Goal: Download file/media: Download file/media

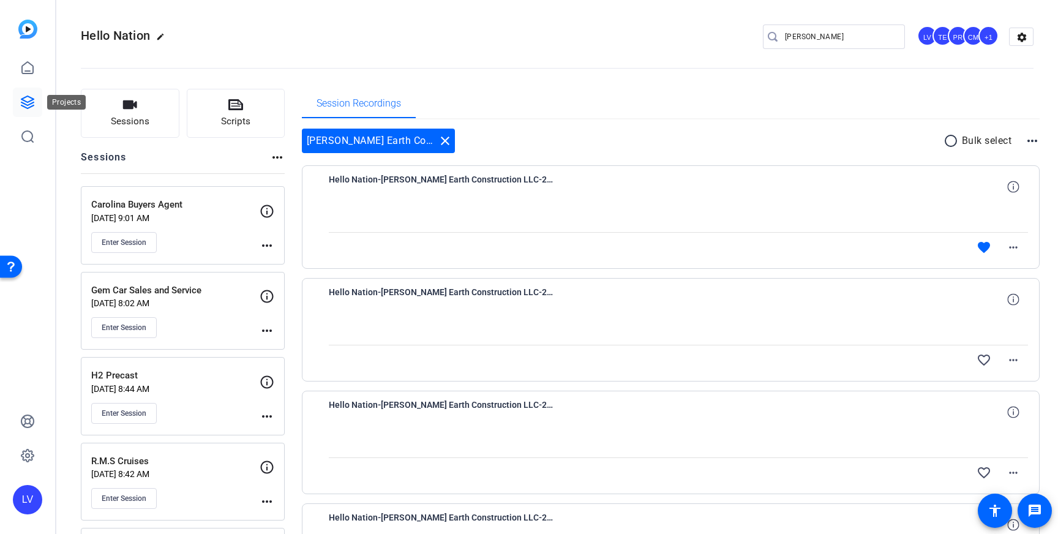
click at [15, 102] on link at bounding box center [27, 102] width 29 height 29
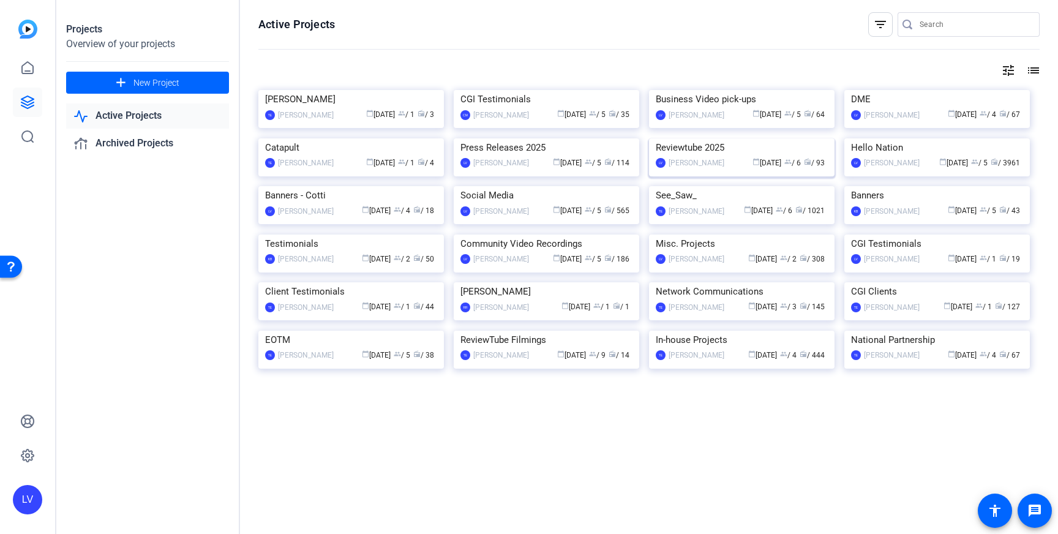
scroll to position [40, 0]
click at [957, 138] on img at bounding box center [937, 138] width 186 height 0
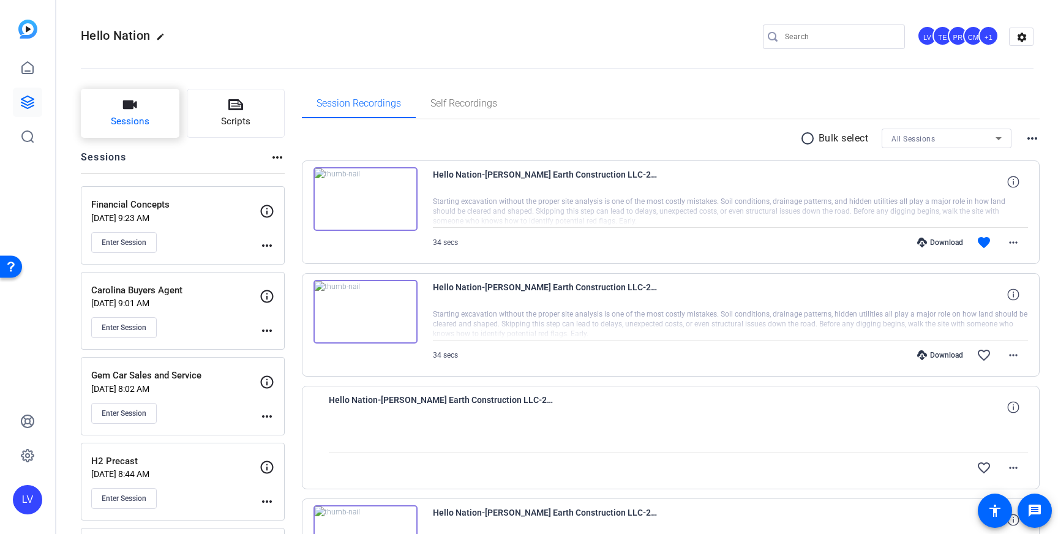
click at [122, 122] on span "Sessions" at bounding box center [130, 122] width 39 height 14
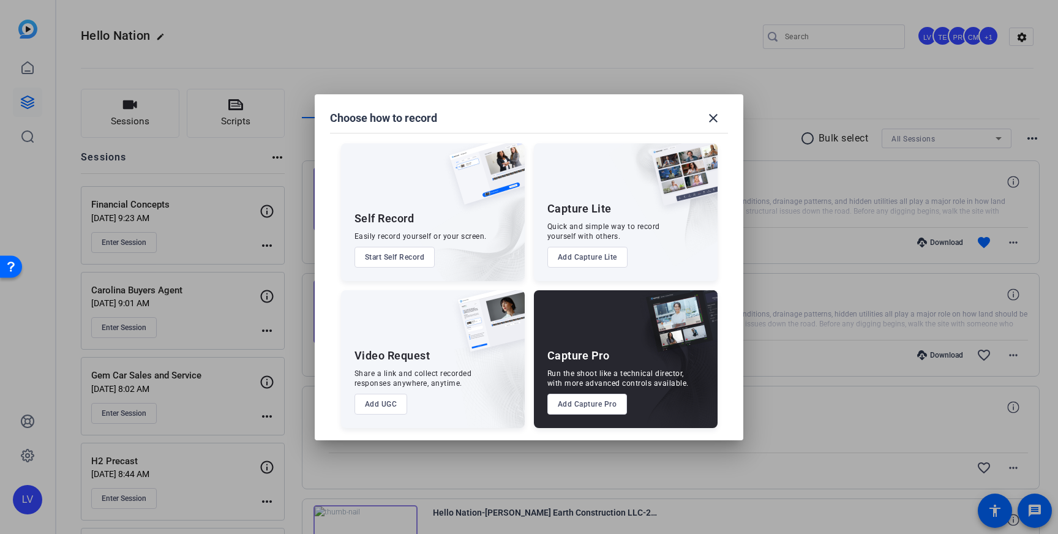
click at [582, 409] on button "Add Capture Pro" at bounding box center [587, 404] width 80 height 21
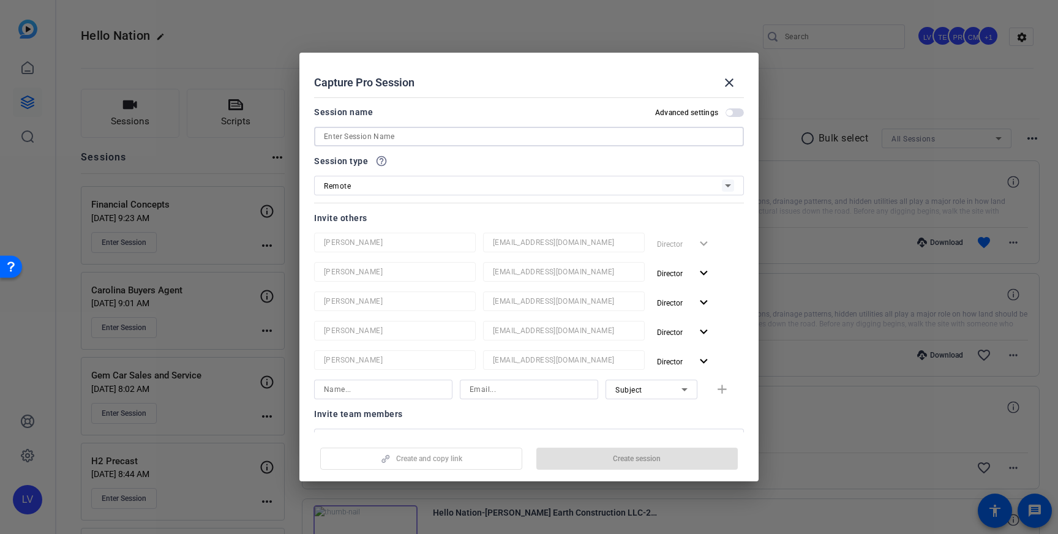
click at [420, 138] on input at bounding box center [529, 136] width 410 height 15
paste input "St. [PERSON_NAME] Regional Chamber"
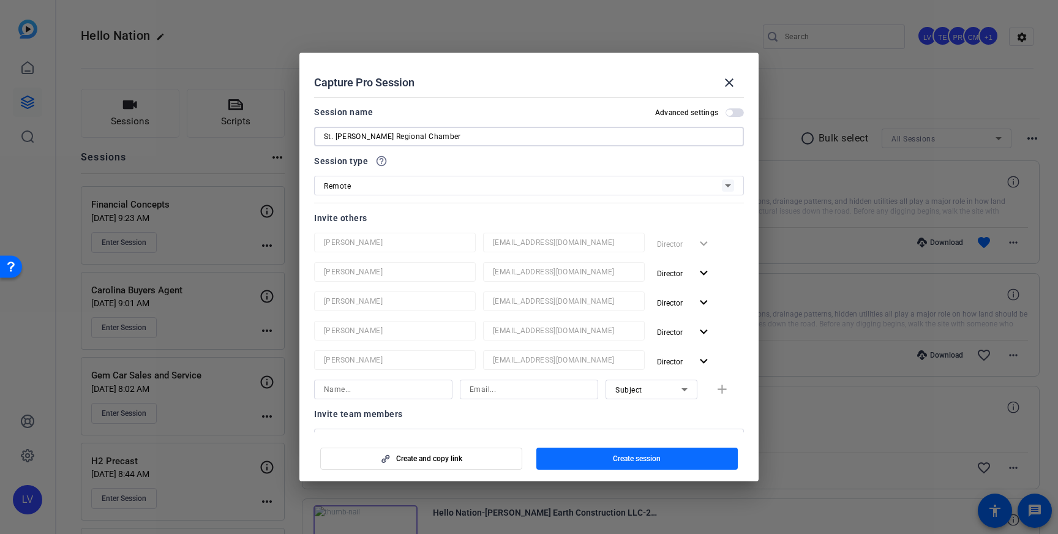
type input "St. [PERSON_NAME] Regional Chamber"
click at [630, 461] on span "Create session" at bounding box center [637, 459] width 48 height 10
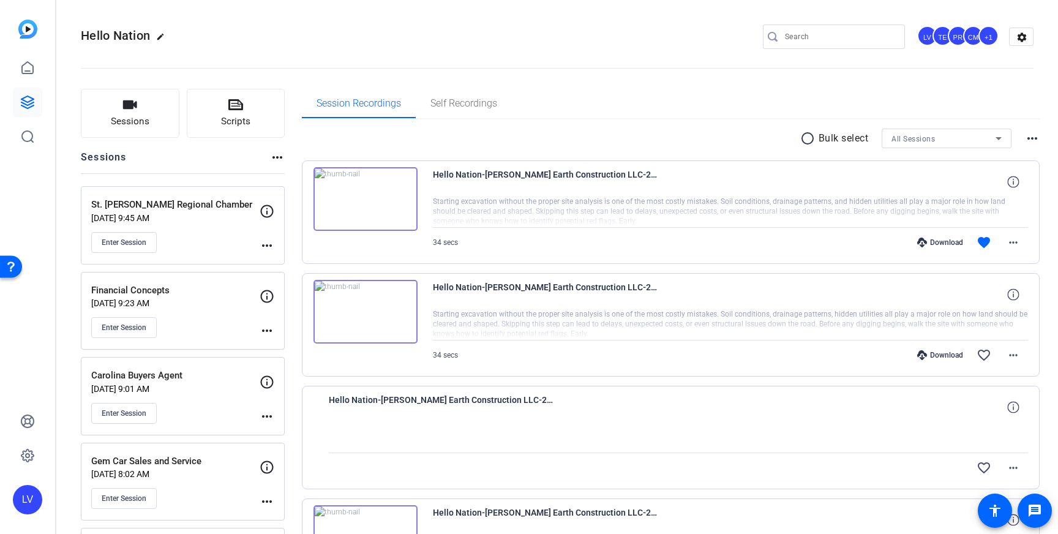
click at [261, 241] on mat-icon "more_horiz" at bounding box center [267, 245] width 15 height 15
click at [291, 257] on span "Edit Session" at bounding box center [297, 263] width 56 height 15
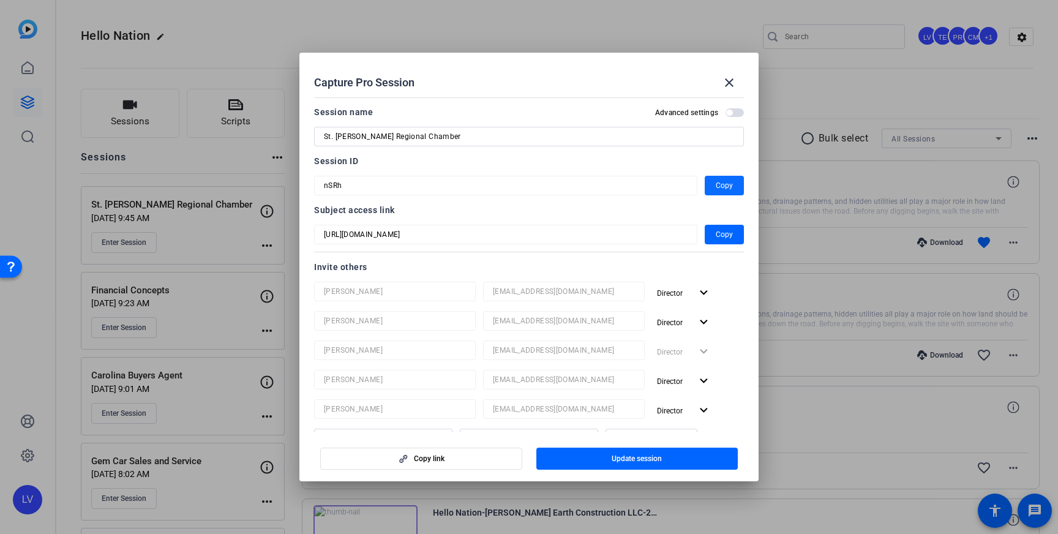
click at [720, 184] on span "Copy" at bounding box center [724, 185] width 17 height 15
drag, startPoint x: 726, startPoint y: 78, endPoint x: 423, endPoint y: 109, distance: 305.3
click at [724, 79] on mat-icon "close" at bounding box center [729, 82] width 15 height 15
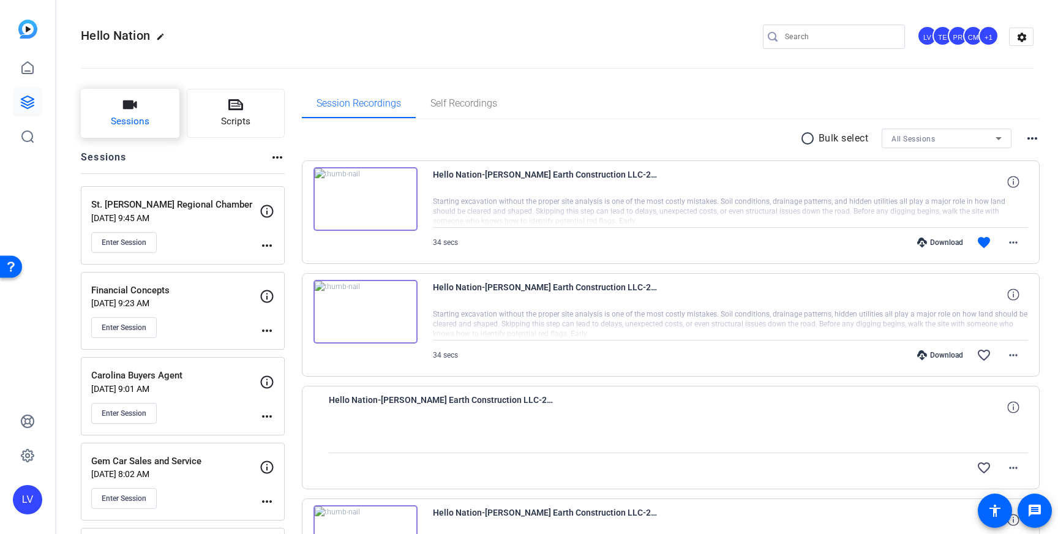
click at [124, 112] on icon "button" at bounding box center [129, 104] width 15 height 15
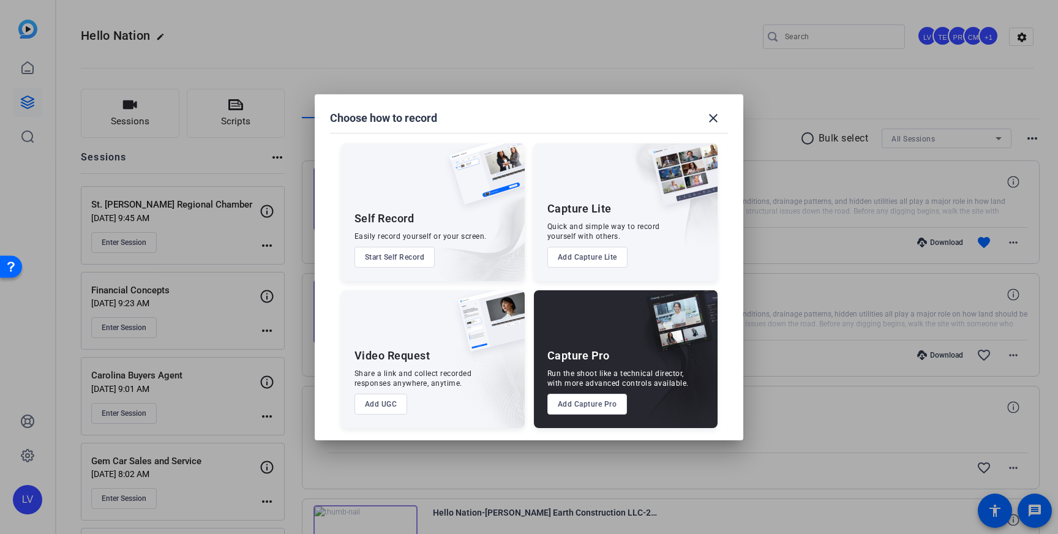
click at [592, 399] on button "Add Capture Pro" at bounding box center [587, 404] width 80 height 21
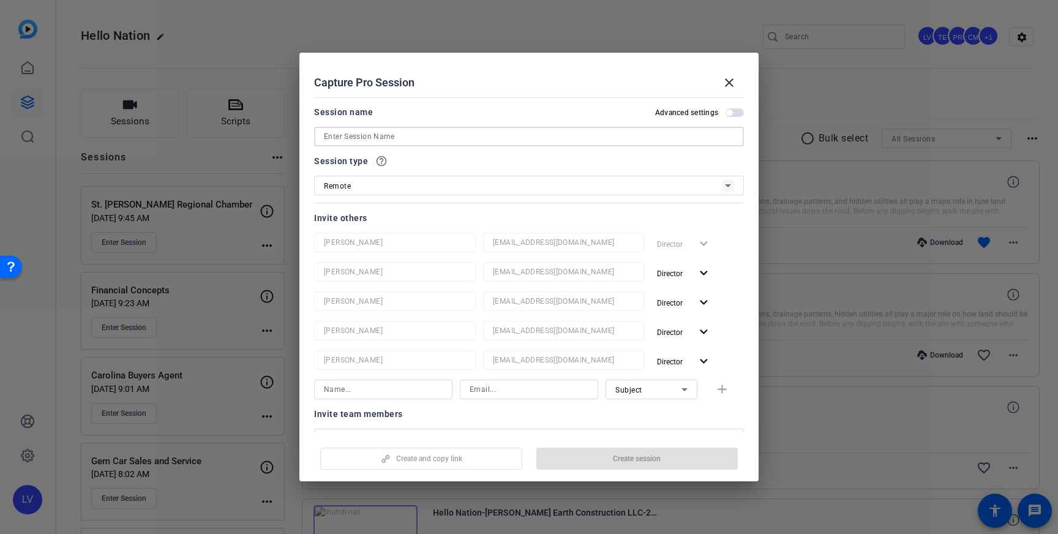
click at [487, 135] on input at bounding box center [529, 136] width 410 height 15
paste input "Frontier Community Credit Union"
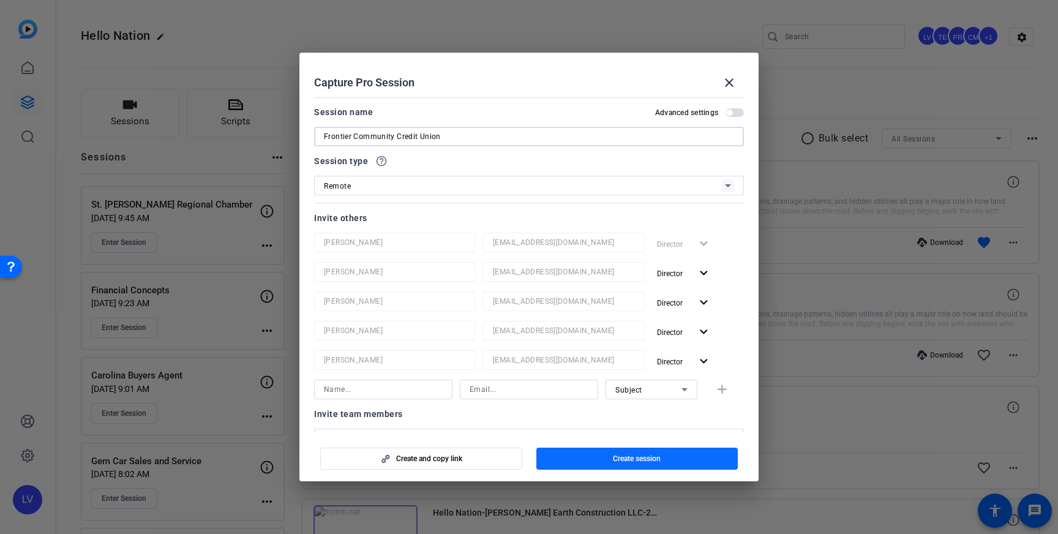
type input "Frontier Community Credit Union"
click at [656, 459] on span "Create session" at bounding box center [637, 459] width 48 height 10
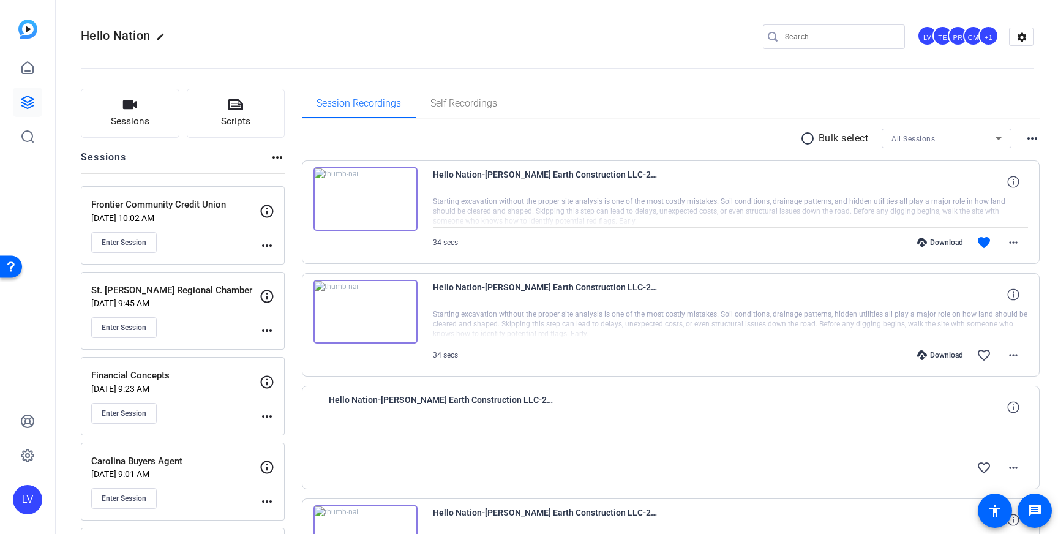
click at [271, 244] on mat-icon "more_horiz" at bounding box center [267, 245] width 15 height 15
click at [279, 258] on span "Edit Session" at bounding box center [297, 263] width 56 height 15
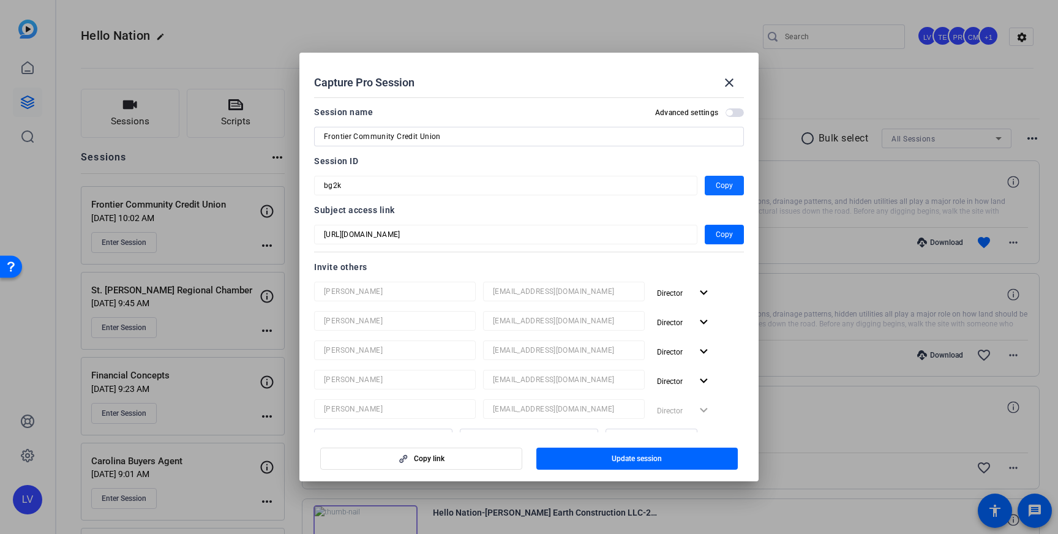
click at [722, 186] on span "Copy" at bounding box center [724, 185] width 17 height 15
click at [718, 78] on span at bounding box center [729, 82] width 29 height 29
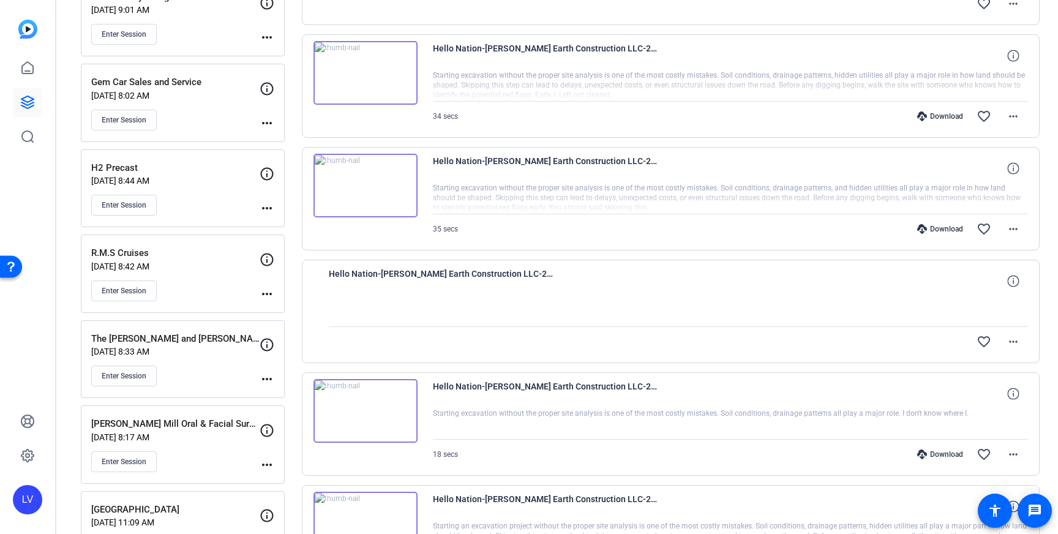
scroll to position [468, 0]
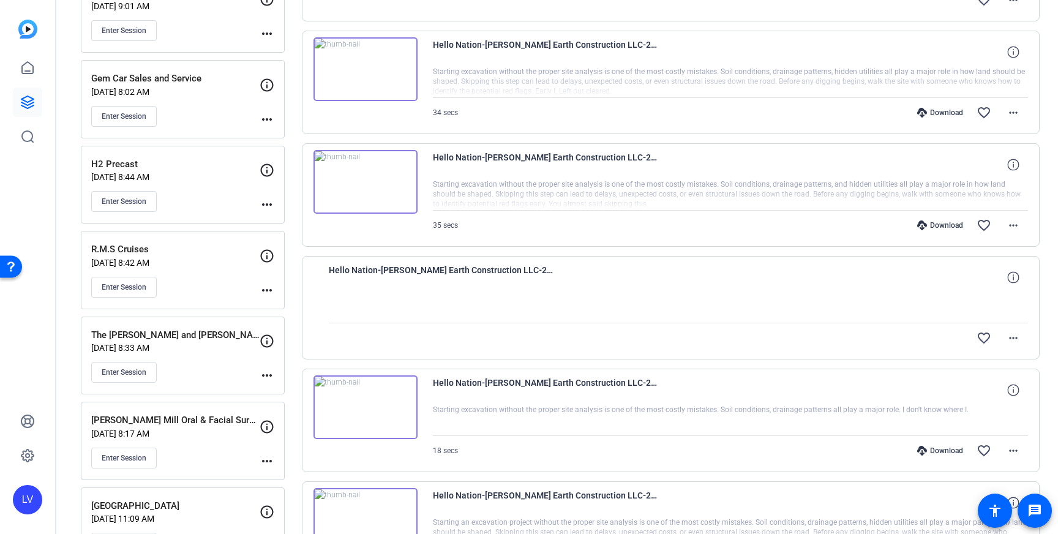
click at [189, 470] on div "[PERSON_NAME] Mill Oral & Facial Surgery [DATE] 8:17 AM Enter Session more_horiz" at bounding box center [183, 441] width 204 height 78
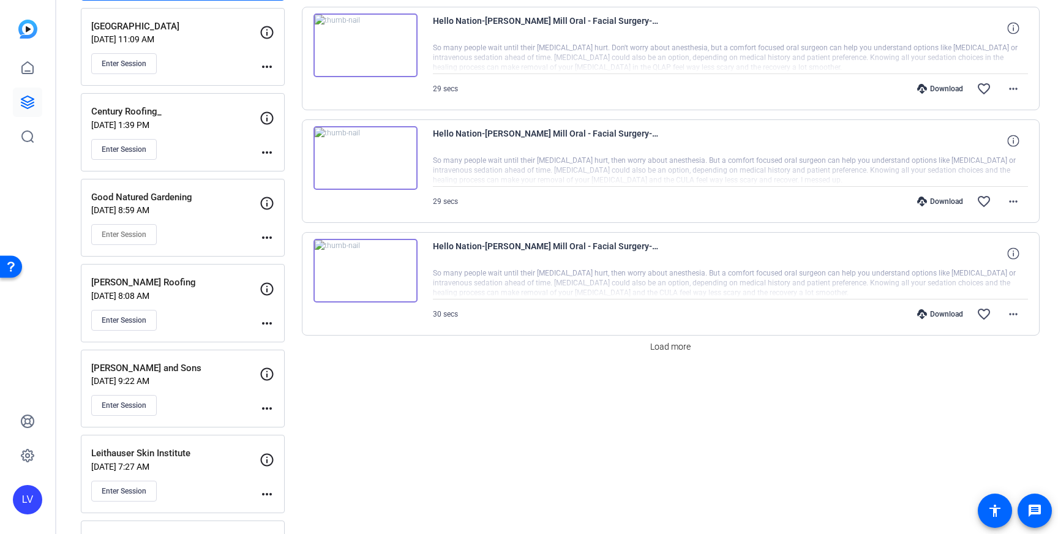
scroll to position [957, 0]
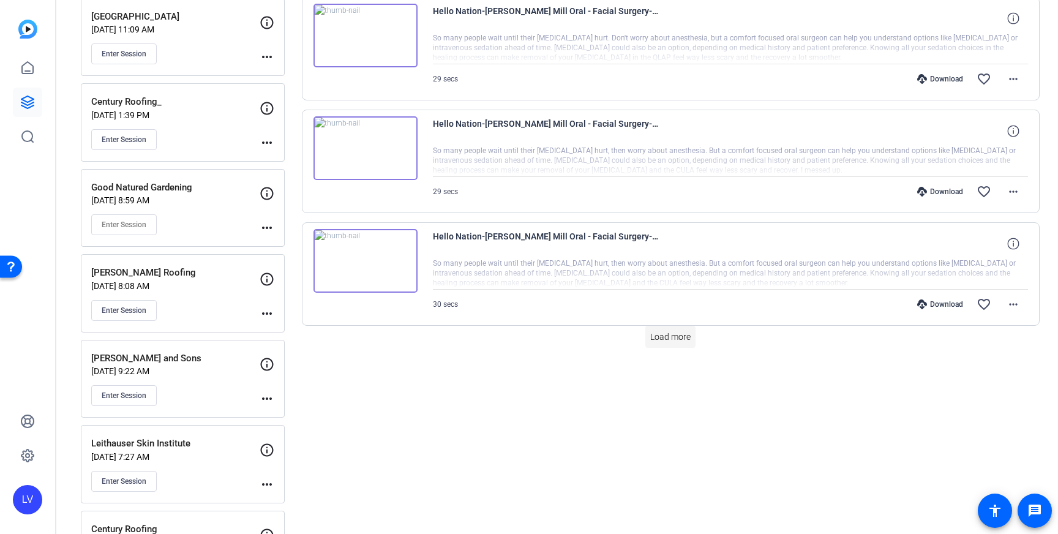
click at [667, 337] on span "Load more" at bounding box center [670, 337] width 40 height 13
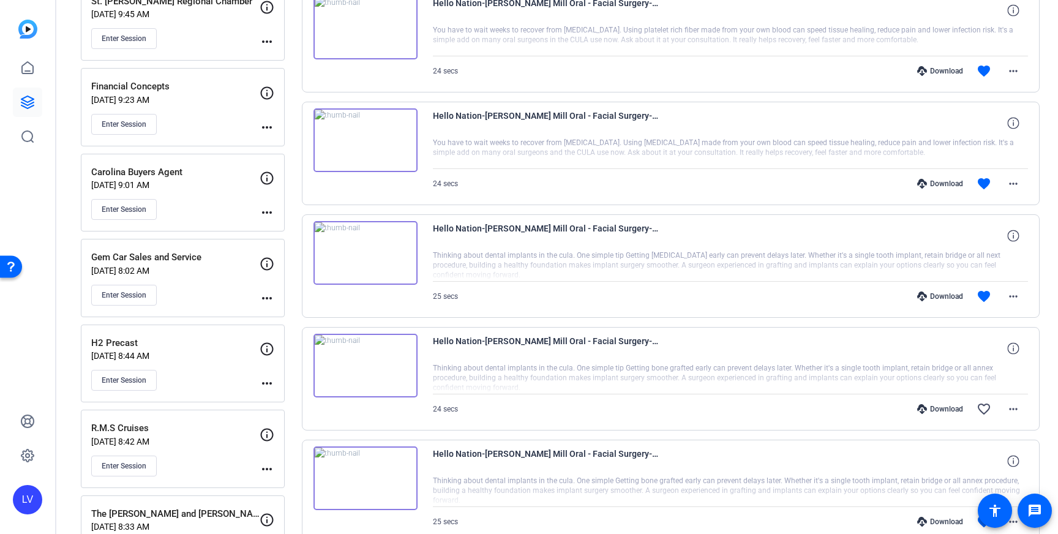
scroll to position [0, 0]
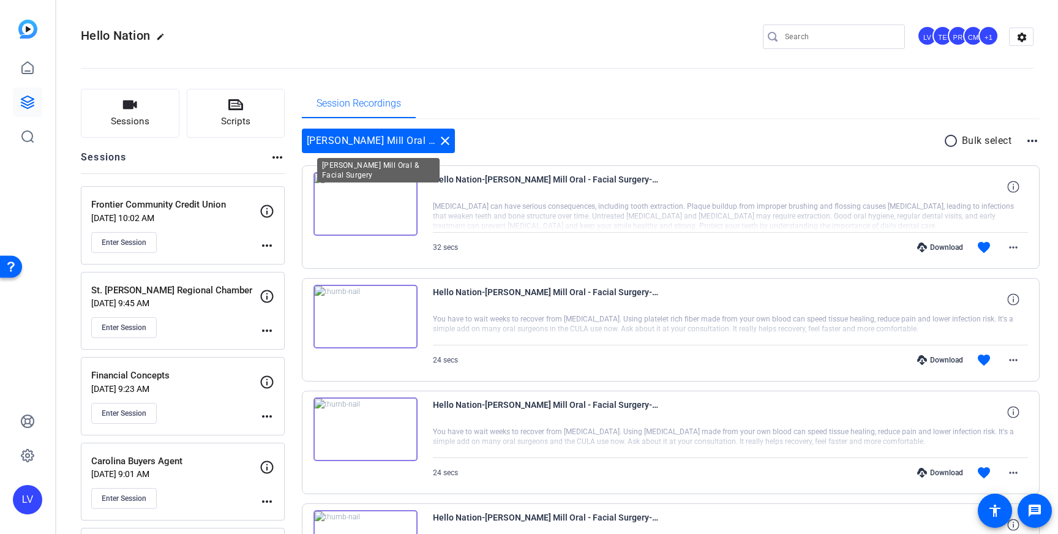
click at [443, 139] on mat-icon "close" at bounding box center [445, 140] width 15 height 15
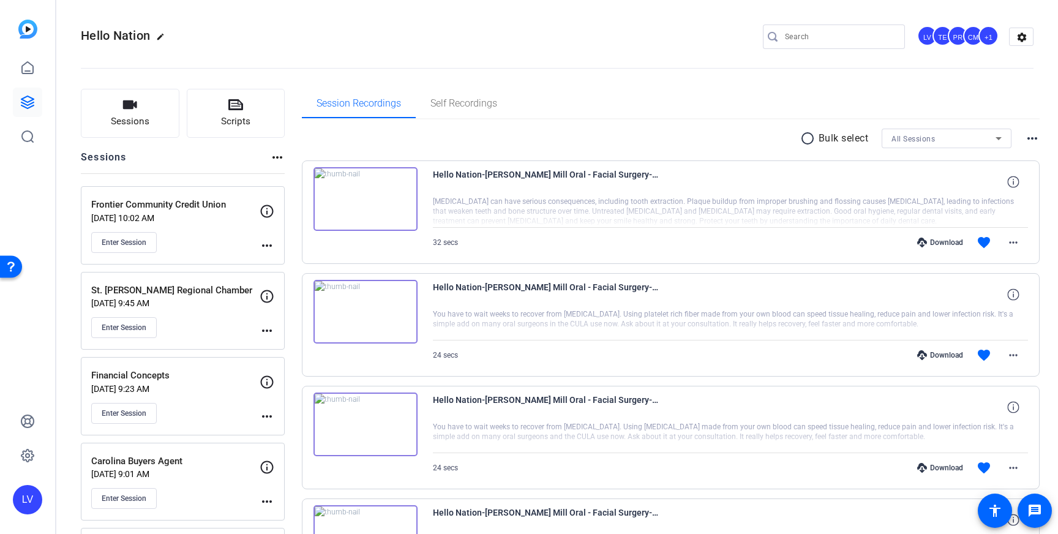
click at [853, 34] on input "Search" at bounding box center [840, 36] width 110 height 15
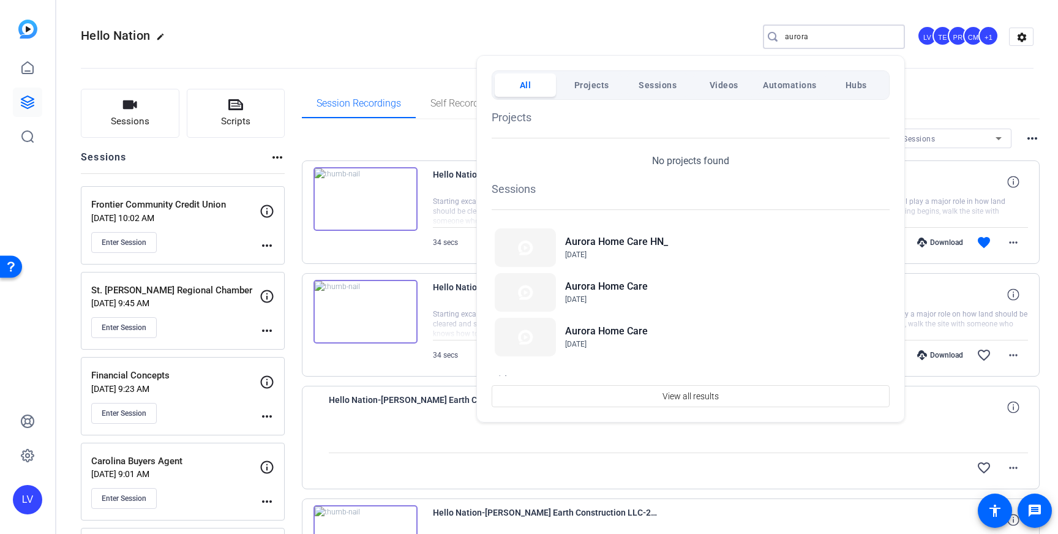
type input "aurora"
drag, startPoint x: 453, startPoint y: 29, endPoint x: 373, endPoint y: 135, distance: 133.4
click at [453, 29] on div at bounding box center [529, 267] width 1058 height 534
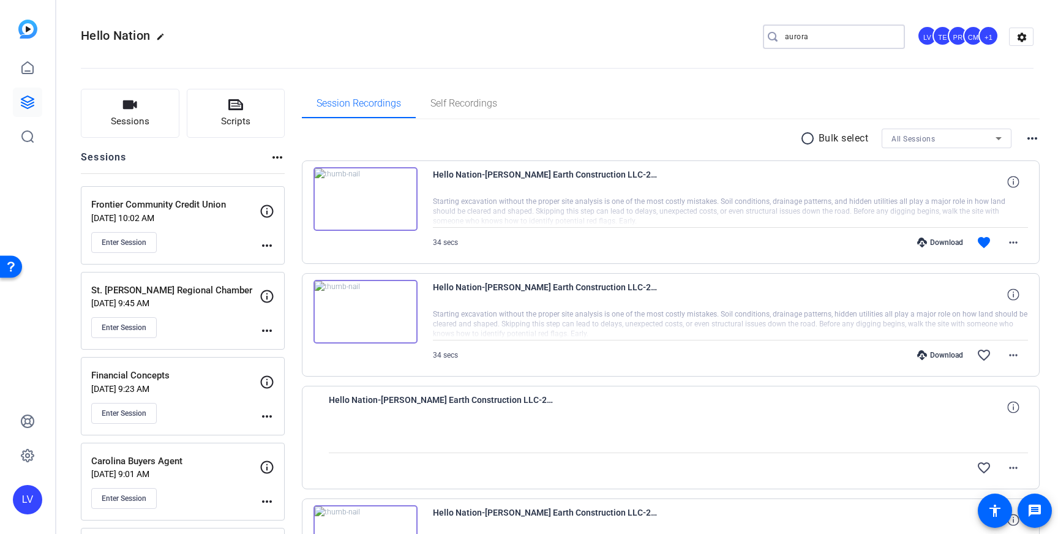
drag, startPoint x: 803, startPoint y: 37, endPoint x: 695, endPoint y: 37, distance: 108.4
click at [695, 37] on div "Hello Nation edit aurora LV TE PR CM +1 settings" at bounding box center [557, 37] width 953 height 18
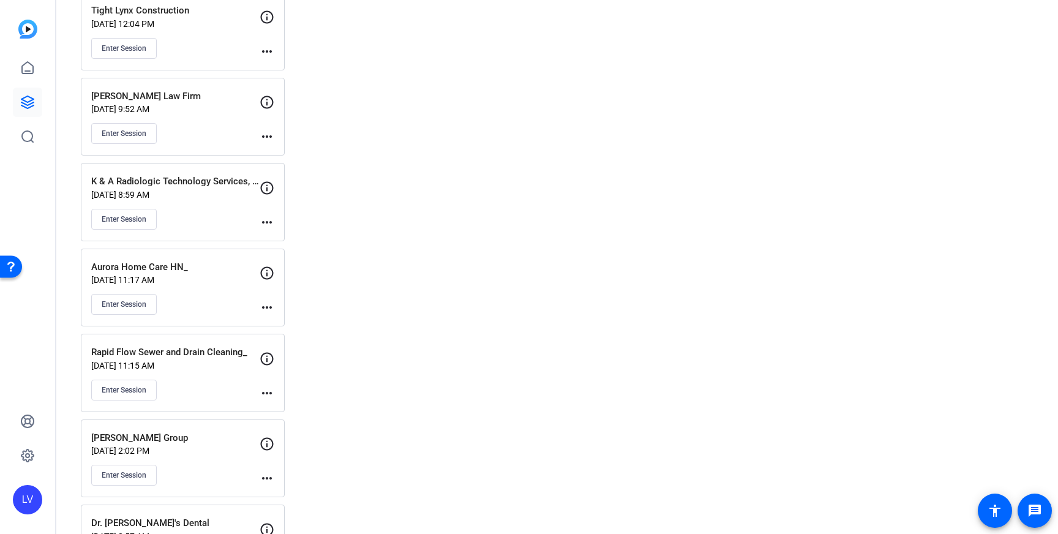
scroll to position [10617, 0]
click at [194, 301] on div "Enter Session" at bounding box center [175, 303] width 168 height 21
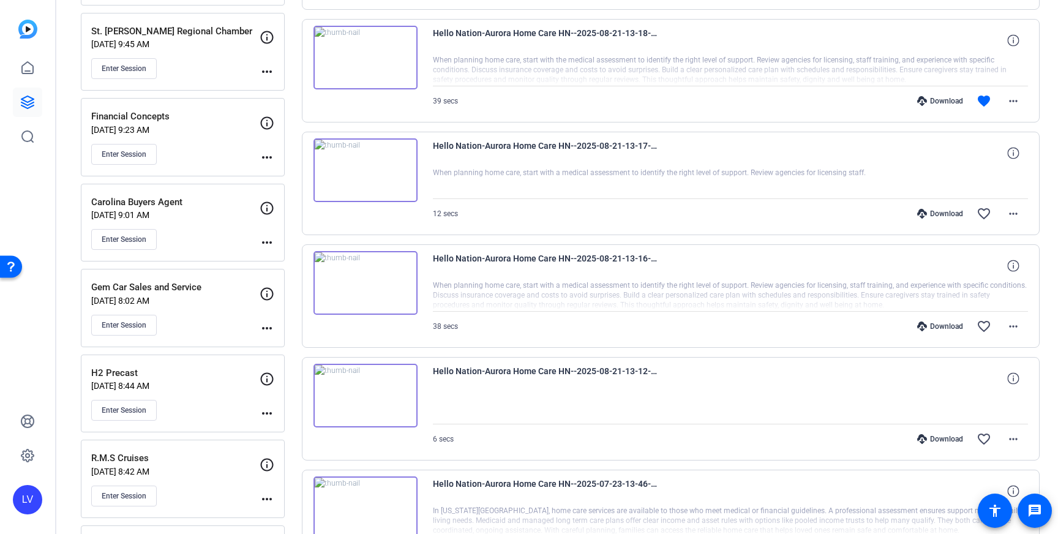
scroll to position [294, 0]
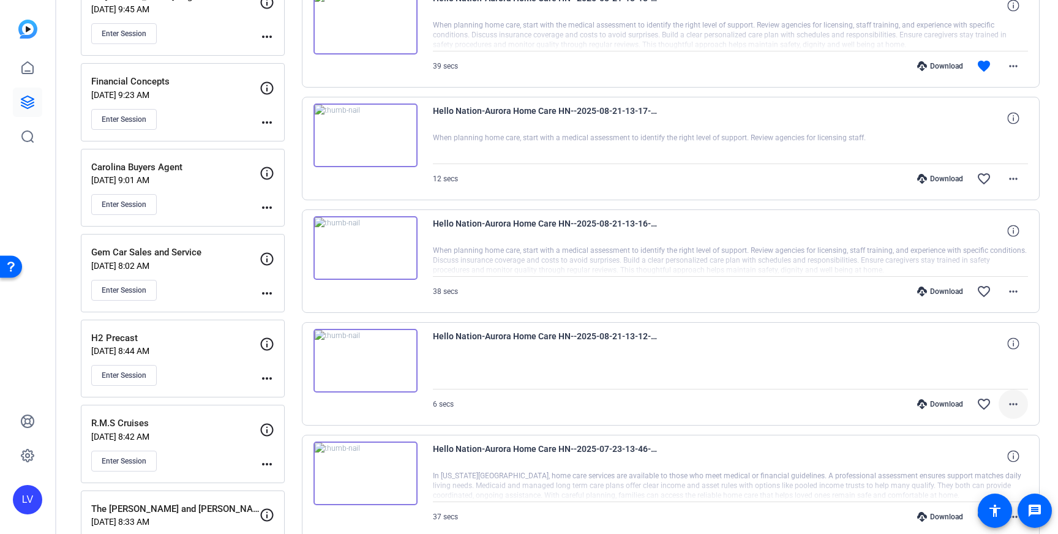
click at [1023, 406] on span at bounding box center [1013, 403] width 29 height 29
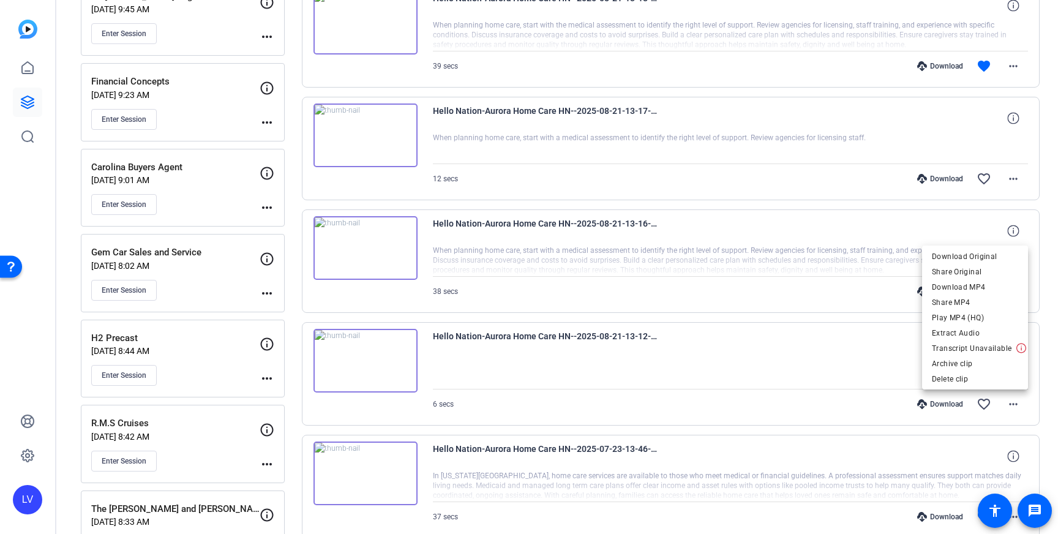
click at [198, 405] on div at bounding box center [529, 267] width 1058 height 534
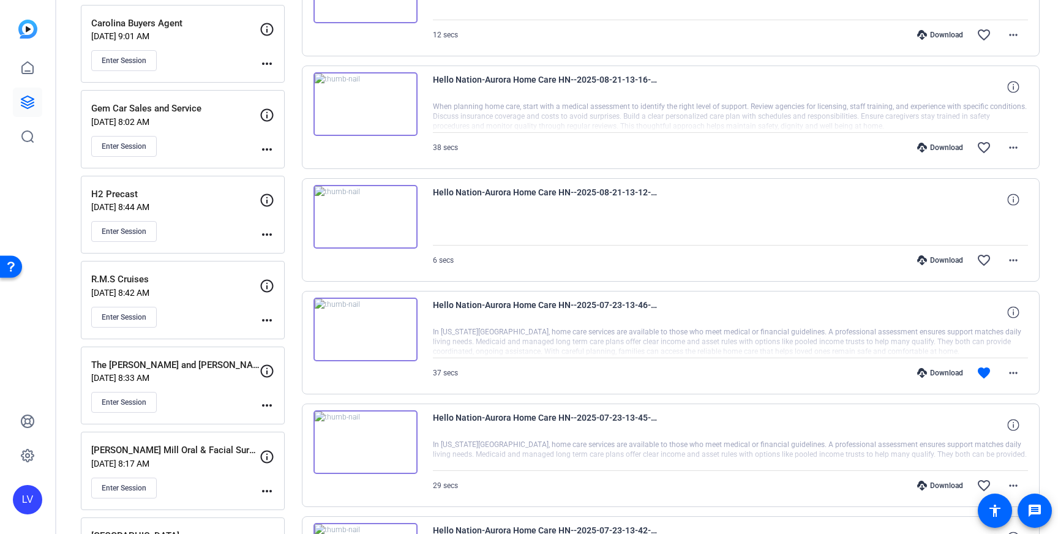
scroll to position [440, 0]
click at [212, 388] on div "The [PERSON_NAME] and [PERSON_NAME] Team [DATE] 8:33 AM Enter Session" at bounding box center [175, 383] width 168 height 55
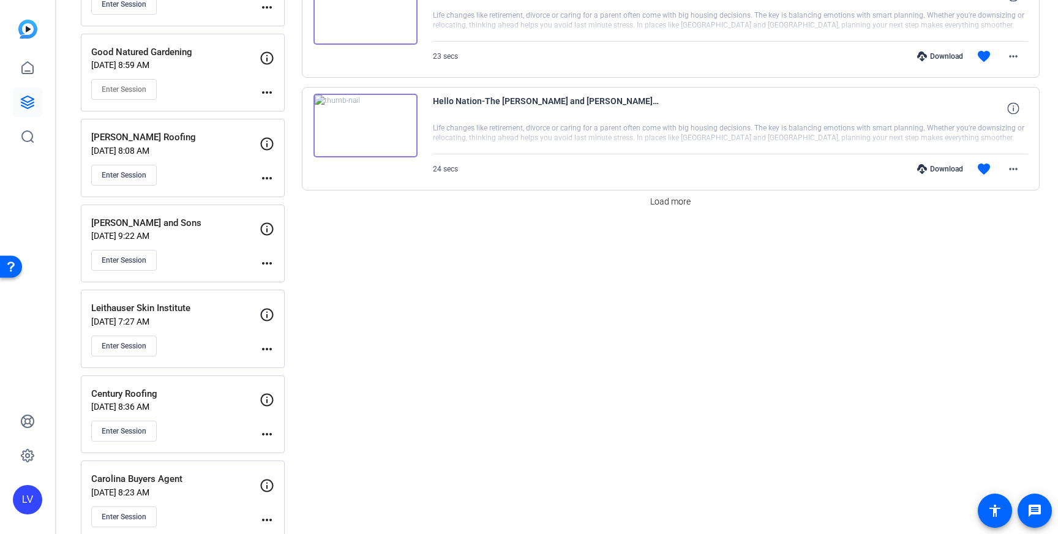
scroll to position [1012, 0]
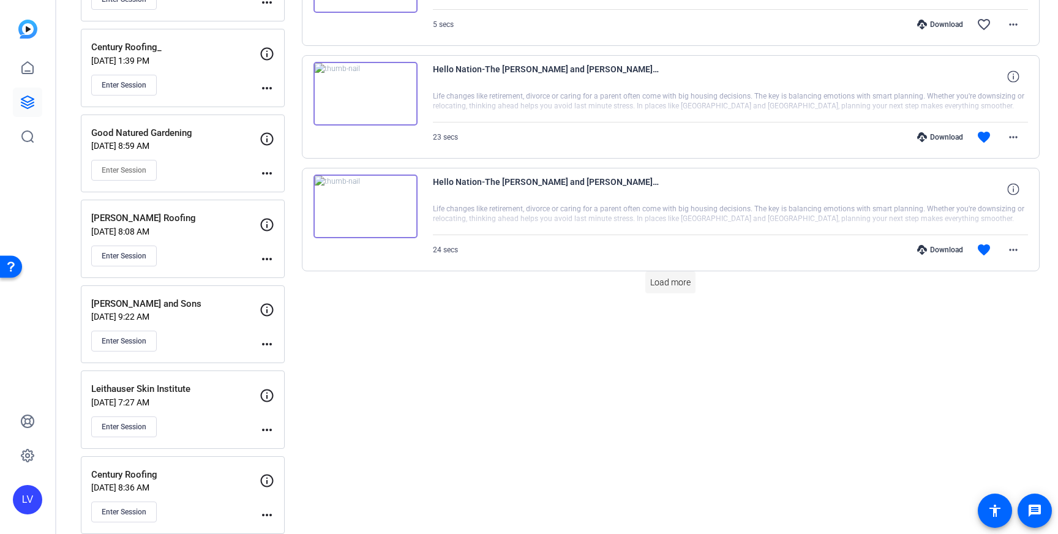
click at [661, 280] on span "Load more" at bounding box center [670, 282] width 40 height 13
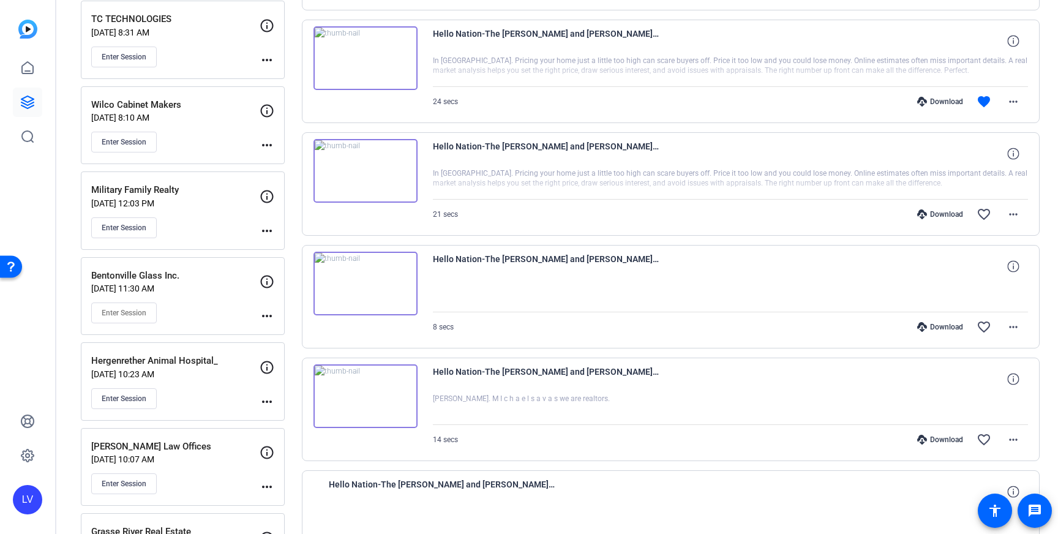
scroll to position [1718, 0]
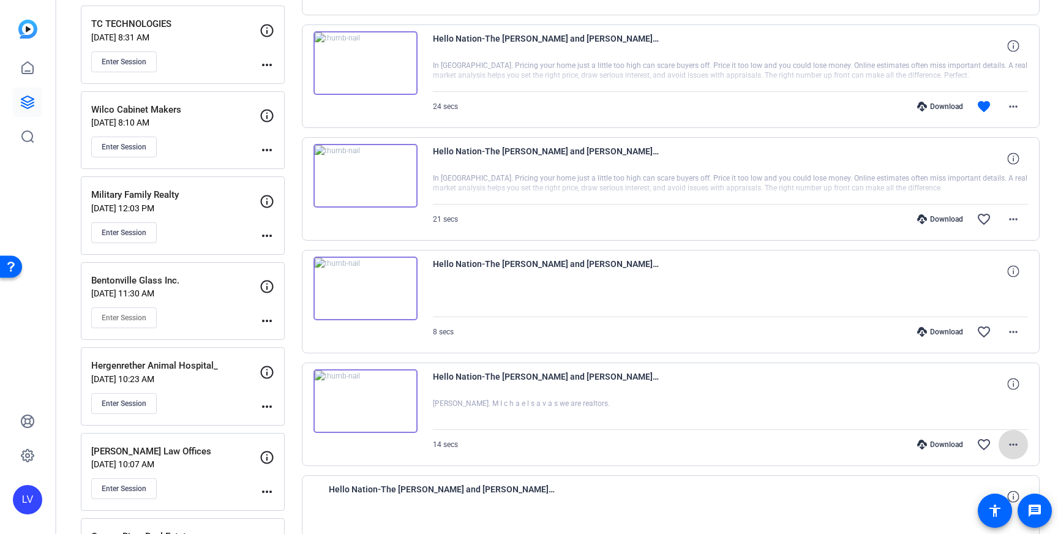
click at [1020, 451] on mat-icon "more_horiz" at bounding box center [1013, 444] width 15 height 15
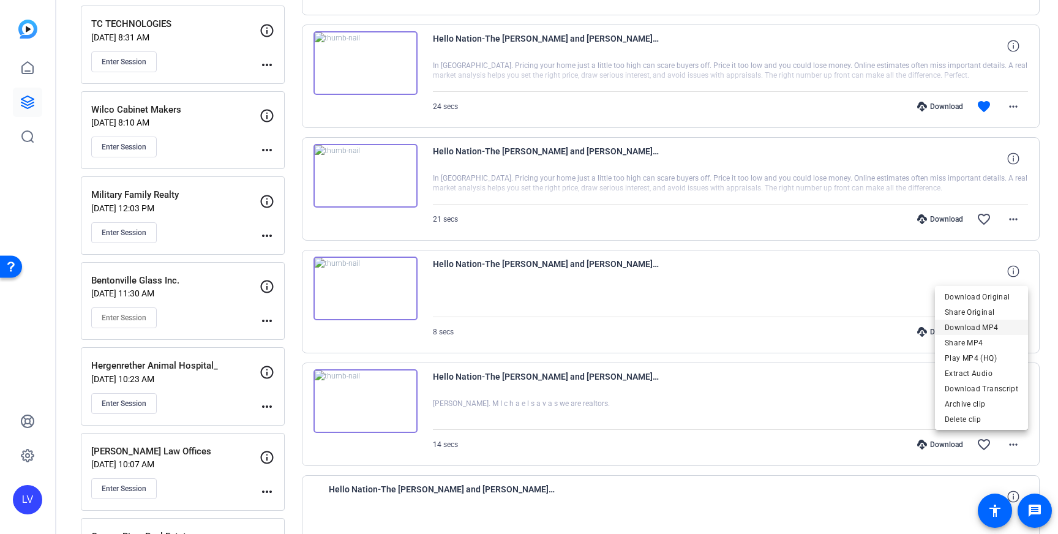
click at [994, 325] on span "Download MP4" at bounding box center [981, 327] width 73 height 15
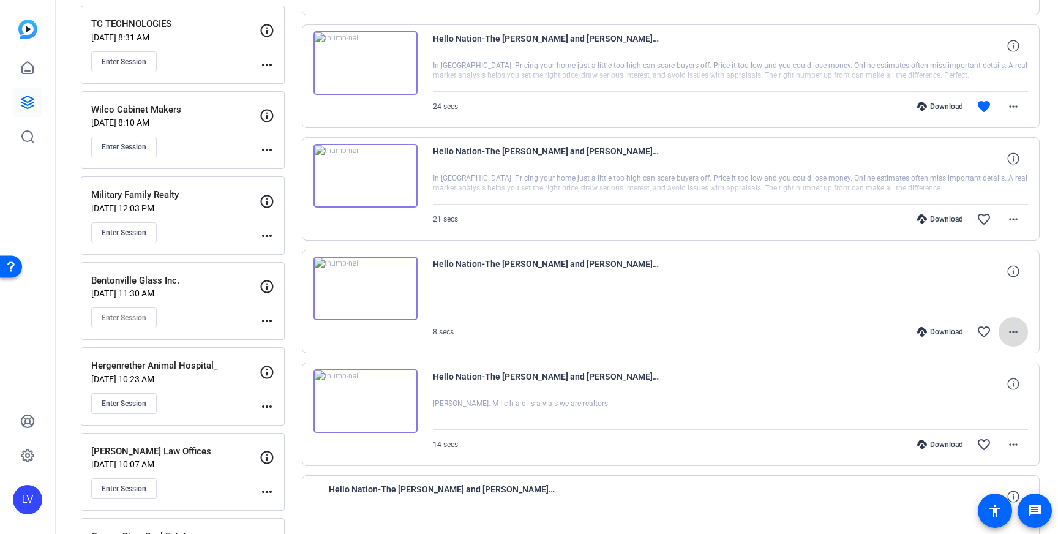
click at [1012, 327] on mat-icon "more_horiz" at bounding box center [1013, 332] width 15 height 15
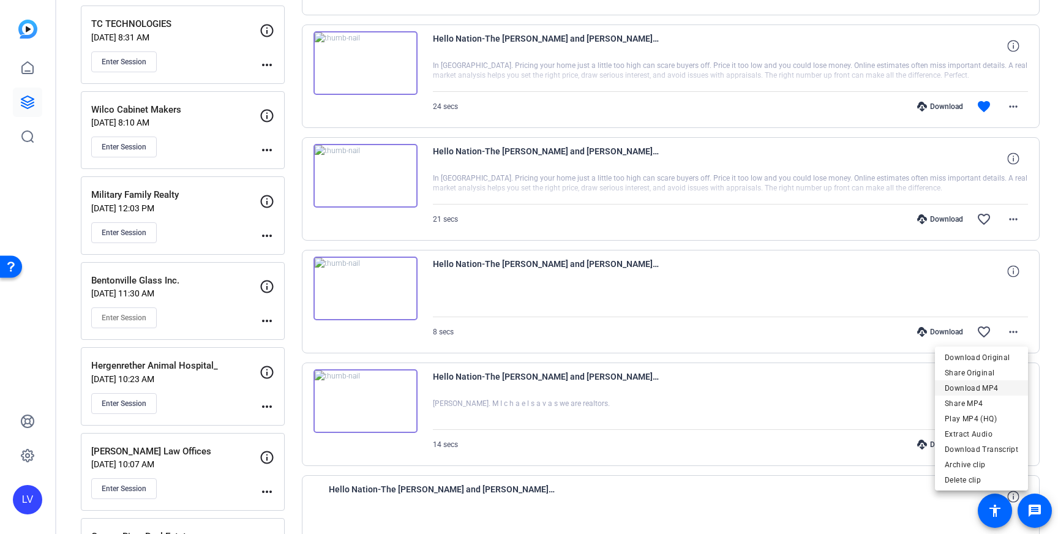
click at [991, 390] on span "Download MP4" at bounding box center [981, 388] width 73 height 15
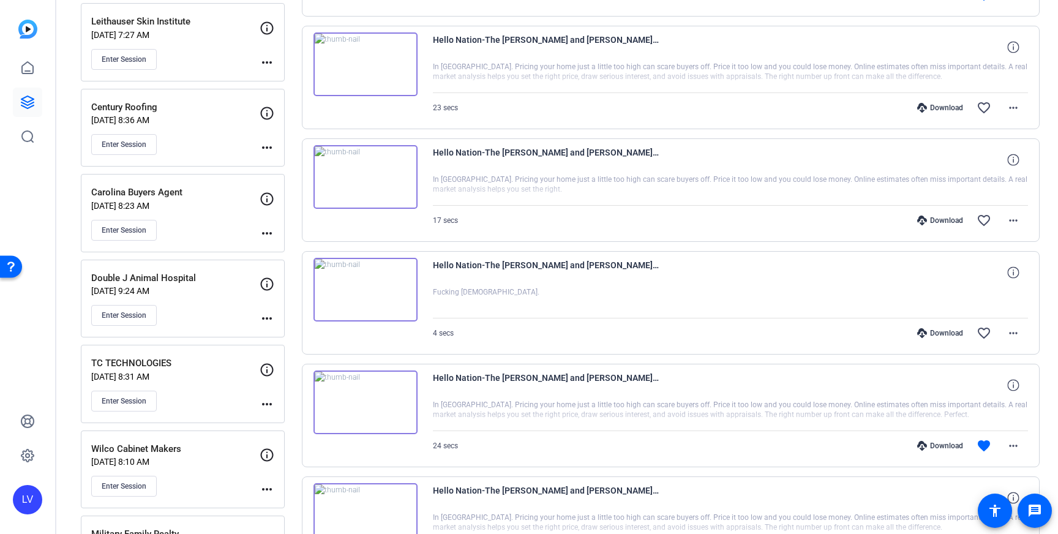
scroll to position [1380, 0]
click at [1014, 442] on mat-icon "more_horiz" at bounding box center [1013, 444] width 15 height 15
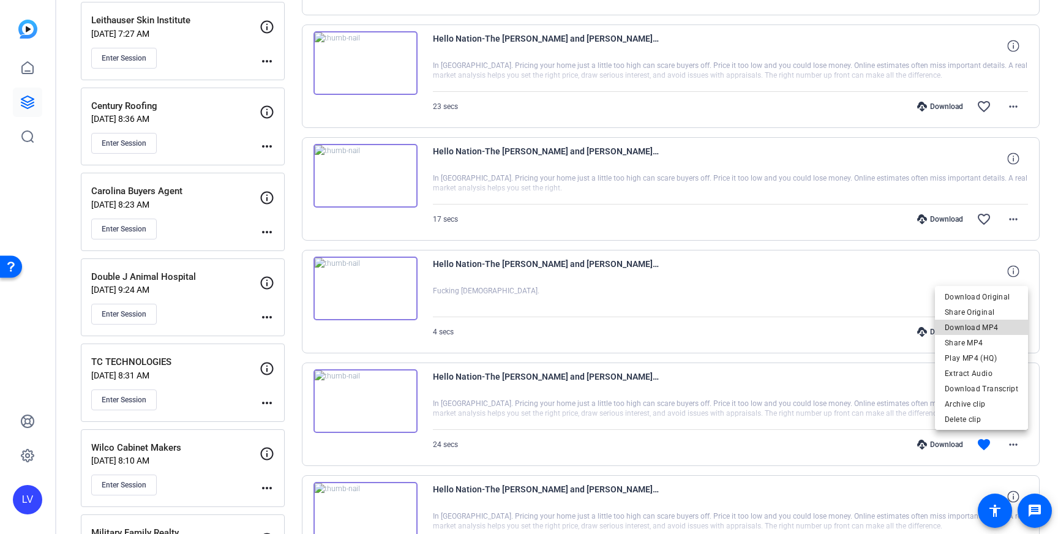
click at [990, 328] on span "Download MP4" at bounding box center [981, 327] width 73 height 15
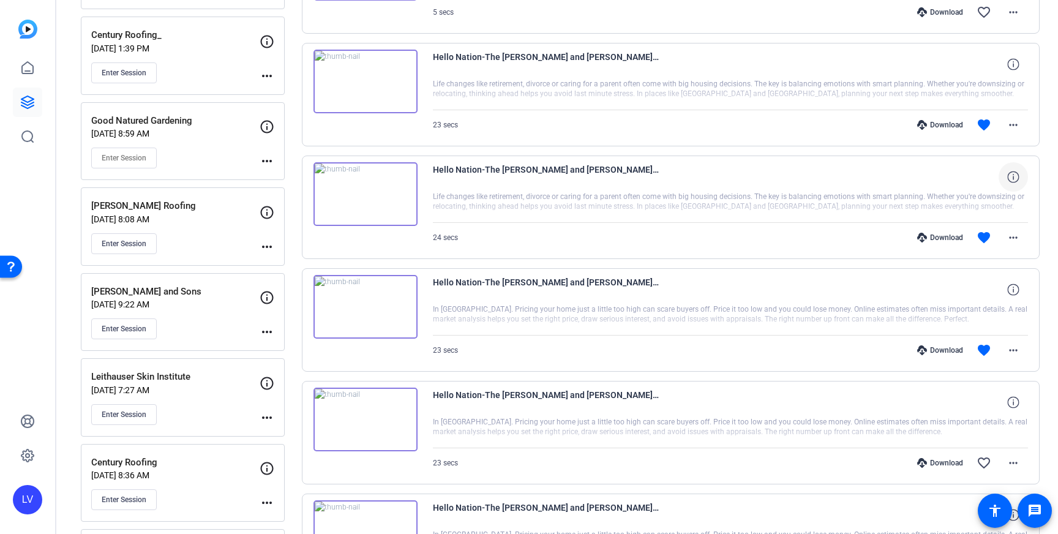
scroll to position [1023, 0]
click at [1013, 233] on mat-icon "more_horiz" at bounding box center [1013, 238] width 15 height 15
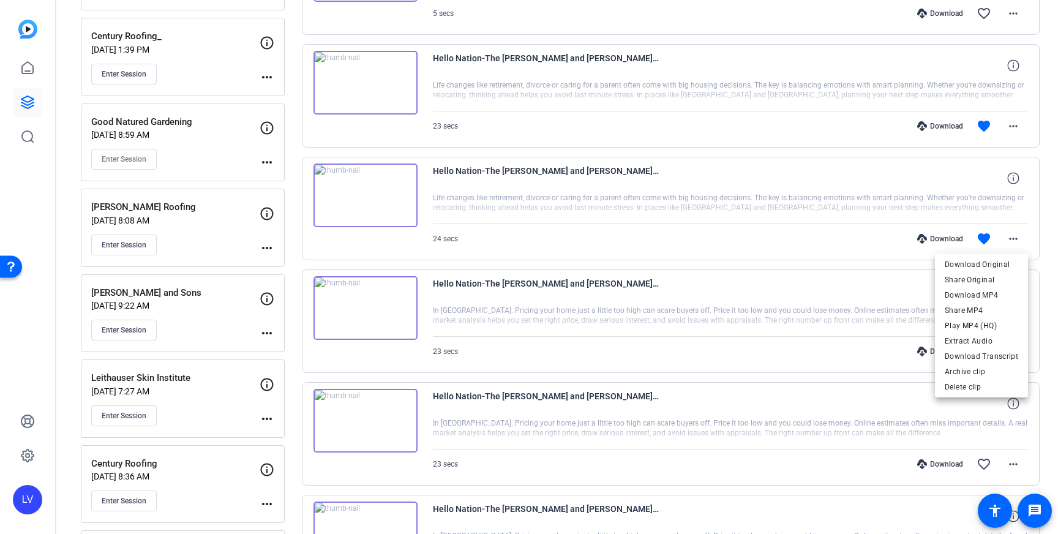
drag, startPoint x: 844, startPoint y: 299, endPoint x: 853, endPoint y: 300, distance: 8.6
click at [844, 299] on div at bounding box center [529, 267] width 1058 height 534
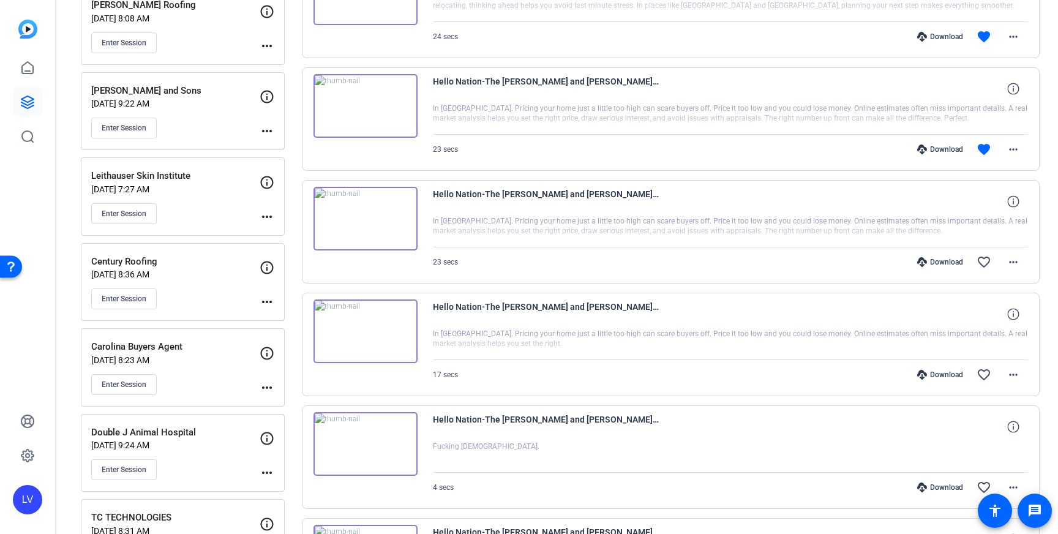
scroll to position [1226, 0]
click at [1012, 154] on mat-icon "more_horiz" at bounding box center [1013, 148] width 15 height 15
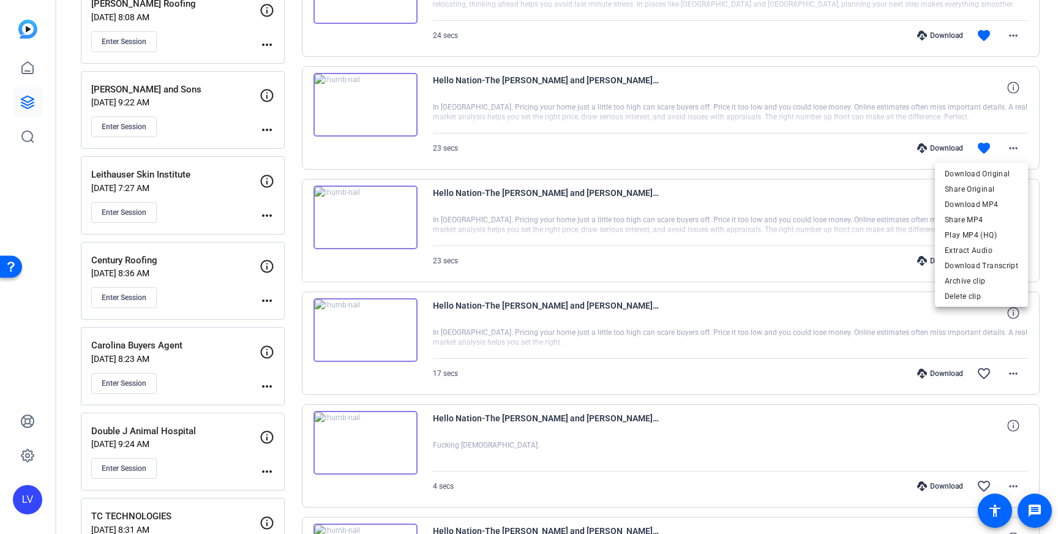
click at [988, 201] on span "Download MP4" at bounding box center [981, 204] width 73 height 15
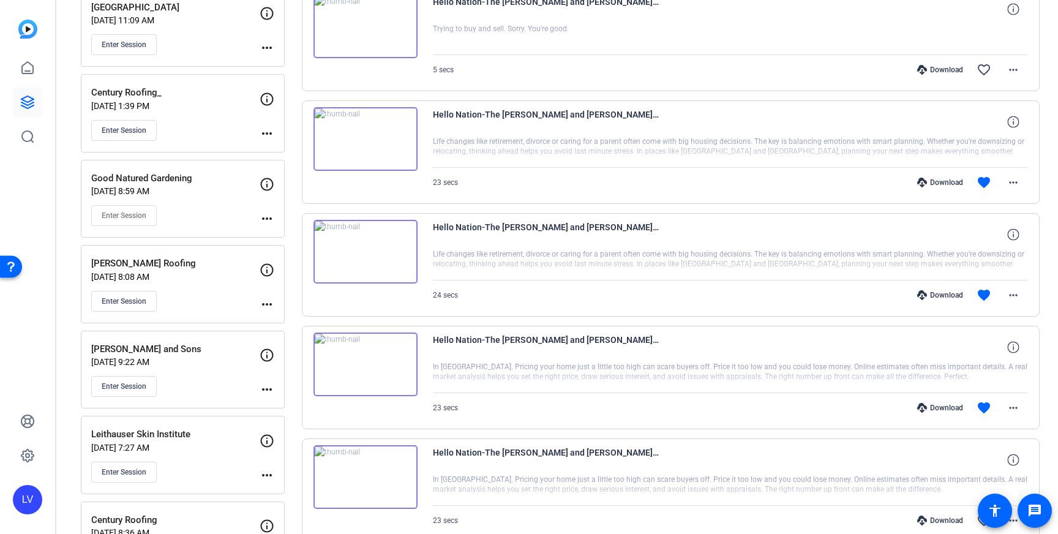
scroll to position [968, 0]
click at [1006, 284] on span at bounding box center [1013, 293] width 29 height 29
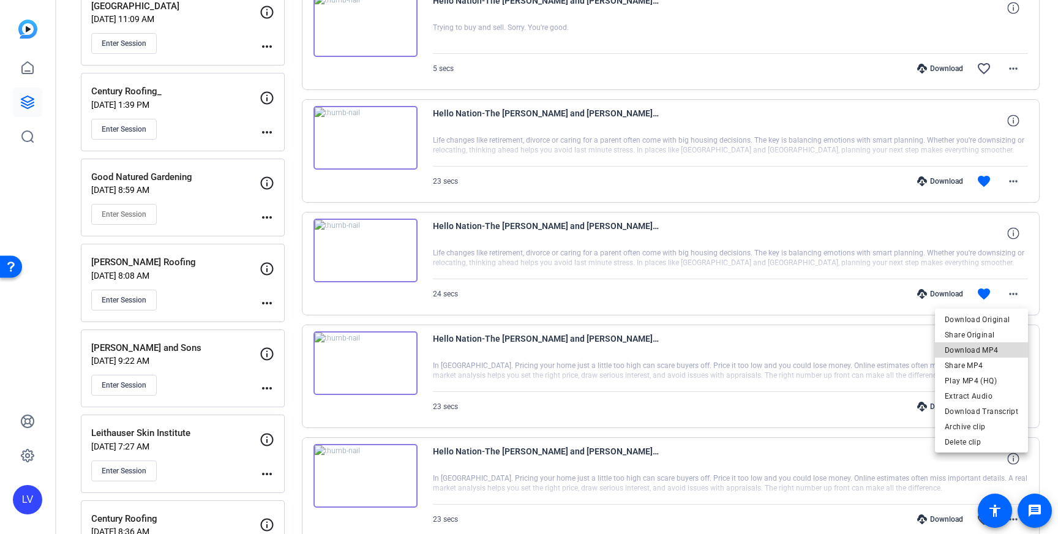
click at [983, 347] on span "Download MP4" at bounding box center [981, 350] width 73 height 15
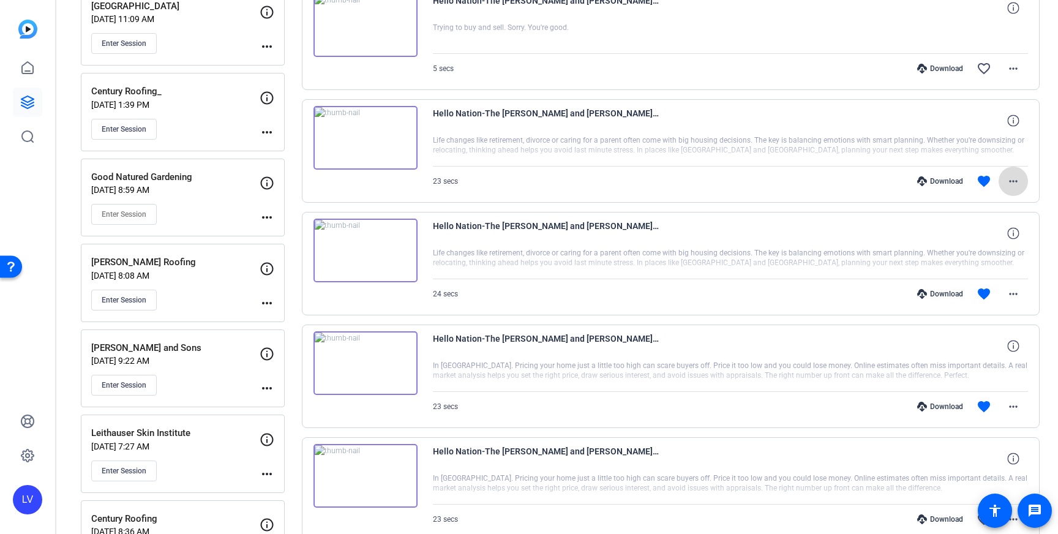
click at [1011, 184] on mat-icon "more_horiz" at bounding box center [1013, 181] width 15 height 15
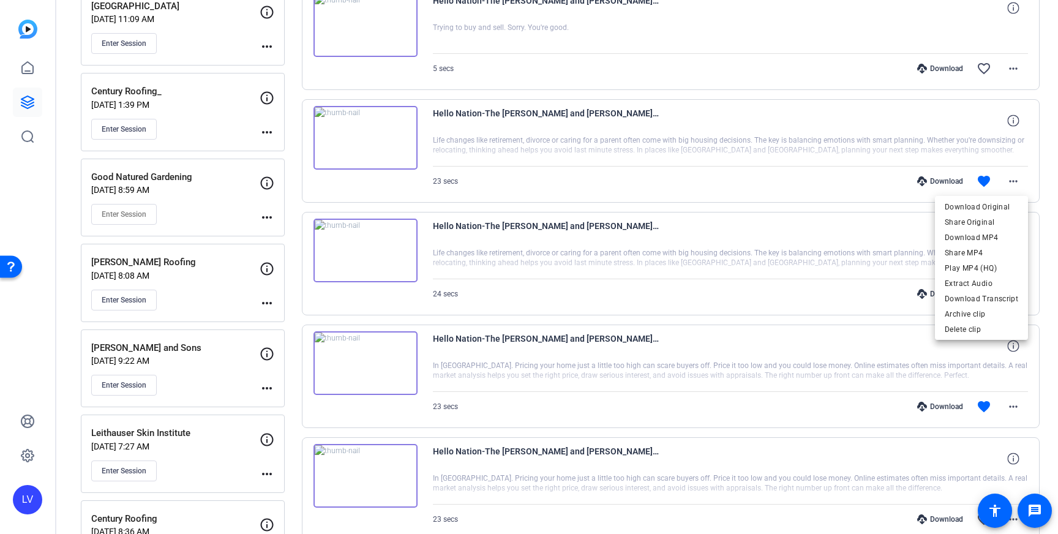
click at [999, 234] on span "Download MP4" at bounding box center [981, 237] width 73 height 15
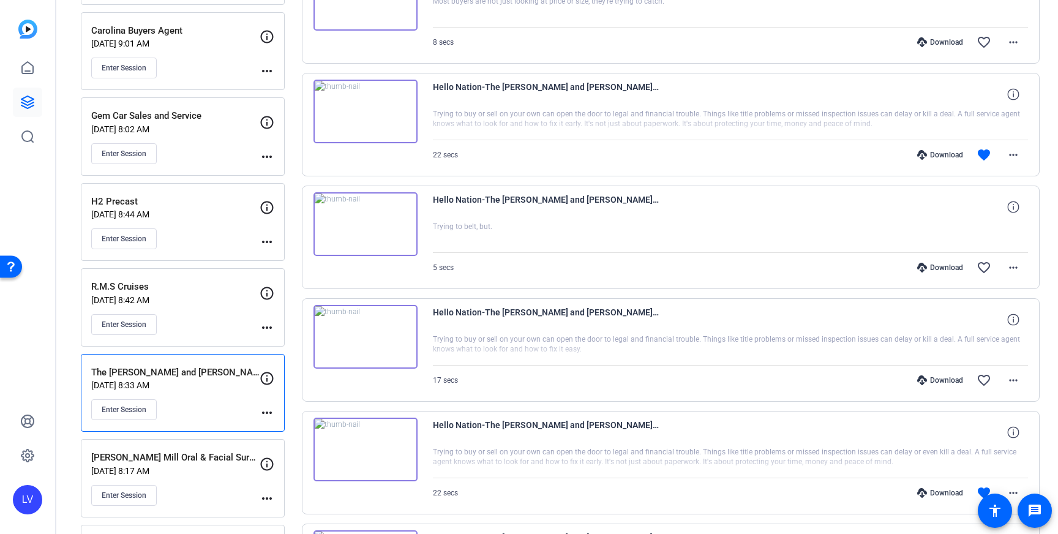
scroll to position [432, 0]
click at [1018, 483] on span at bounding box center [1013, 491] width 29 height 29
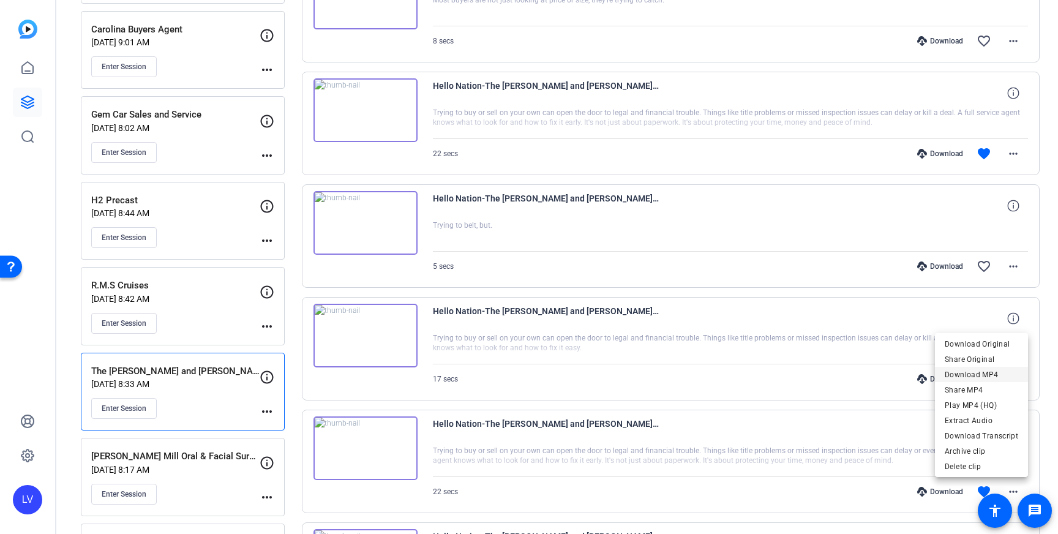
click at [998, 374] on span "Download MP4" at bounding box center [981, 374] width 73 height 15
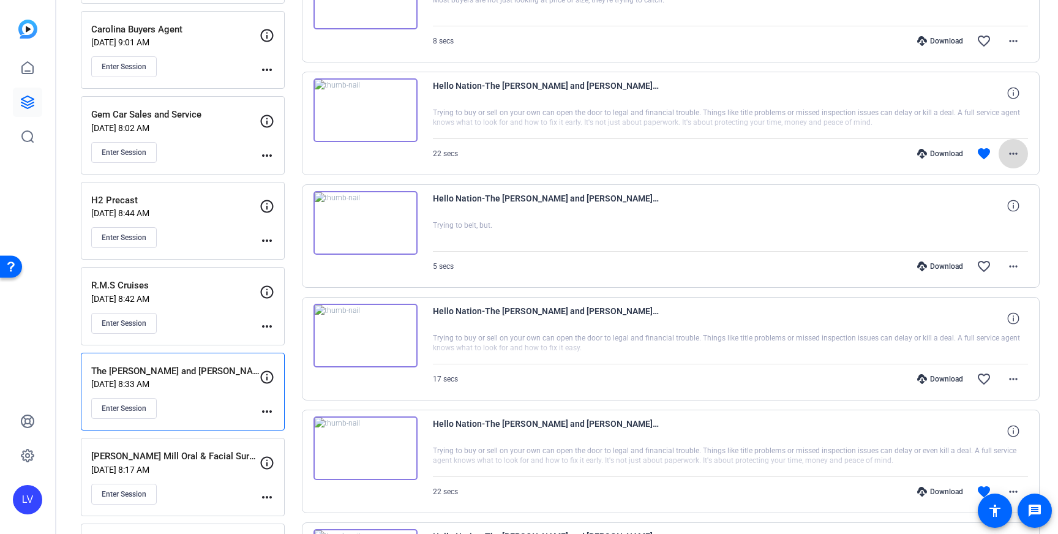
click at [1026, 152] on span at bounding box center [1013, 153] width 29 height 29
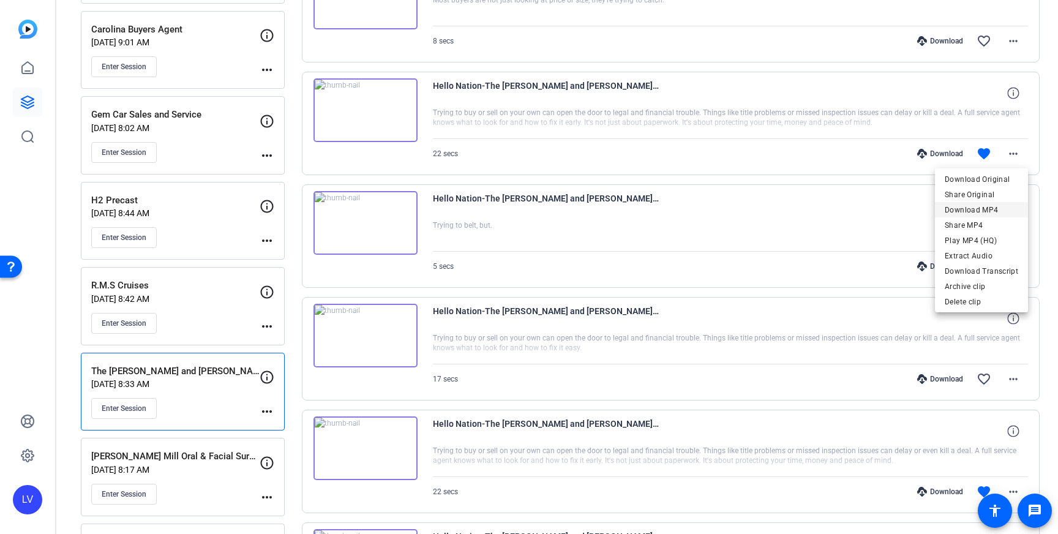
click at [975, 206] on span "Download MP4" at bounding box center [981, 210] width 73 height 15
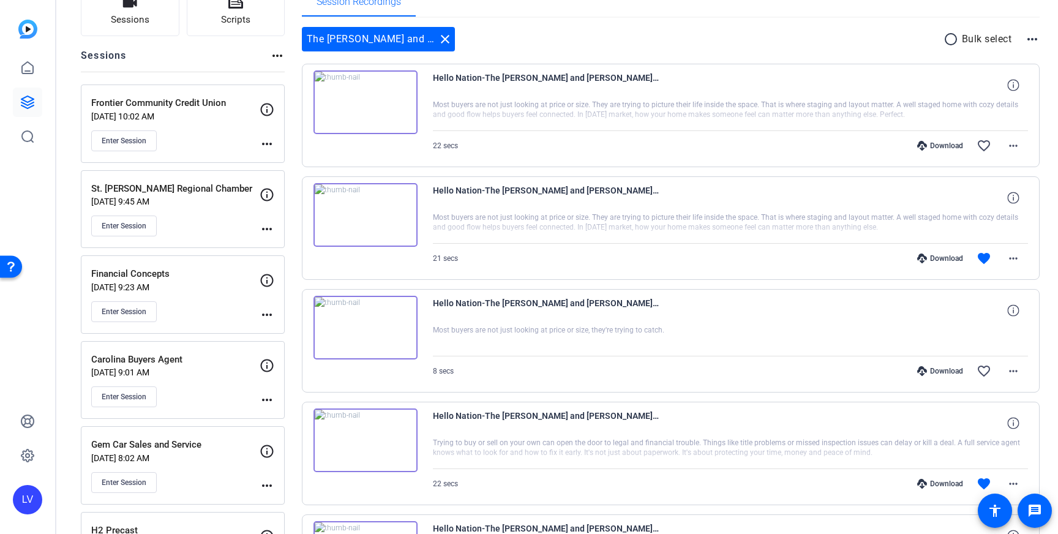
scroll to position [103, 0]
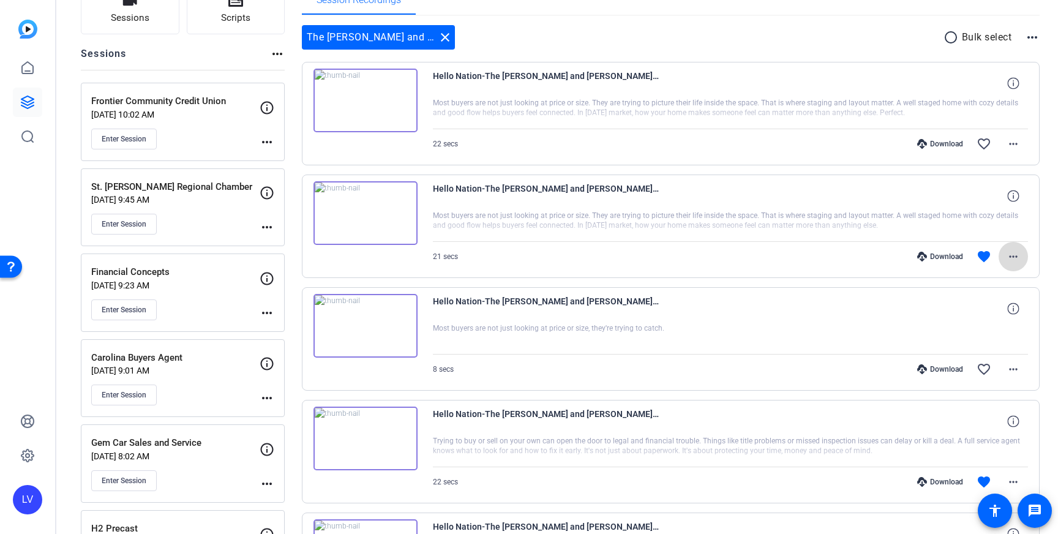
click at [1006, 253] on mat-icon "more_horiz" at bounding box center [1013, 256] width 15 height 15
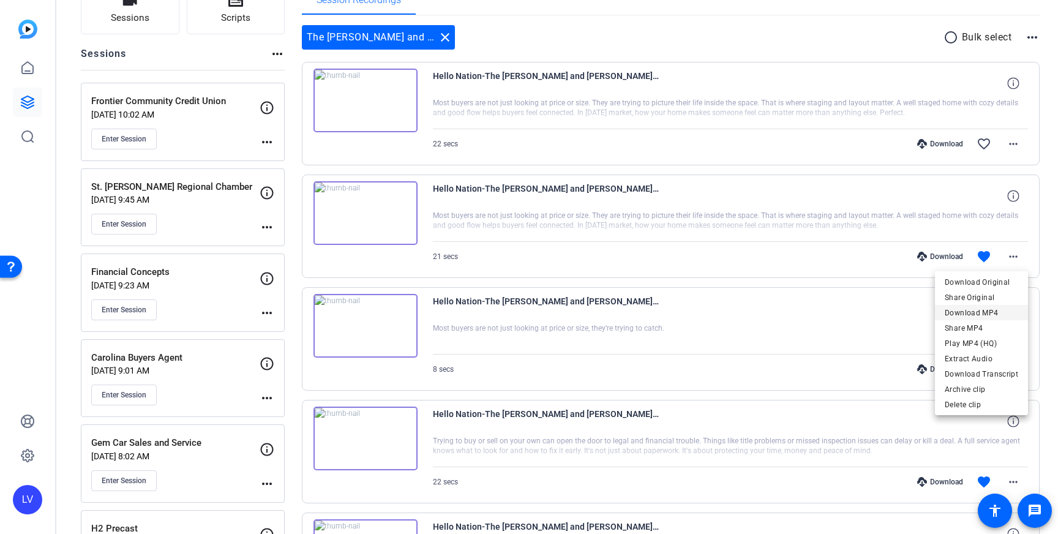
click at [999, 309] on span "Download MP4" at bounding box center [981, 313] width 73 height 15
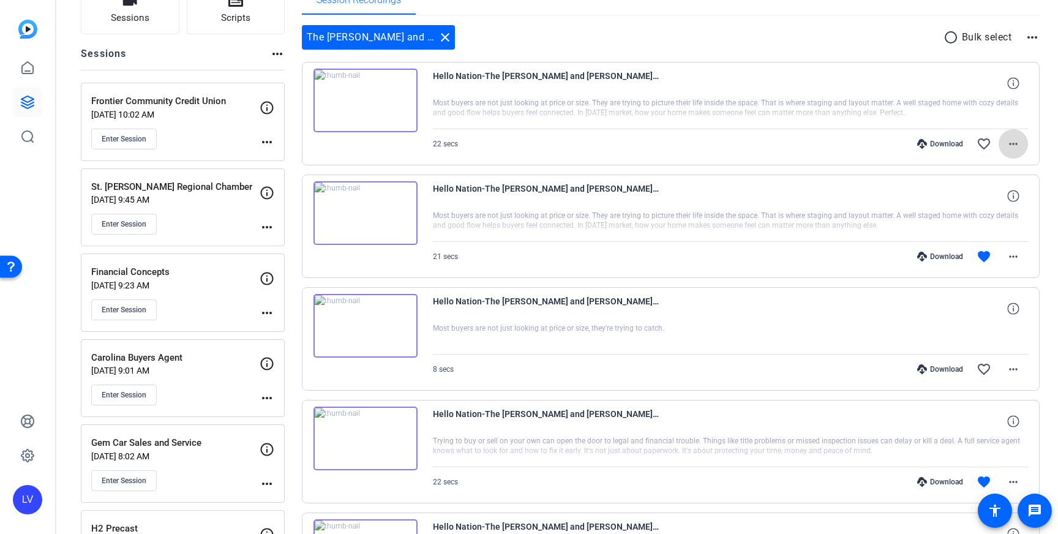
click at [1013, 151] on span at bounding box center [1013, 143] width 29 height 29
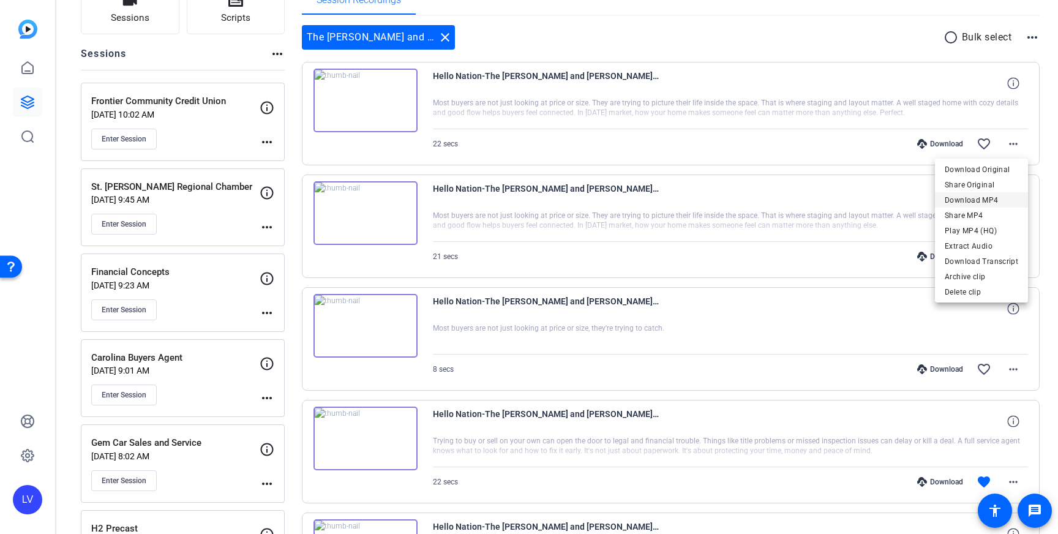
click at [999, 198] on span "Download MP4" at bounding box center [981, 200] width 73 height 15
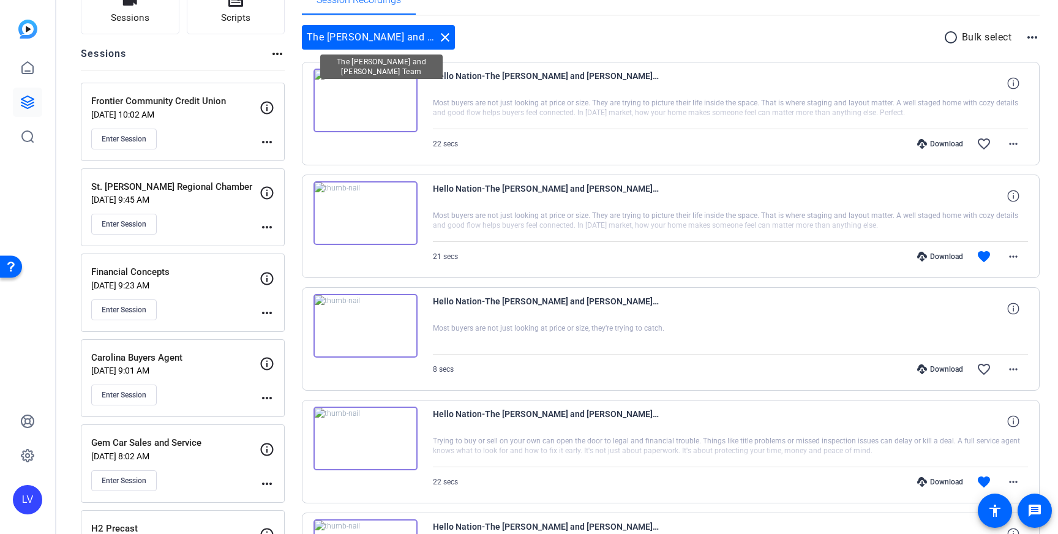
drag, startPoint x: 444, startPoint y: 36, endPoint x: 185, endPoint y: 341, distance: 400.6
click at [444, 36] on mat-icon "close" at bounding box center [445, 37] width 15 height 15
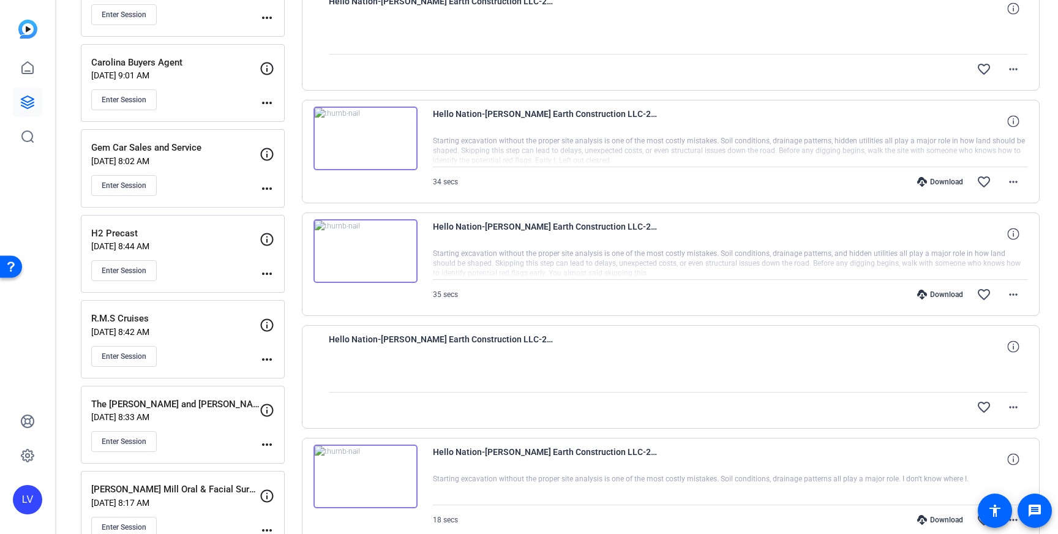
scroll to position [405, 0]
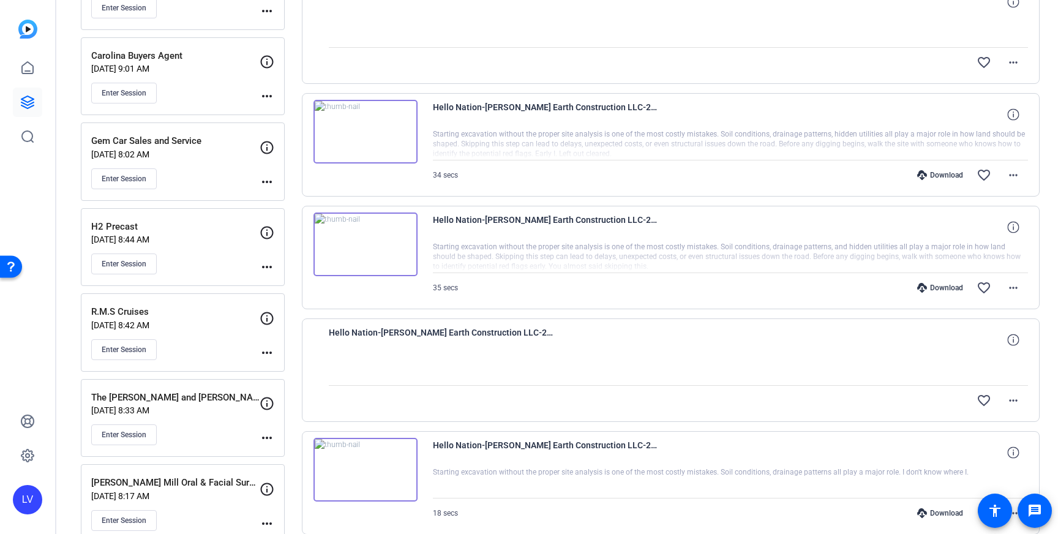
click at [204, 365] on div "R.M.S Cruises [DATE] 8:42 AM Enter Session more_horiz" at bounding box center [183, 332] width 204 height 78
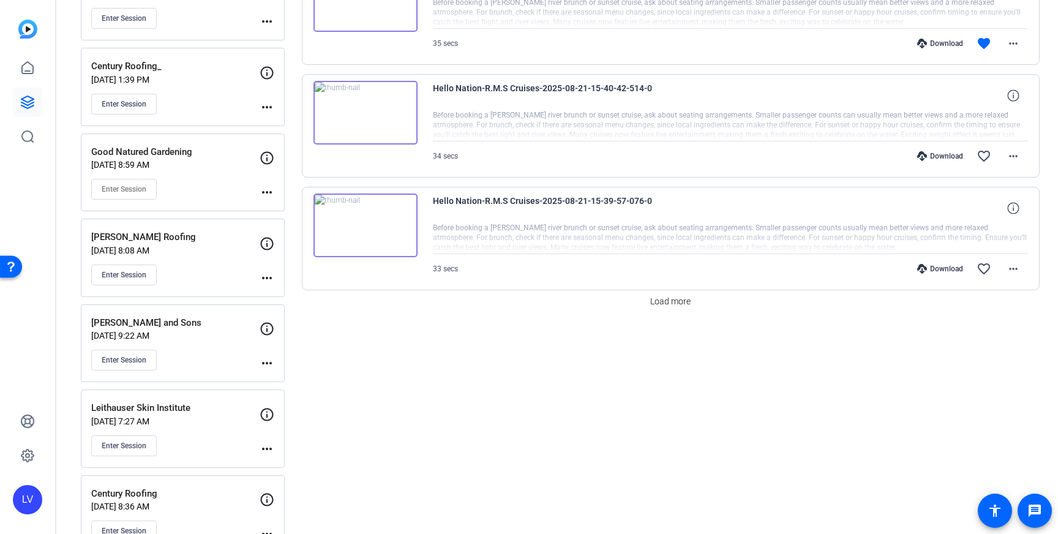
scroll to position [993, 0]
click at [658, 310] on span at bounding box center [670, 300] width 50 height 29
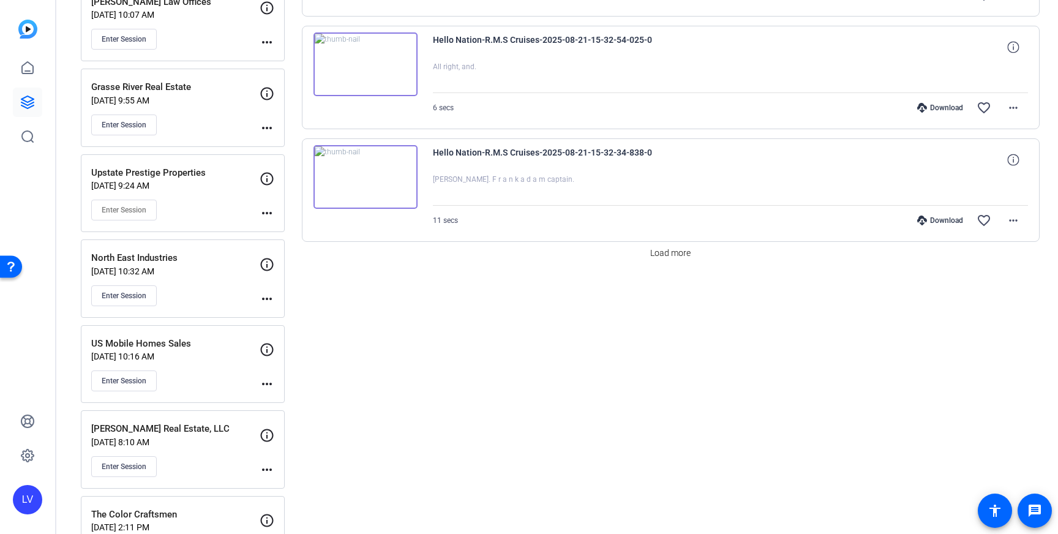
scroll to position [2170, 0]
click at [679, 249] on span "Load more" at bounding box center [670, 251] width 40 height 13
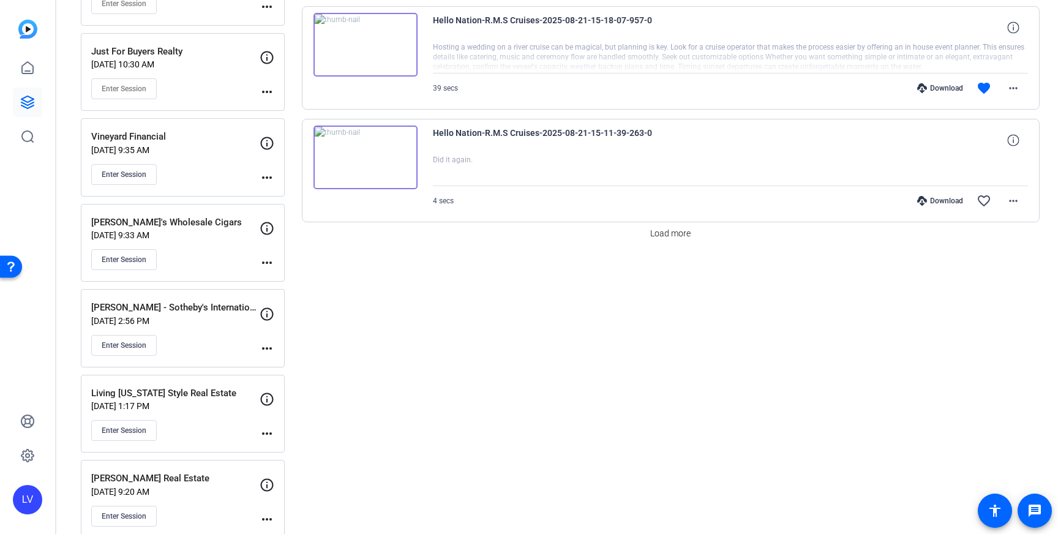
scroll to position [3442, 0]
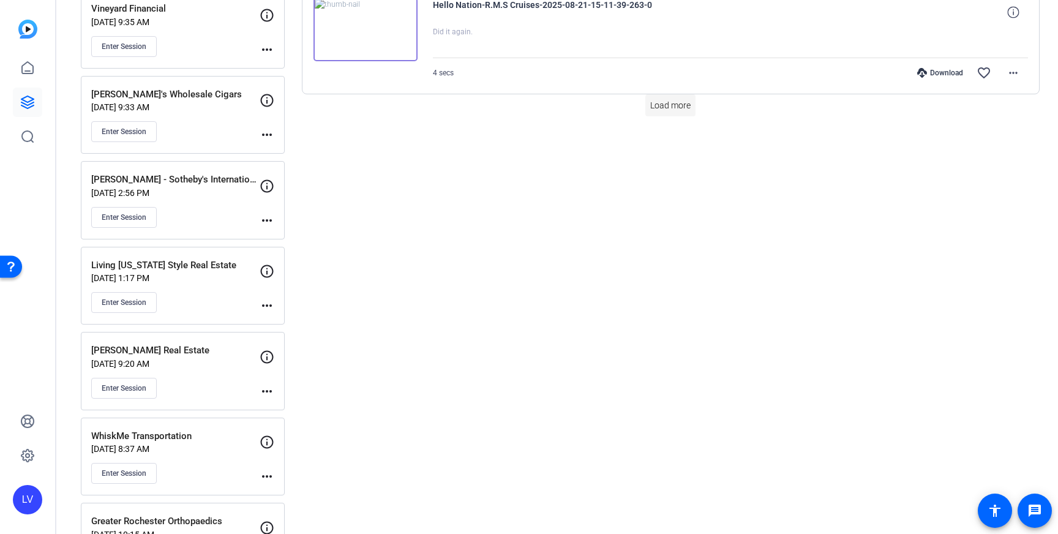
click at [675, 118] on span at bounding box center [670, 105] width 50 height 29
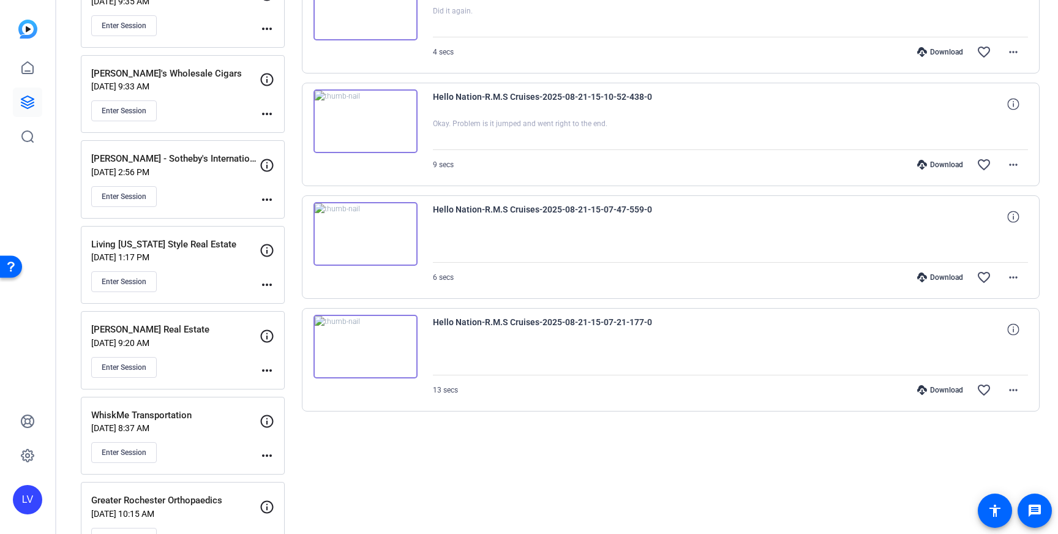
scroll to position [3465, 0]
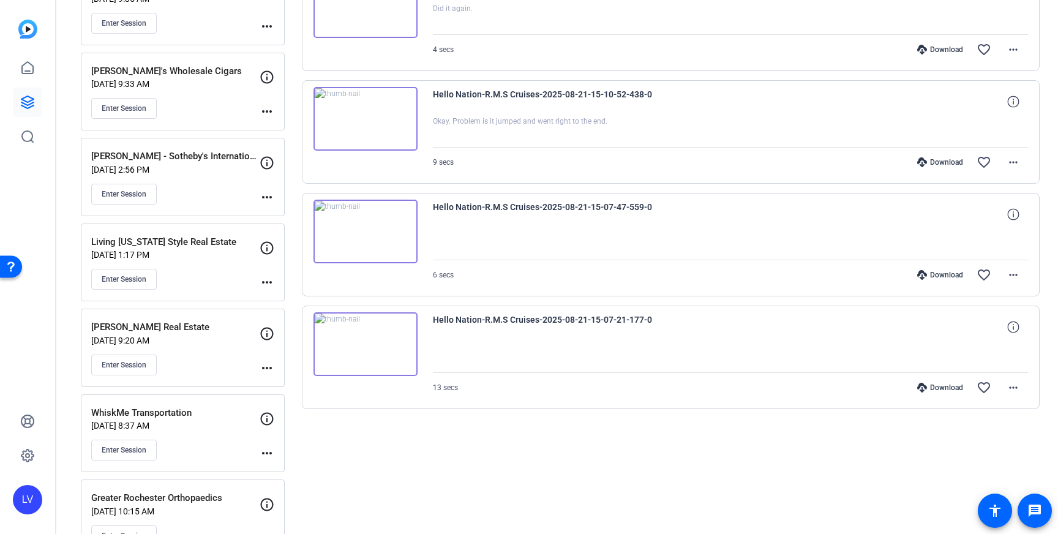
click at [386, 350] on img at bounding box center [366, 344] width 104 height 64
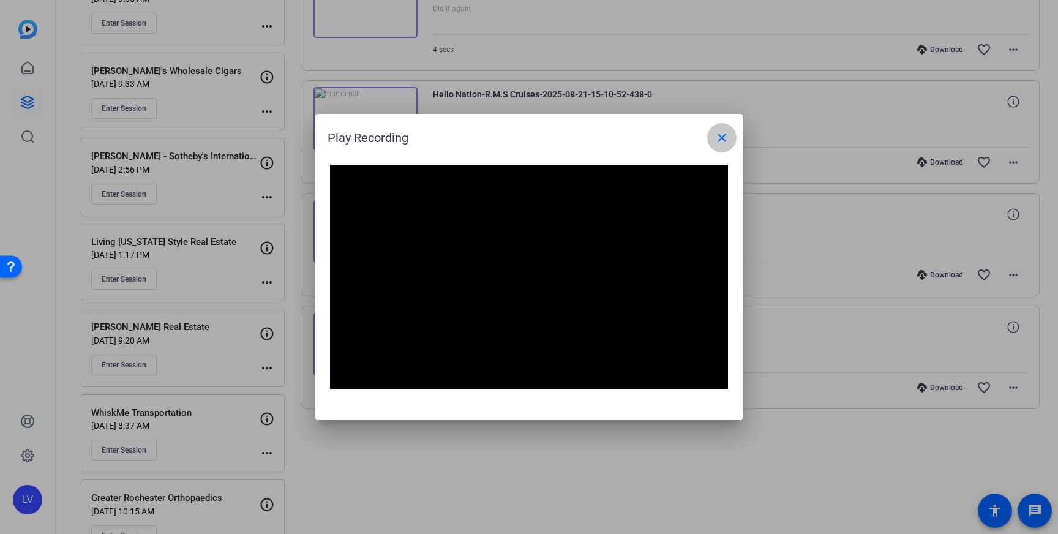
click at [720, 145] on mat-icon "close" at bounding box center [722, 137] width 15 height 15
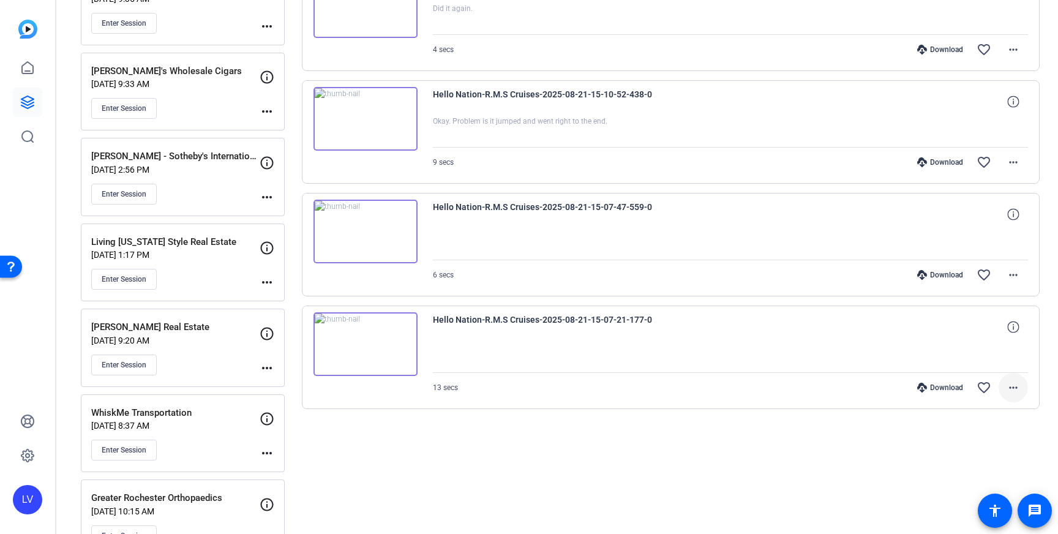
click at [1020, 388] on mat-icon "more_horiz" at bounding box center [1013, 387] width 15 height 15
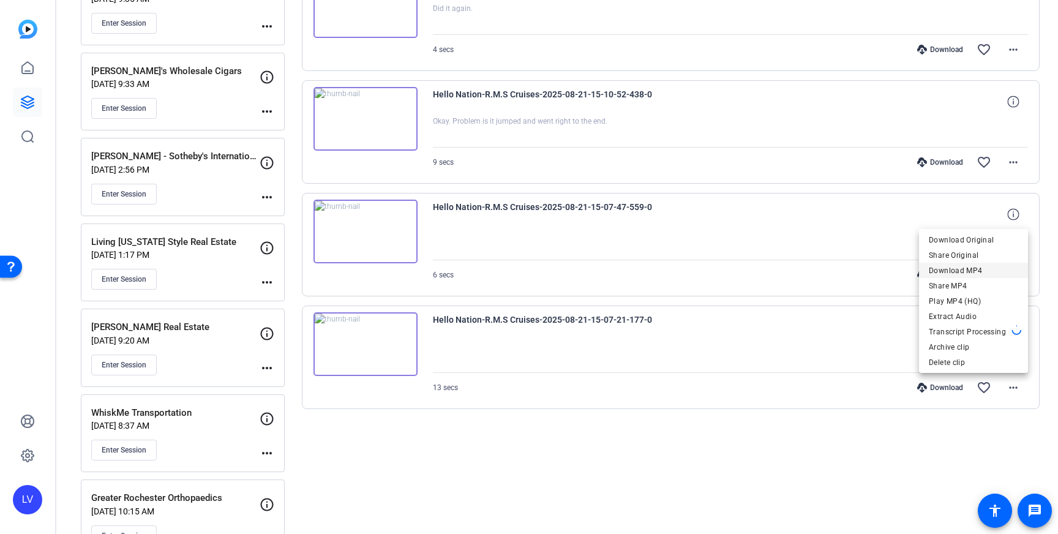
click at [985, 274] on span "Download MP4" at bounding box center [973, 270] width 89 height 15
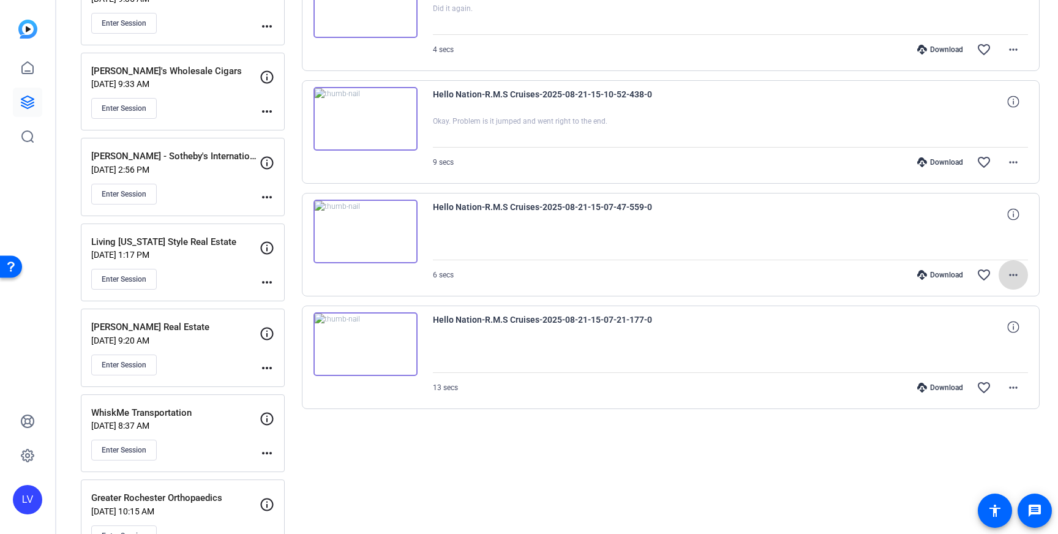
click at [1019, 274] on mat-icon "more_horiz" at bounding box center [1013, 275] width 15 height 15
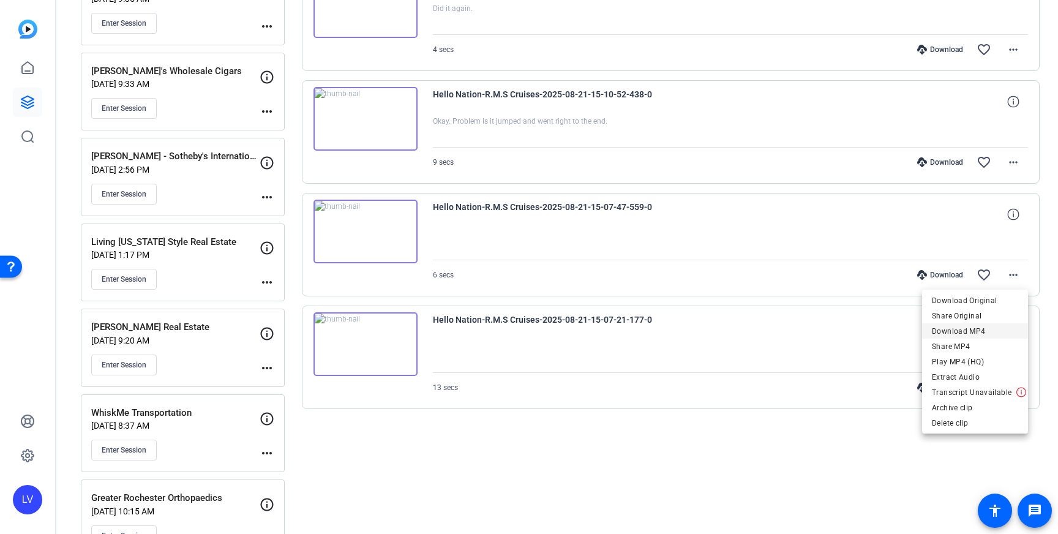
click at [994, 333] on span "Download MP4" at bounding box center [975, 331] width 86 height 15
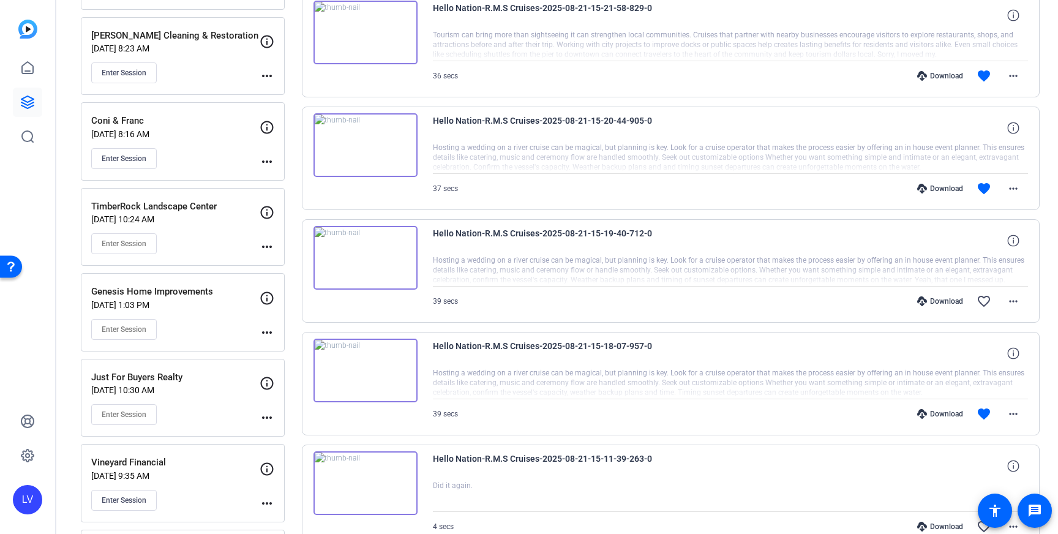
scroll to position [3003, 0]
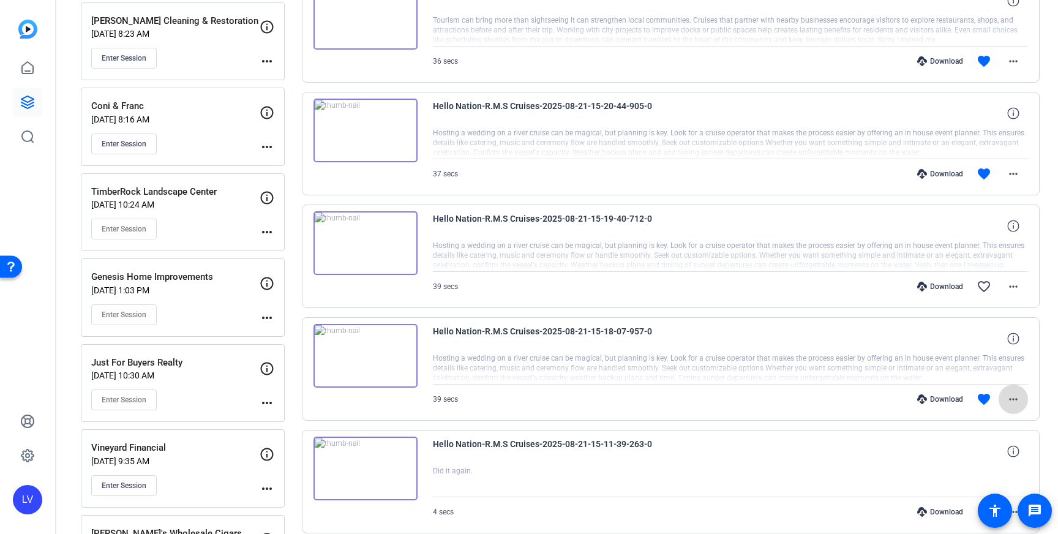
click at [1009, 393] on mat-icon "more_horiz" at bounding box center [1013, 399] width 15 height 15
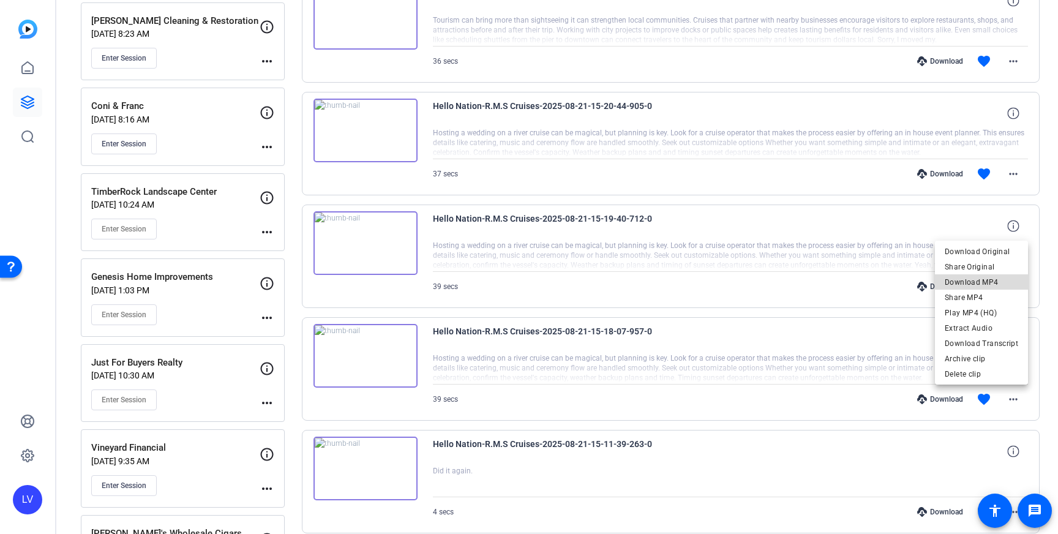
click at [1000, 280] on span "Download MP4" at bounding box center [981, 282] width 73 height 15
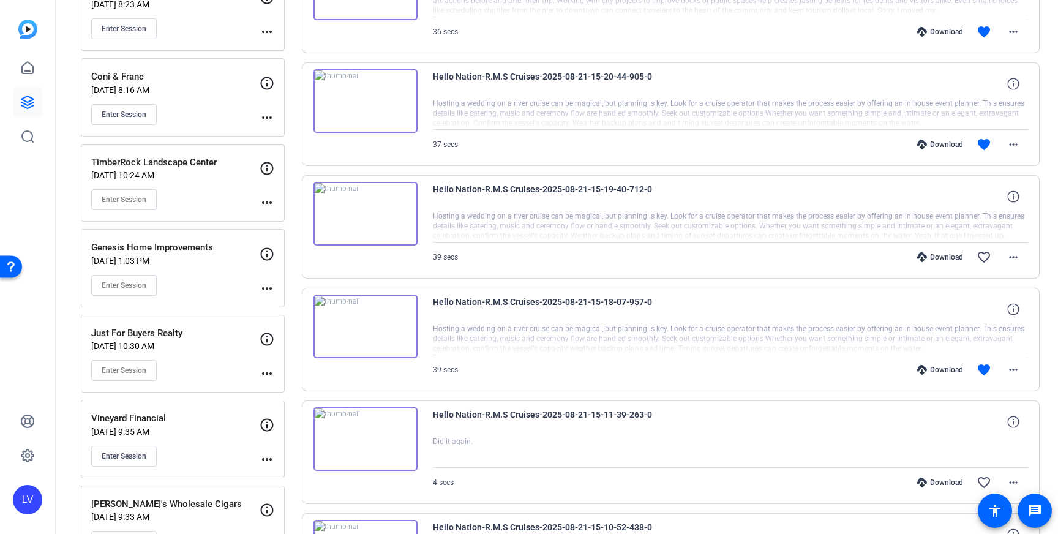
scroll to position [3034, 0]
click at [1013, 152] on span at bounding box center [1013, 142] width 29 height 29
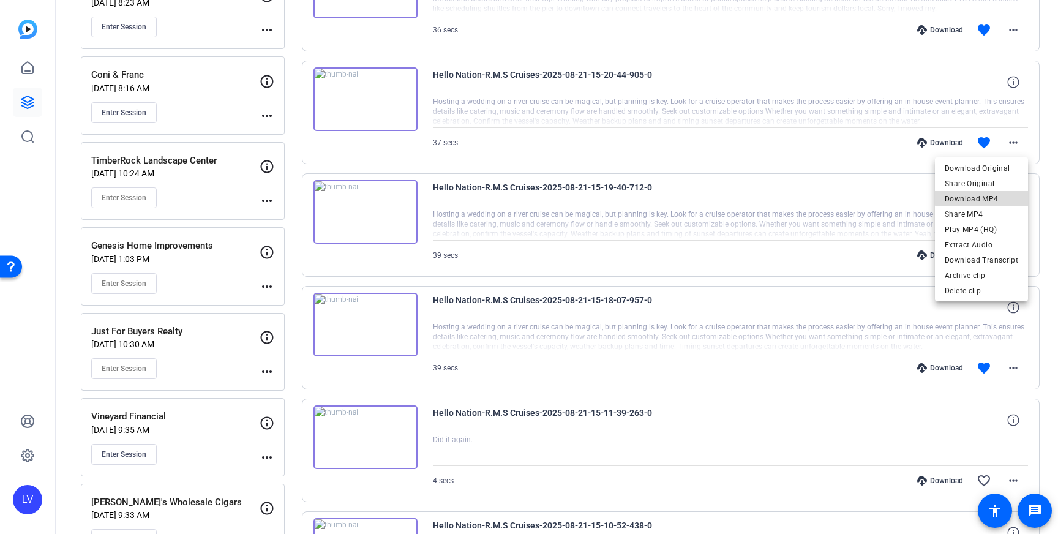
click at [999, 196] on span "Download MP4" at bounding box center [981, 199] width 73 height 15
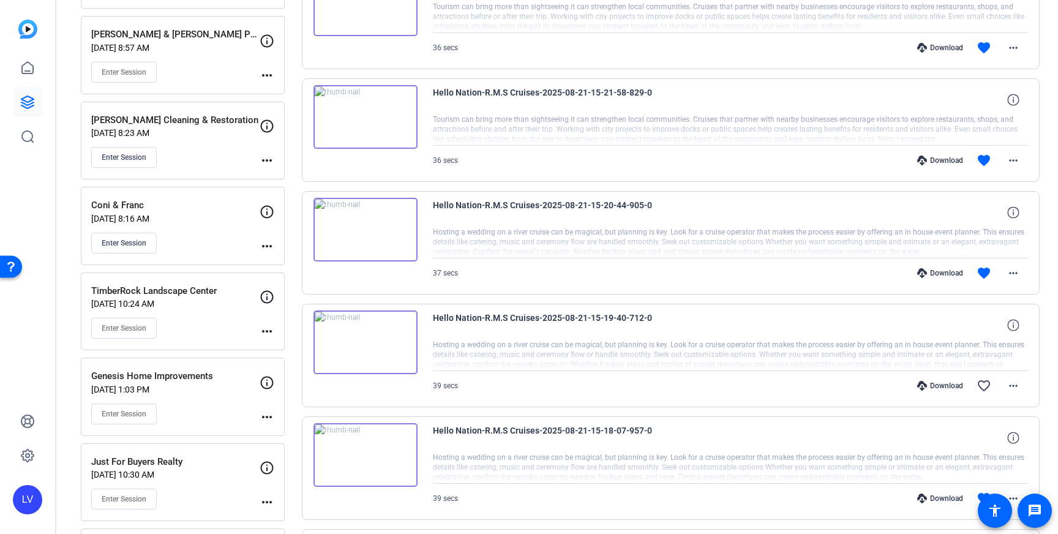
scroll to position [2908, 0]
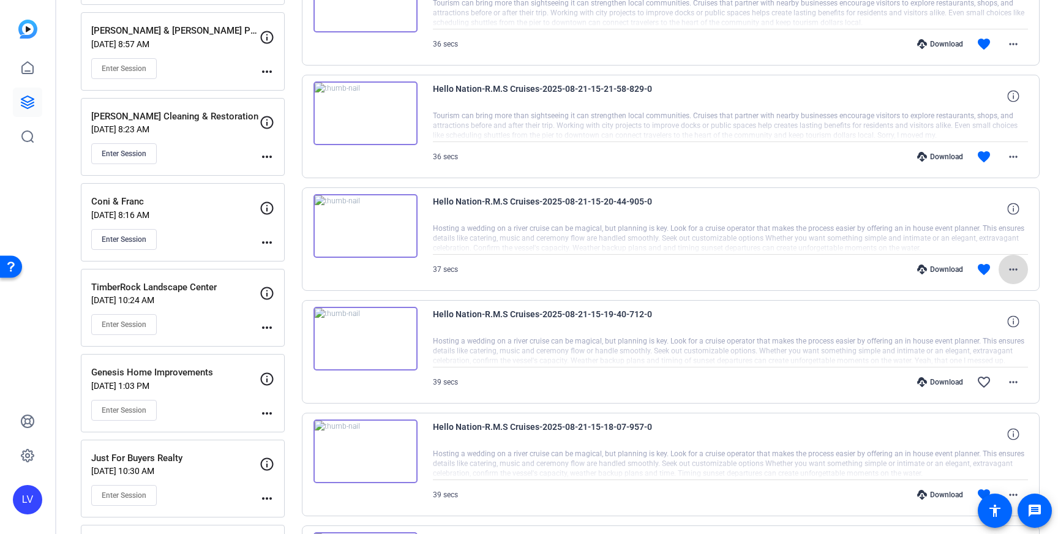
click at [1012, 274] on mat-icon "more_horiz" at bounding box center [1013, 269] width 15 height 15
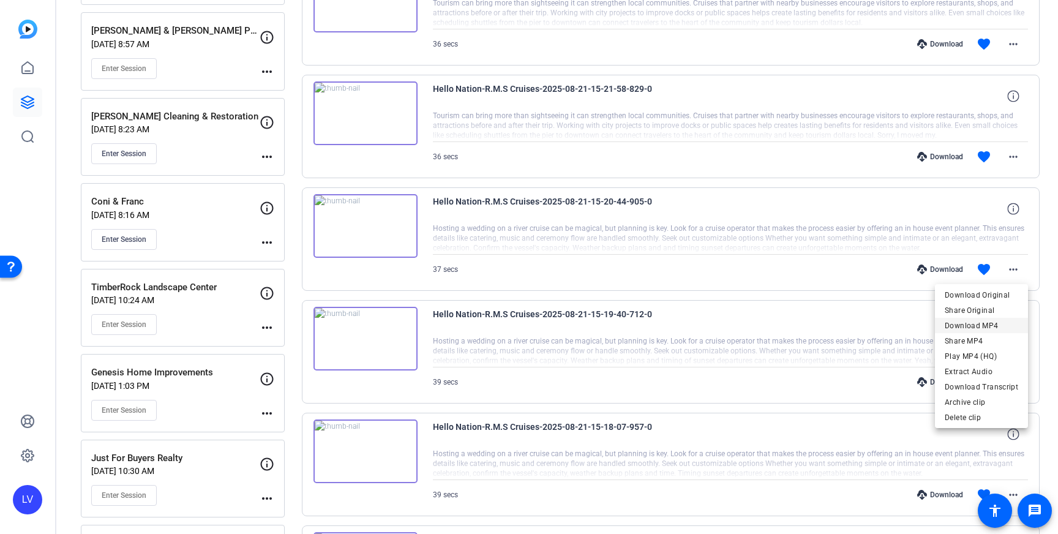
click at [996, 325] on span "Download MP4" at bounding box center [981, 325] width 73 height 15
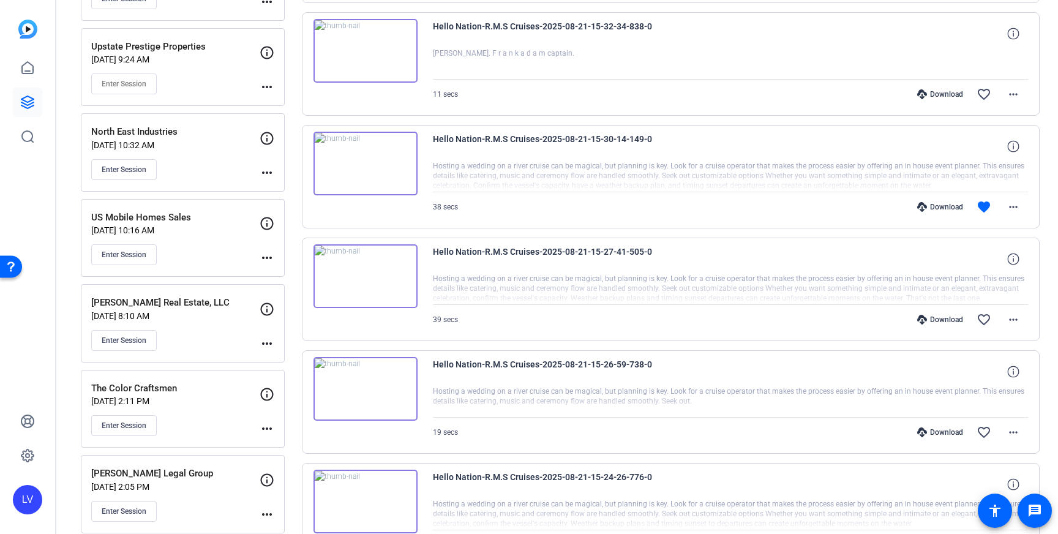
scroll to position [2291, 0]
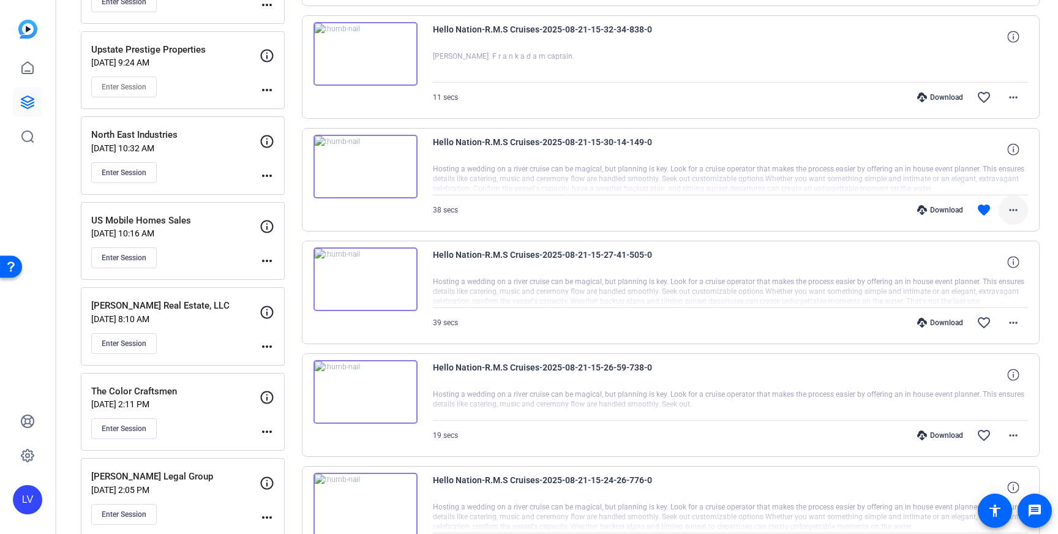
click at [1025, 206] on span at bounding box center [1013, 209] width 29 height 29
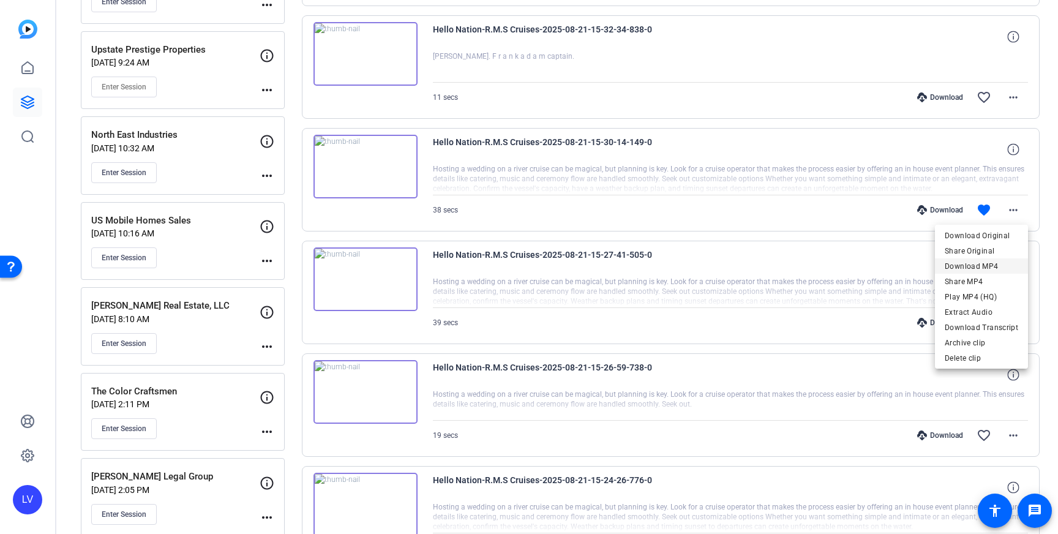
click at [987, 266] on span "Download MP4" at bounding box center [981, 266] width 73 height 15
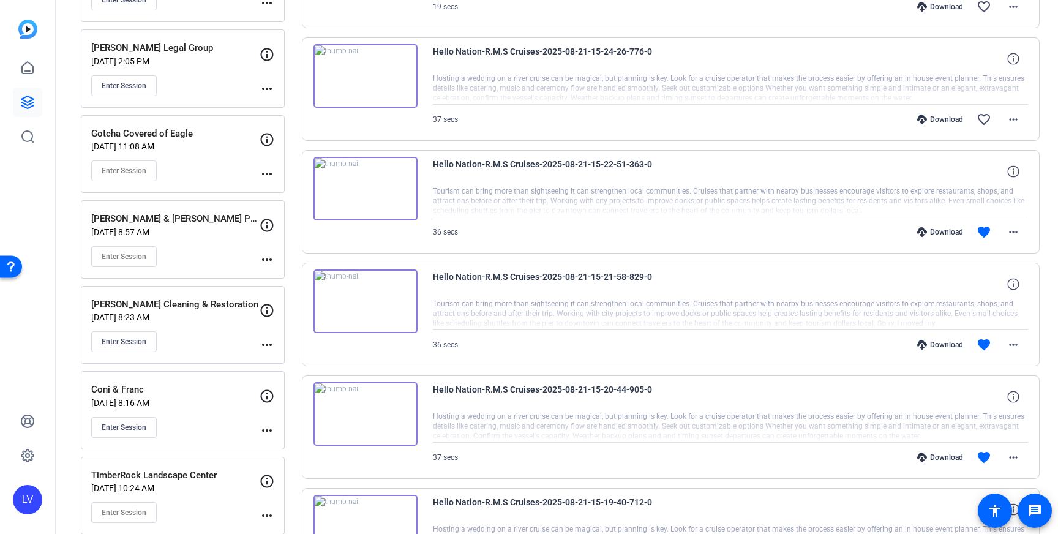
scroll to position [2728, 0]
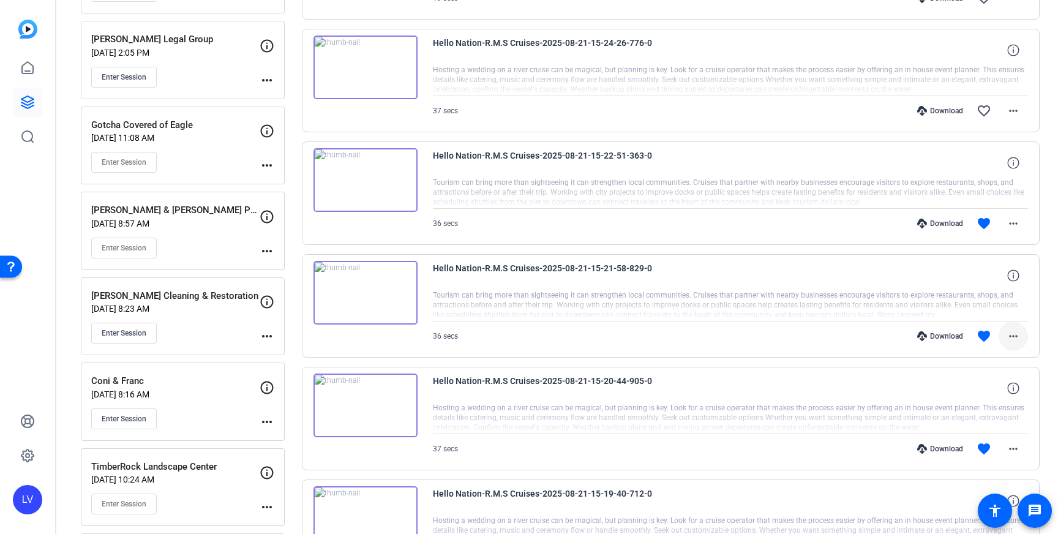
click at [1012, 337] on mat-icon "more_horiz" at bounding box center [1013, 336] width 15 height 15
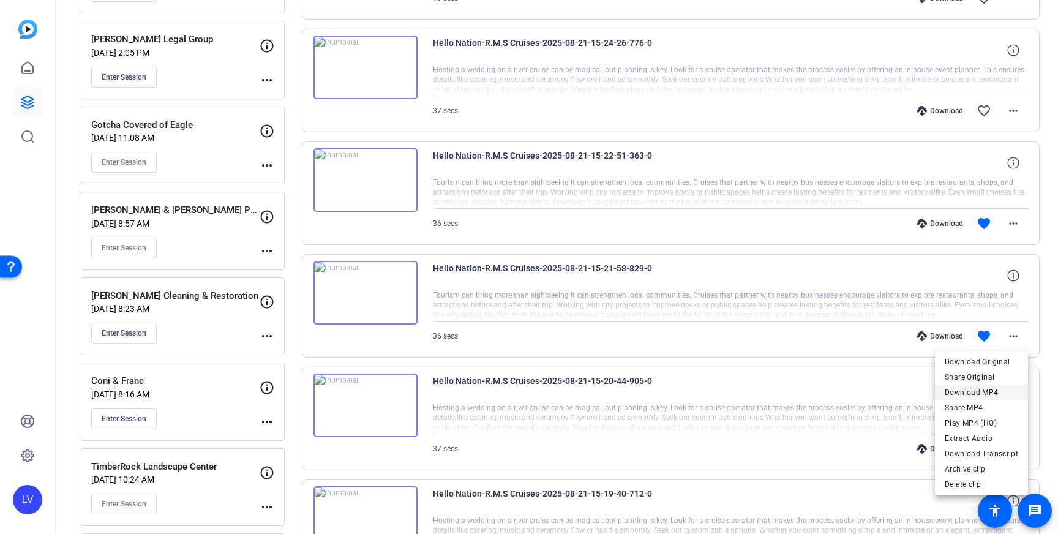
click at [1002, 388] on span "Download MP4" at bounding box center [981, 392] width 73 height 15
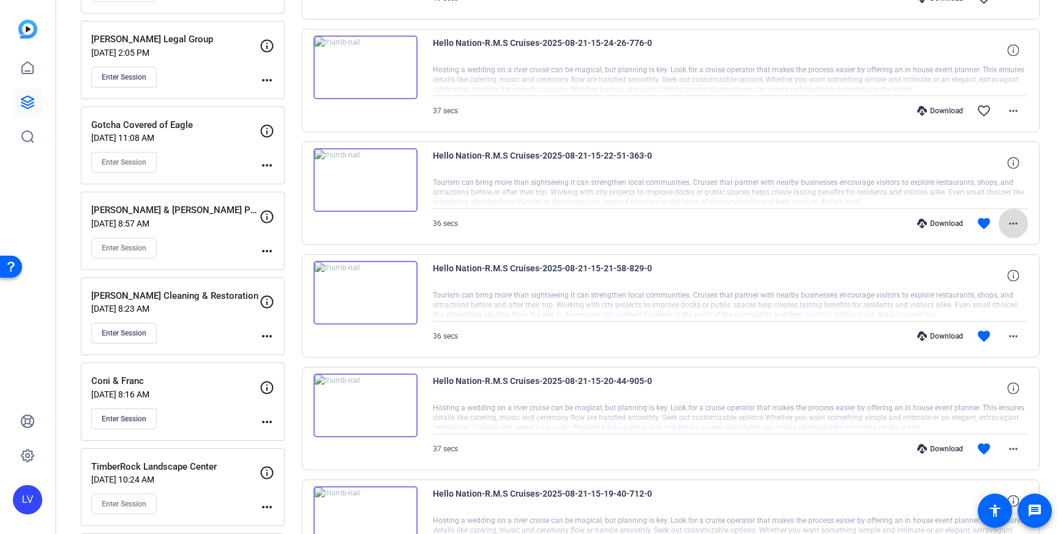
click at [1017, 233] on span at bounding box center [1013, 223] width 29 height 29
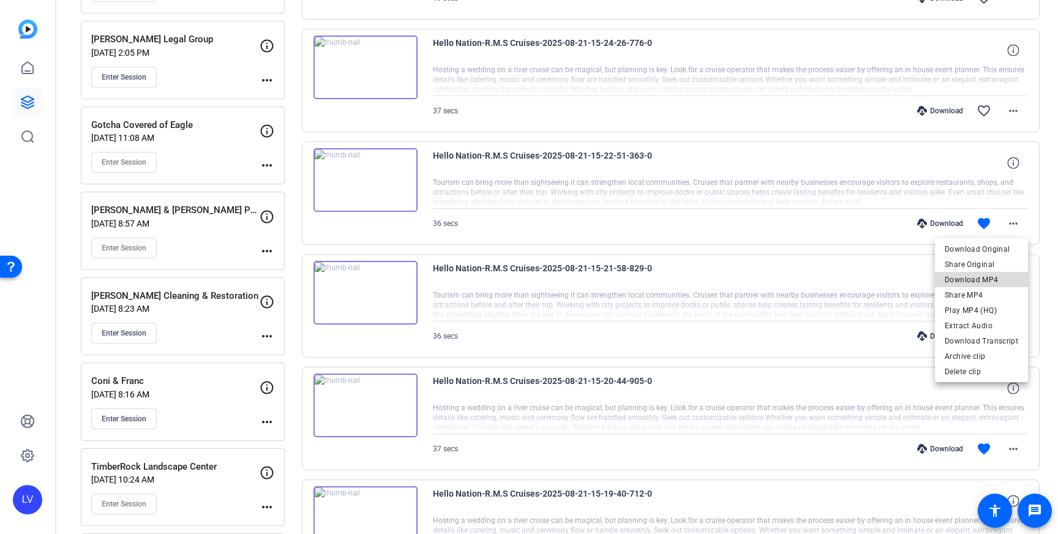
click at [1004, 282] on span "Download MP4" at bounding box center [981, 280] width 73 height 15
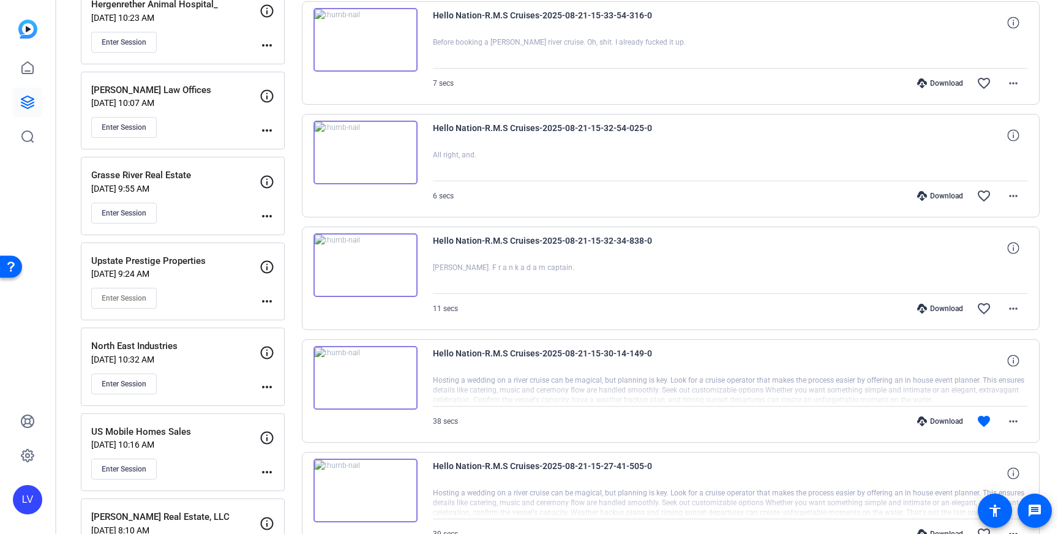
scroll to position [2079, 0]
click at [1021, 307] on span at bounding box center [1013, 309] width 29 height 29
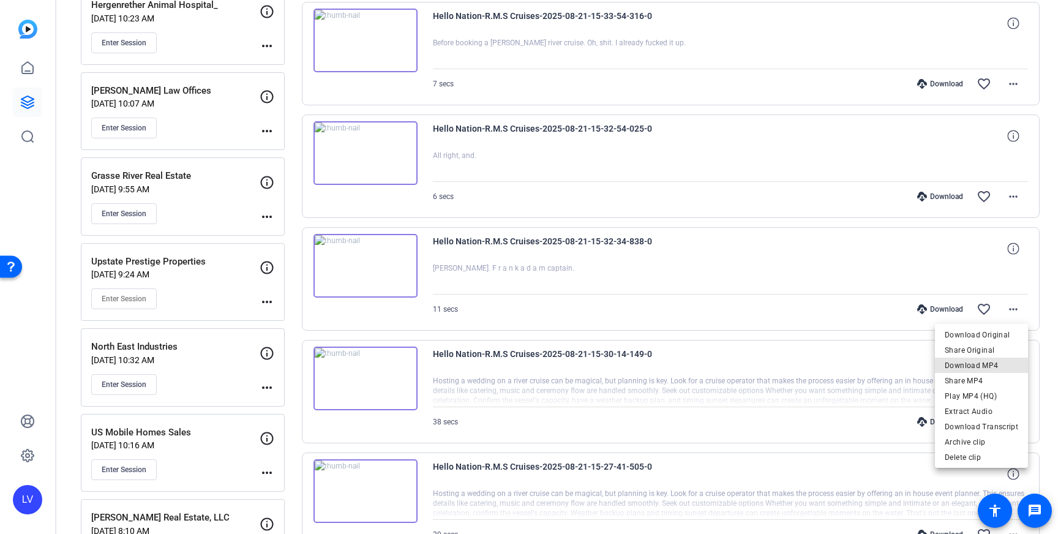
click at [993, 363] on span "Download MP4" at bounding box center [981, 365] width 73 height 15
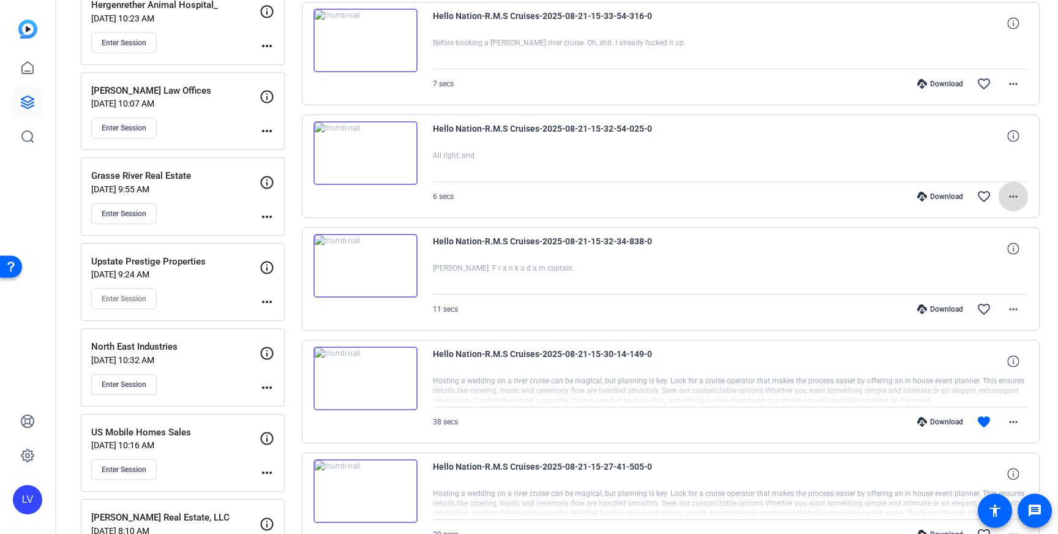
click at [1011, 195] on mat-icon "more_horiz" at bounding box center [1013, 196] width 15 height 15
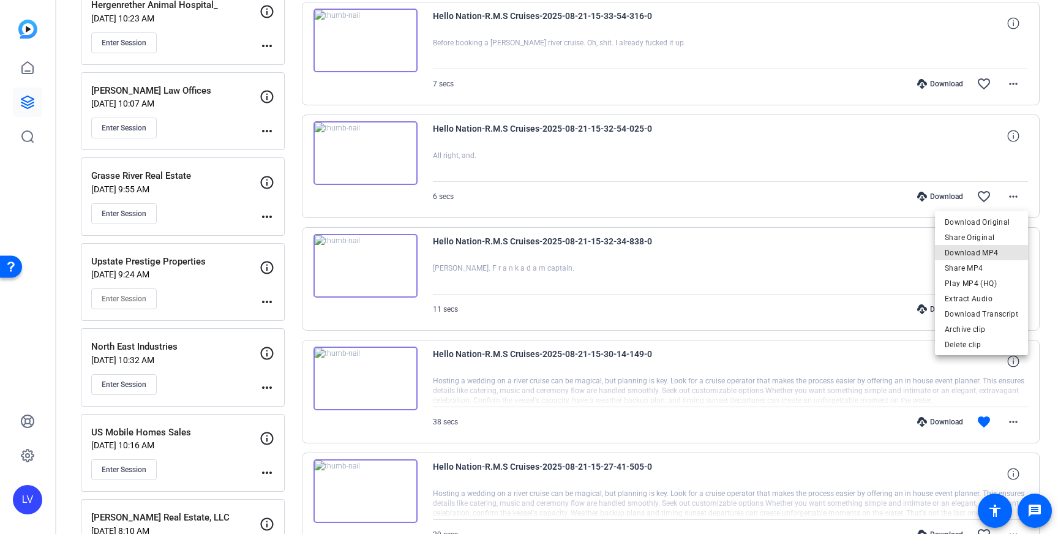
drag, startPoint x: 983, startPoint y: 248, endPoint x: 962, endPoint y: 266, distance: 27.8
click at [983, 249] on span "Download MP4" at bounding box center [981, 253] width 73 height 15
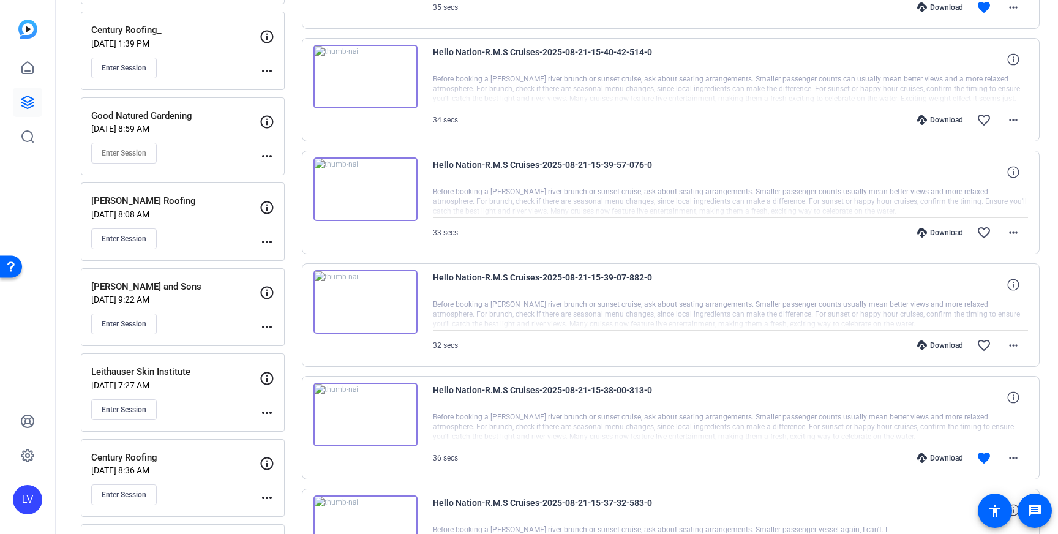
scroll to position [1042, 0]
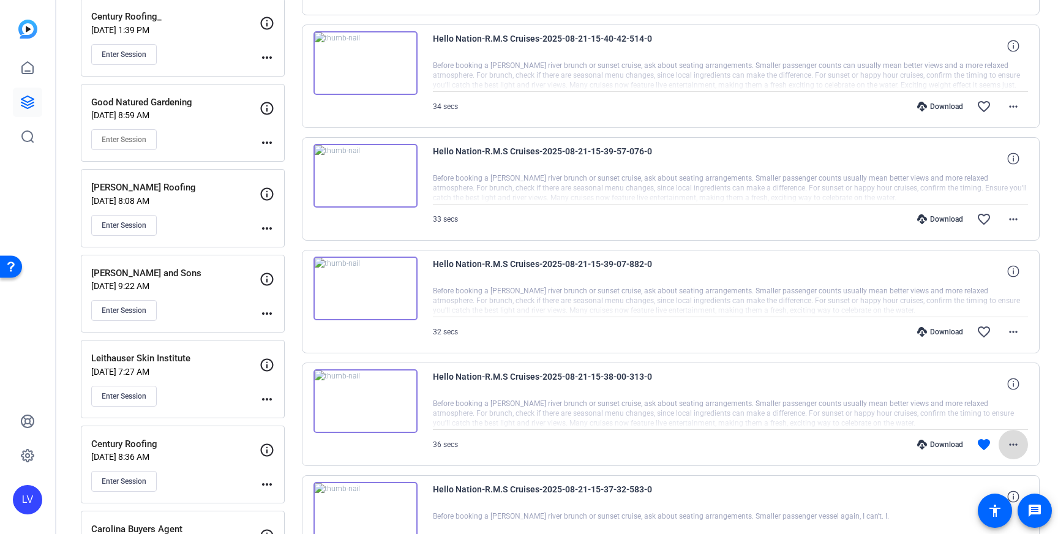
click at [1018, 448] on mat-icon "more_horiz" at bounding box center [1013, 444] width 15 height 15
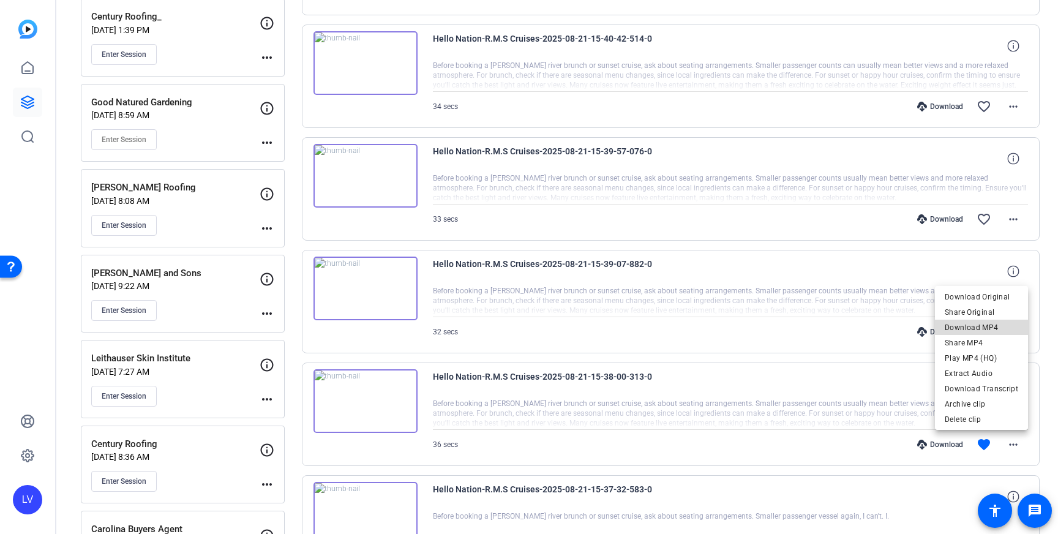
click at [996, 327] on span "Download MP4" at bounding box center [981, 327] width 73 height 15
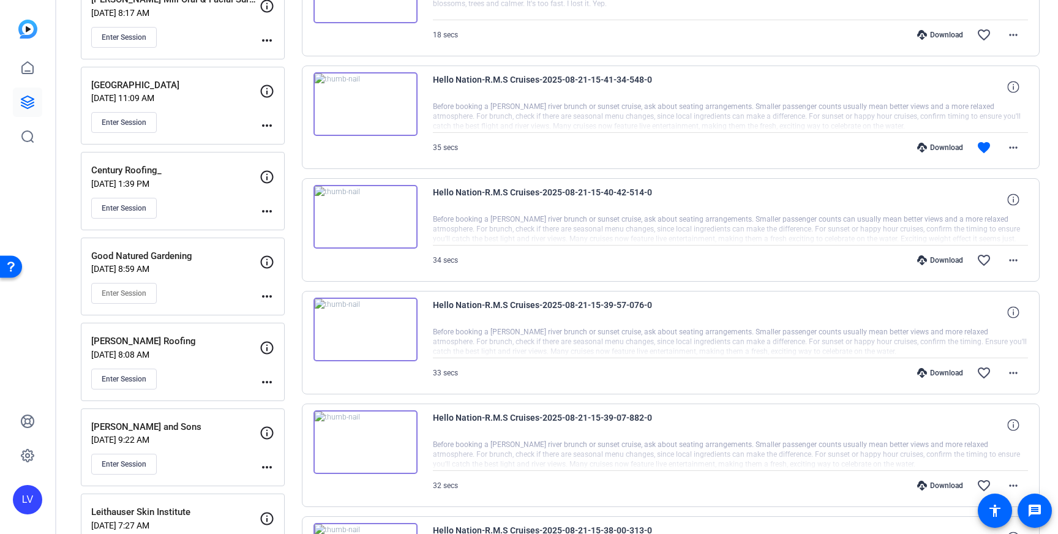
scroll to position [878, 0]
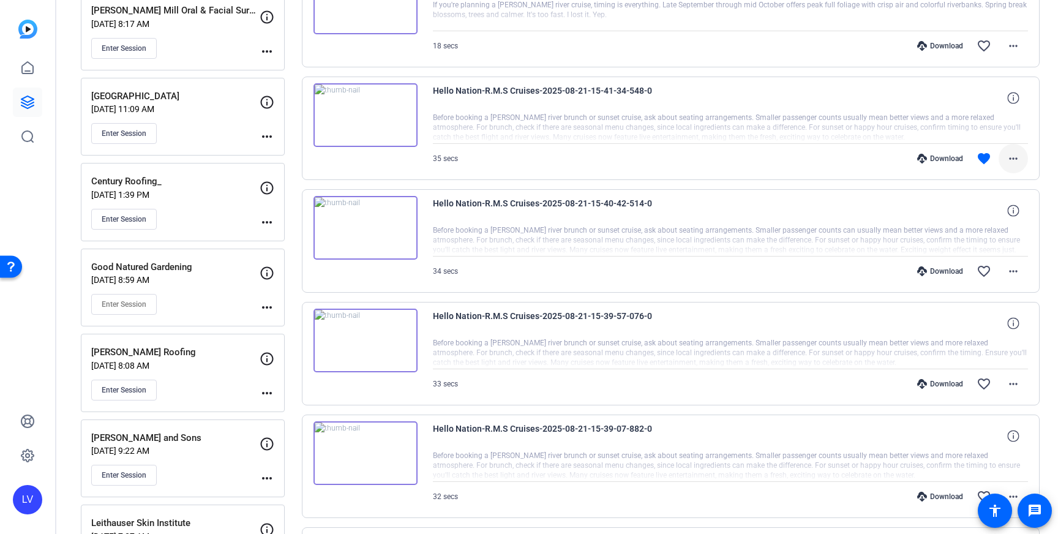
click at [1014, 160] on mat-icon "more_horiz" at bounding box center [1013, 158] width 15 height 15
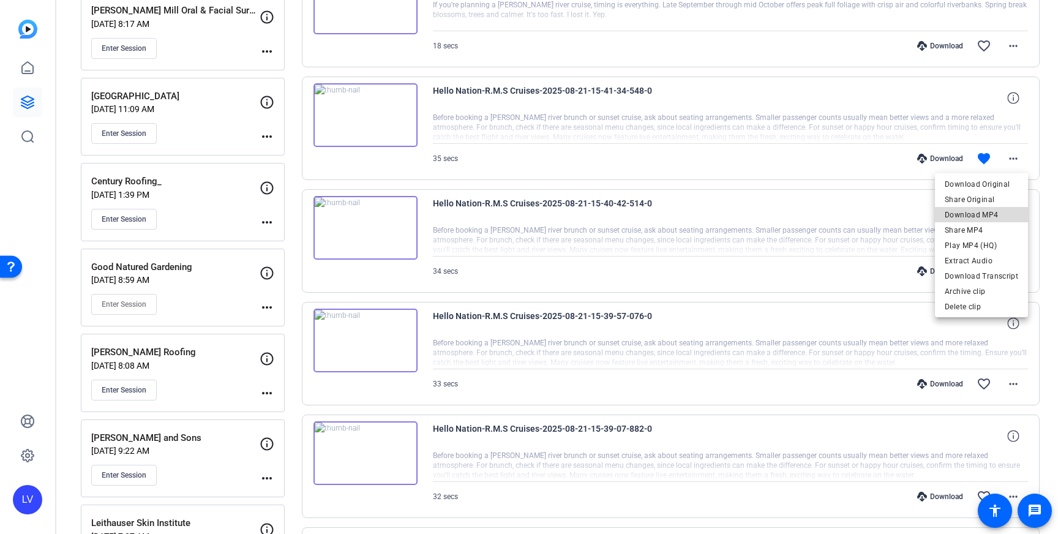
click at [995, 217] on span "Download MP4" at bounding box center [981, 215] width 73 height 15
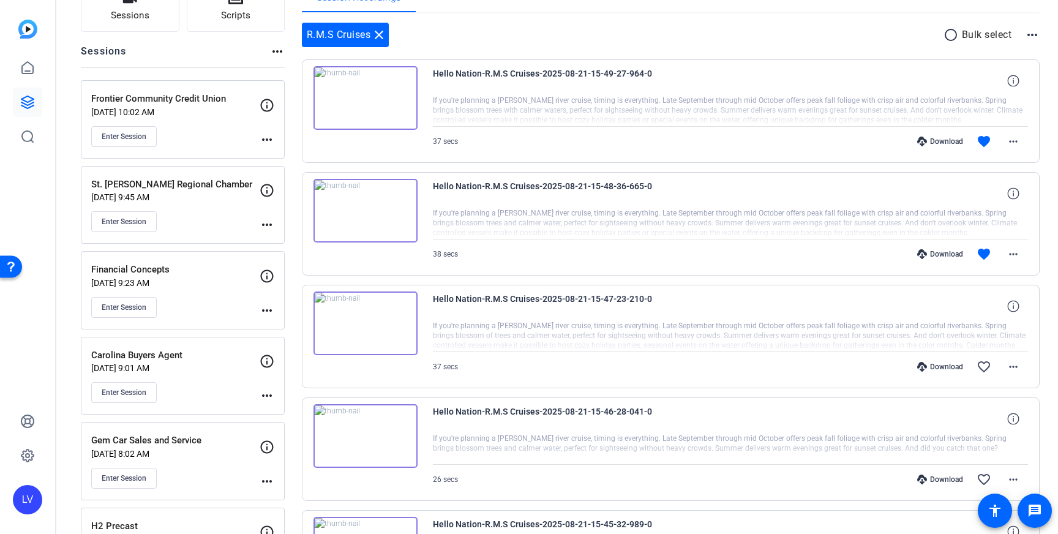
scroll to position [98, 0]
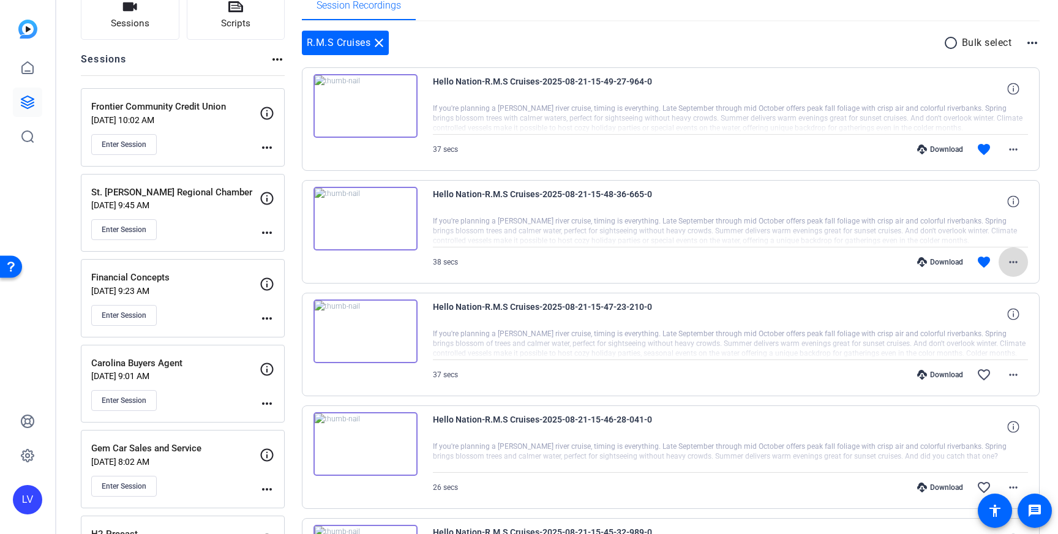
click at [1026, 259] on span at bounding box center [1013, 261] width 29 height 29
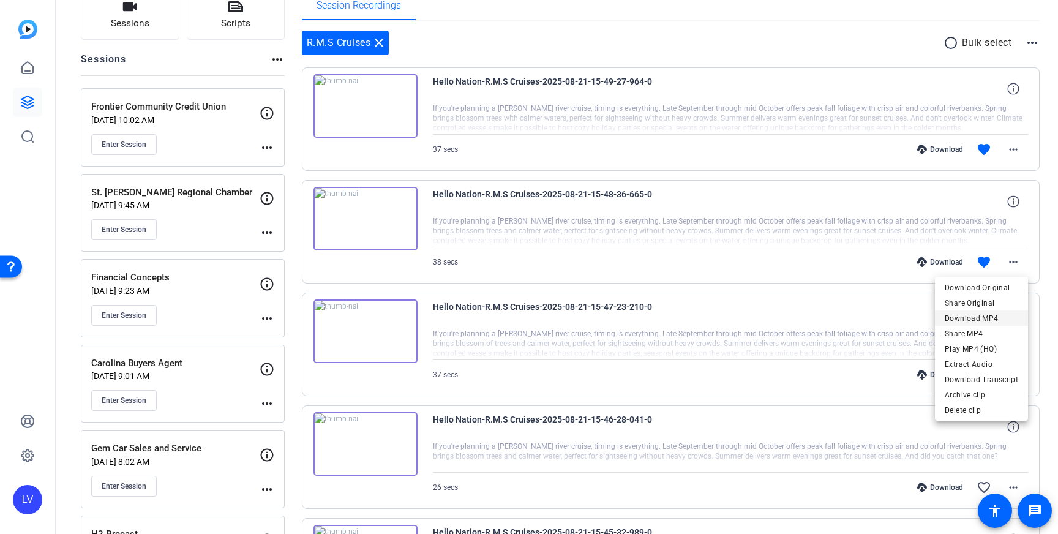
click at [989, 314] on span "Download MP4" at bounding box center [981, 318] width 73 height 15
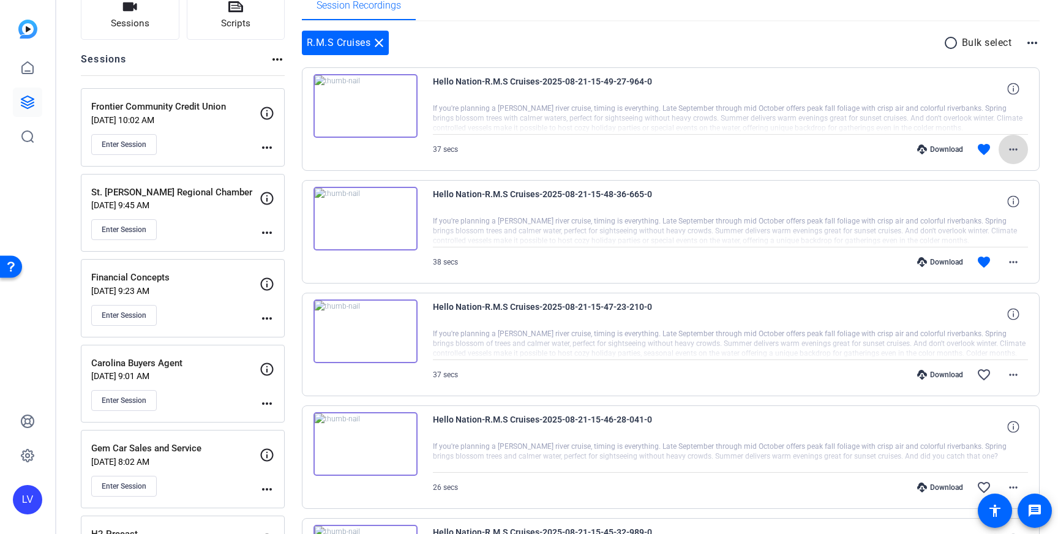
click at [1025, 153] on span at bounding box center [1013, 149] width 29 height 29
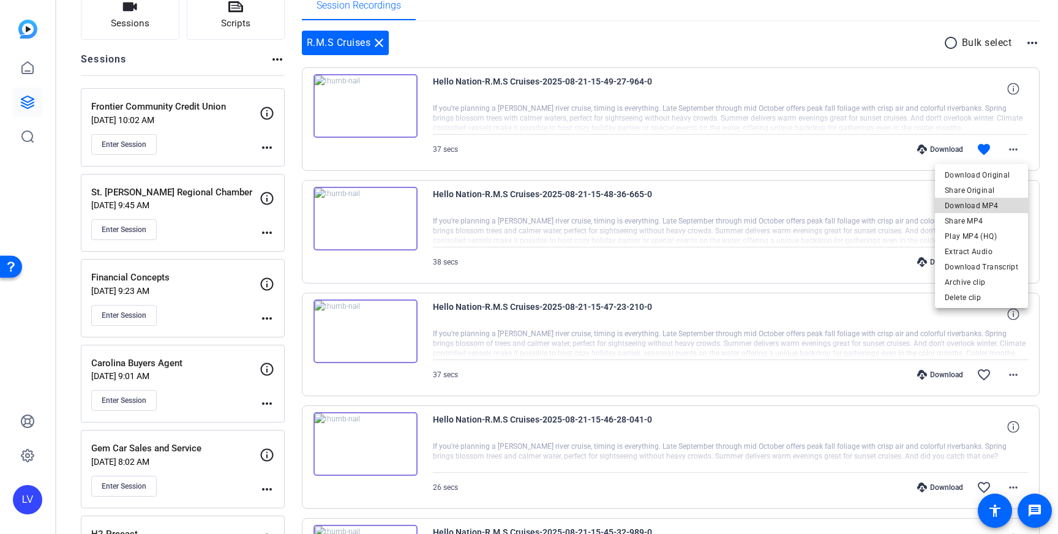
click at [997, 202] on span "Download MP4" at bounding box center [981, 205] width 73 height 15
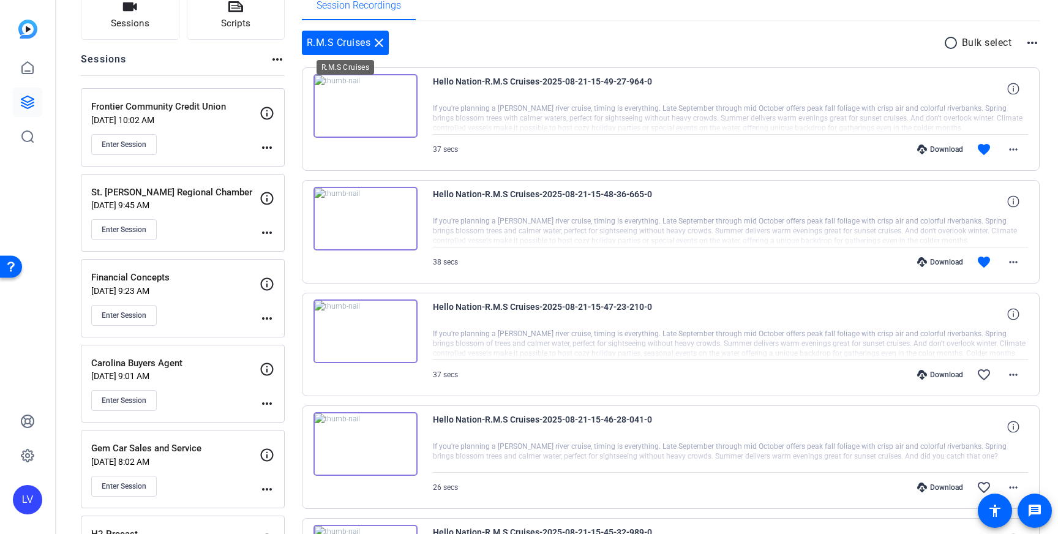
click at [377, 42] on mat-icon "close" at bounding box center [379, 43] width 15 height 15
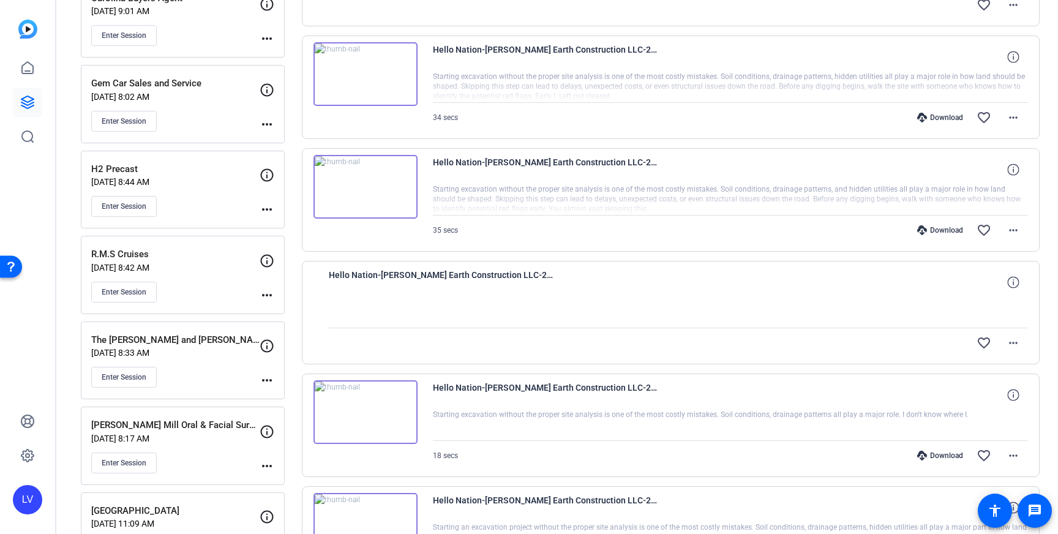
scroll to position [497, 0]
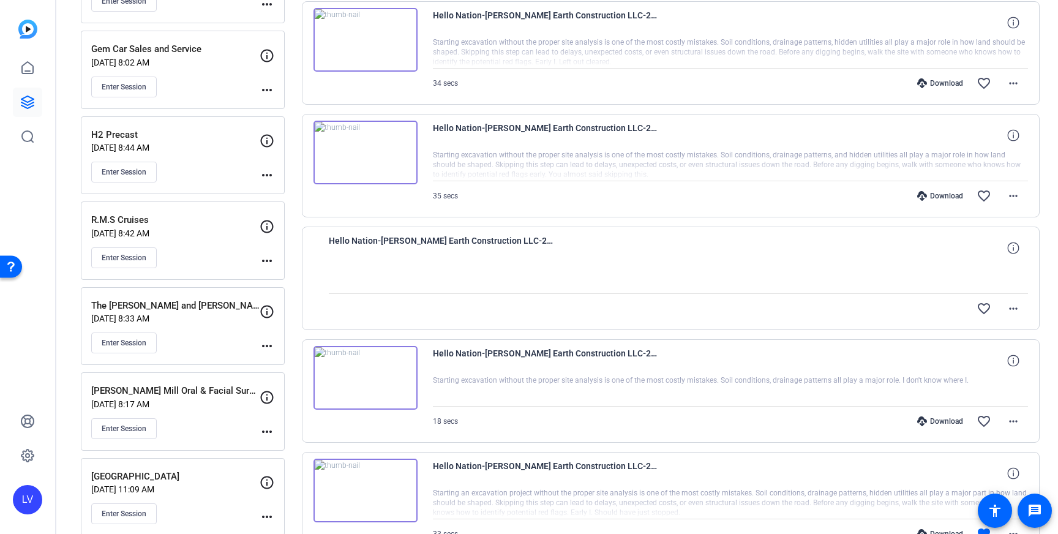
click at [224, 160] on div "H2 Precast [DATE] 8:44 AM Enter Session" at bounding box center [175, 155] width 168 height 55
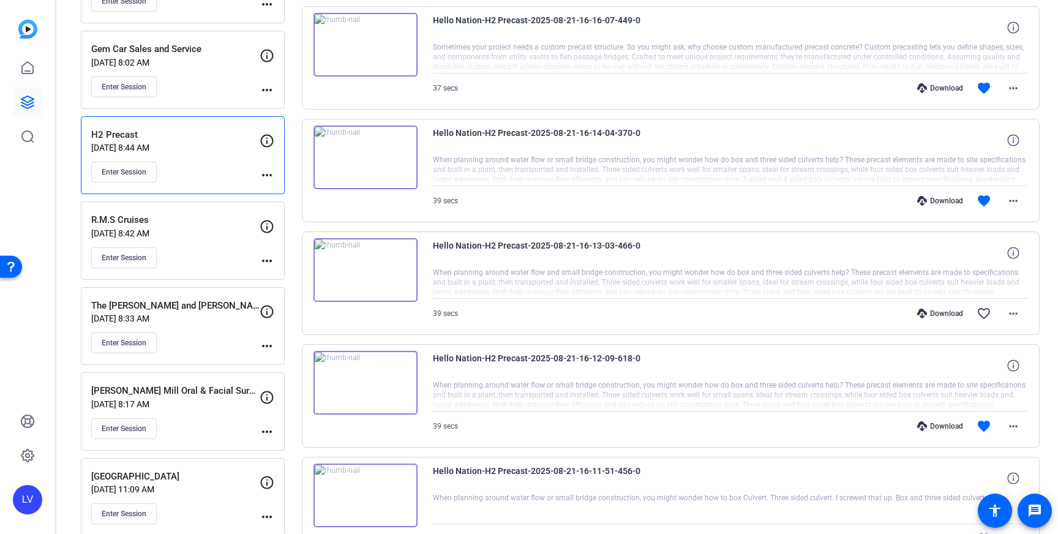
scroll to position [0, 0]
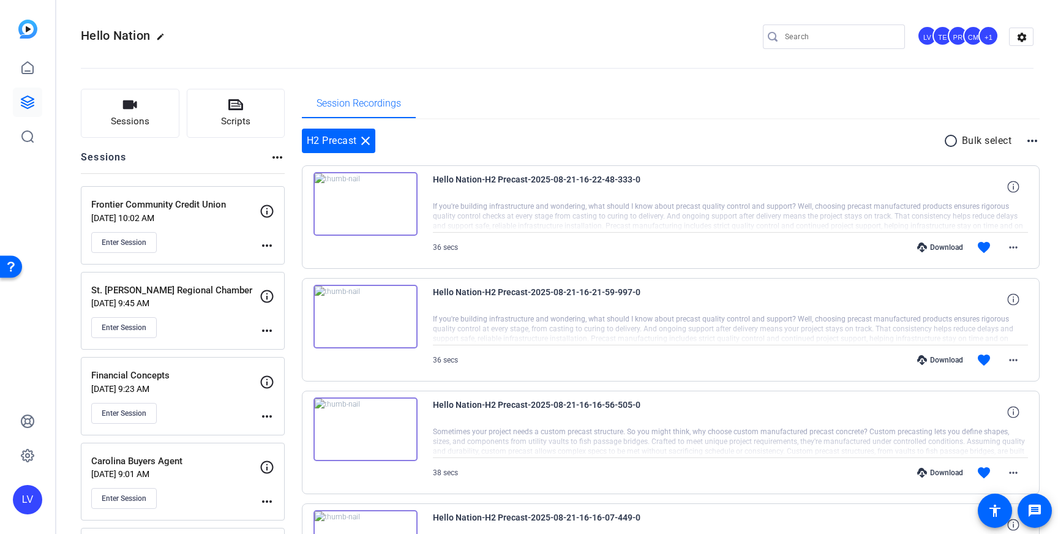
click at [269, 242] on mat-icon "more_horiz" at bounding box center [267, 245] width 15 height 15
click at [295, 265] on span "Edit Session" at bounding box center [297, 263] width 56 height 15
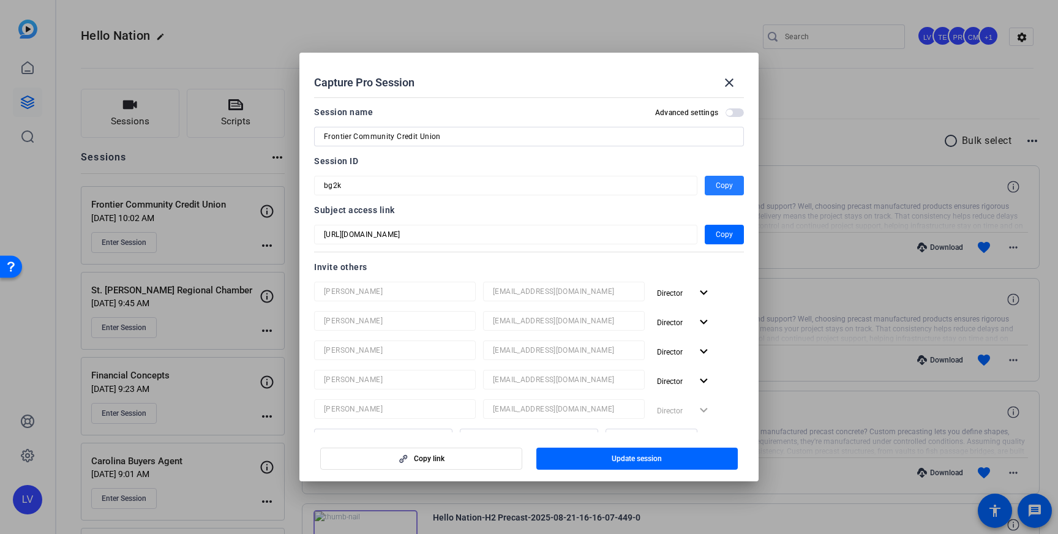
click at [721, 189] on span "Copy" at bounding box center [724, 185] width 17 height 15
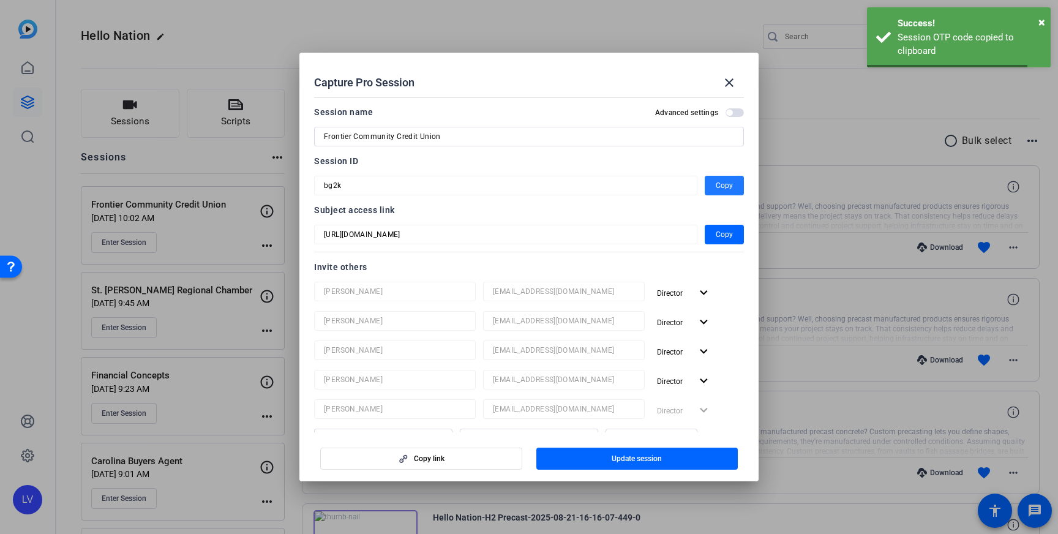
click at [718, 85] on span at bounding box center [729, 82] width 29 height 29
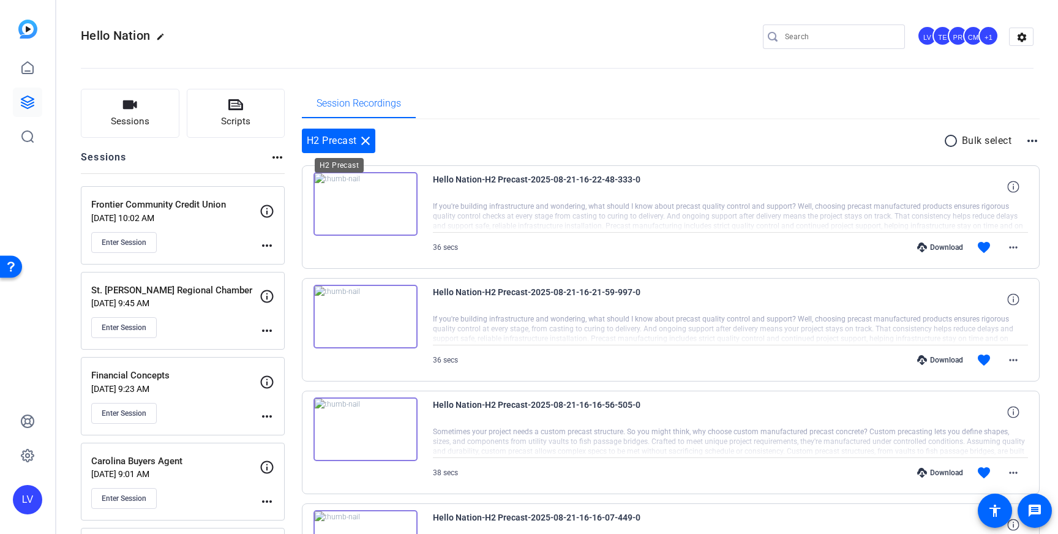
scroll to position [4, 0]
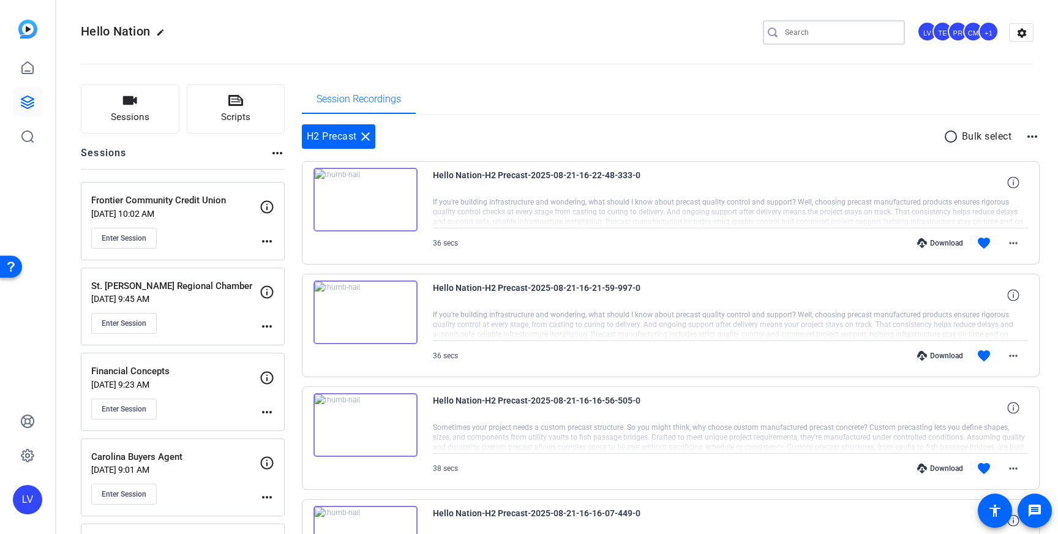
click at [816, 34] on input "Search" at bounding box center [840, 32] width 110 height 15
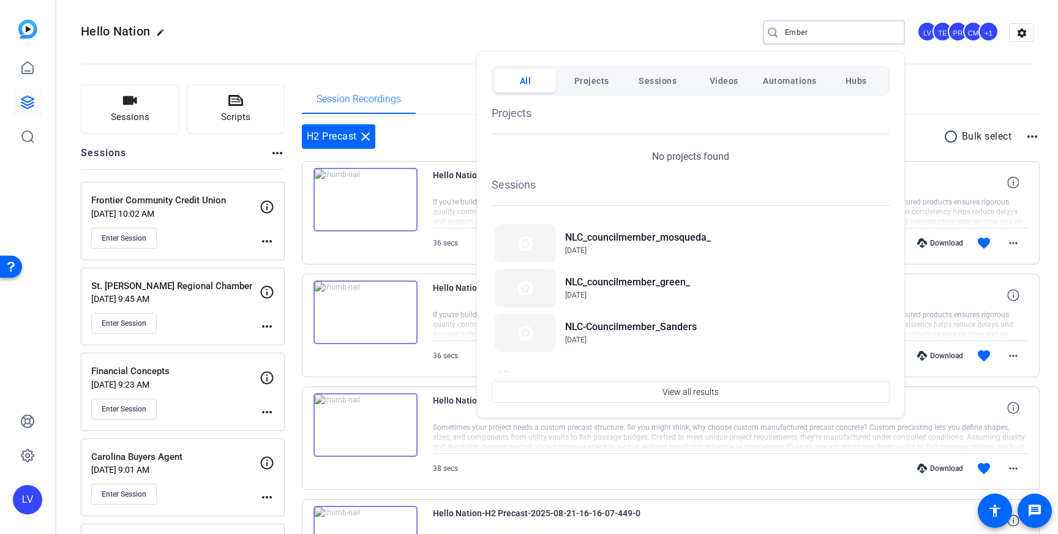
type input "Ember"
drag, startPoint x: 814, startPoint y: 30, endPoint x: 763, endPoint y: 30, distance: 51.4
click at [763, 30] on div at bounding box center [529, 267] width 1058 height 534
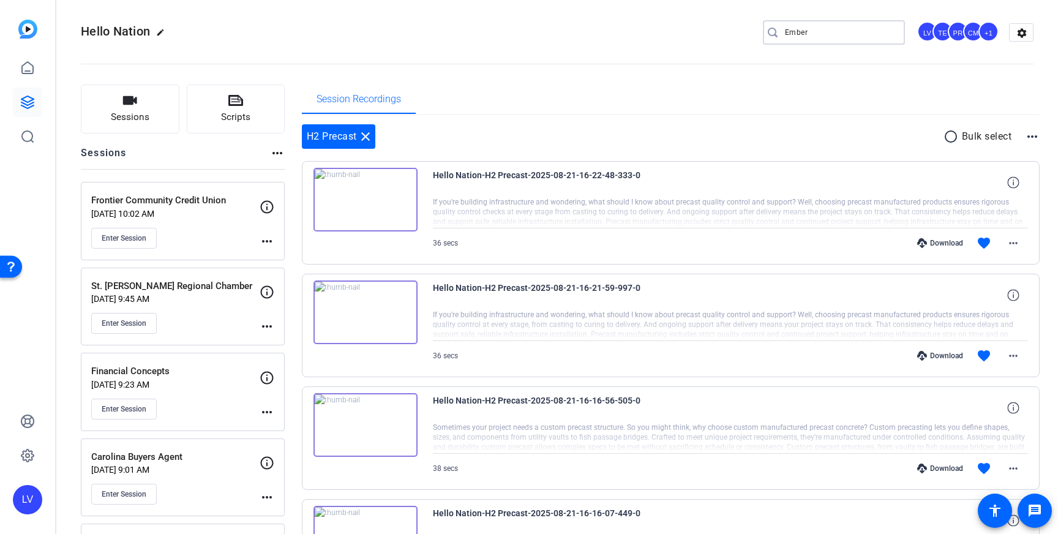
drag, startPoint x: 807, startPoint y: 32, endPoint x: 767, endPoint y: 31, distance: 39.8
click at [767, 31] on div "Ember" at bounding box center [829, 32] width 132 height 24
click at [690, 28] on div "Hello Nation edit LV TE PR CM +1 settings" at bounding box center [557, 32] width 953 height 18
click at [154, 107] on button "Sessions" at bounding box center [130, 109] width 99 height 49
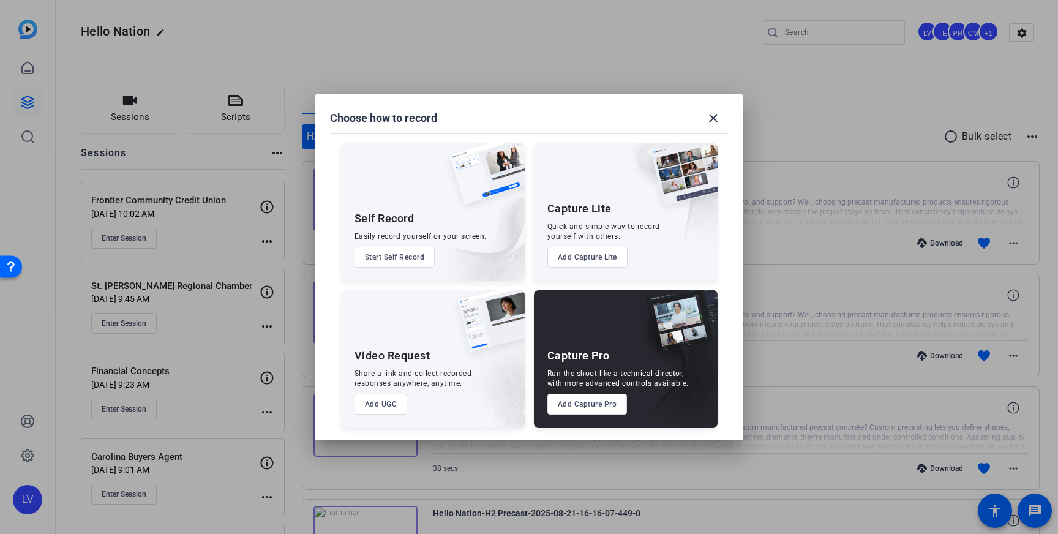
click at [565, 405] on button "Add Capture Pro" at bounding box center [587, 404] width 80 height 21
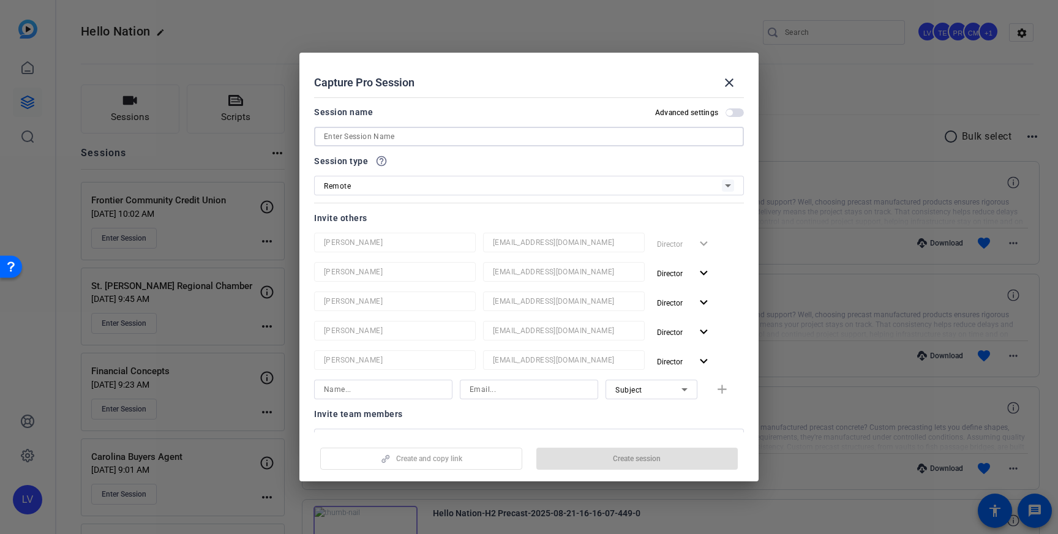
click at [461, 138] on input at bounding box center [529, 136] width 410 height 15
paste input "Ember Dental Arts"
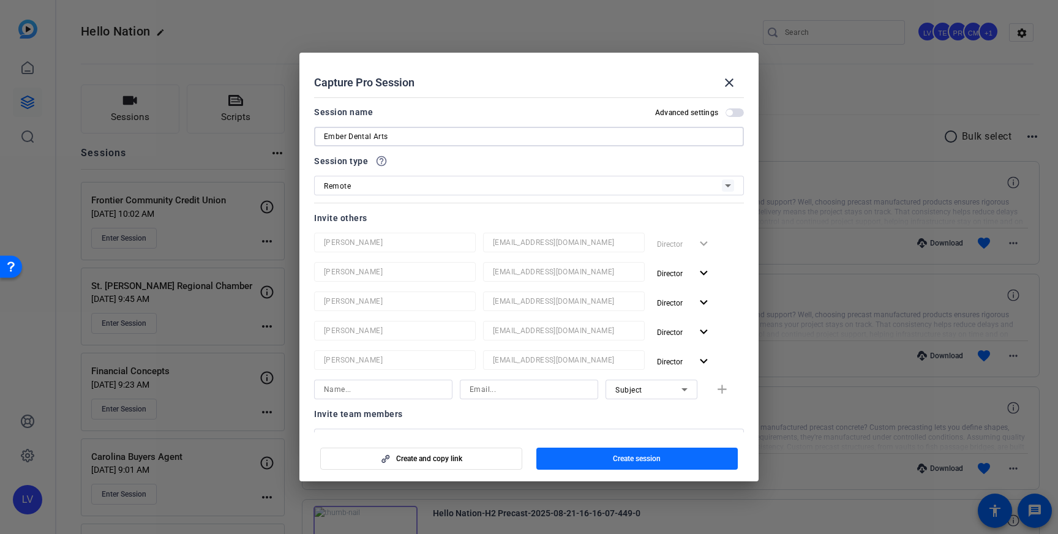
type input "Ember Dental Arts"
click at [660, 457] on span "Create session" at bounding box center [637, 459] width 48 height 10
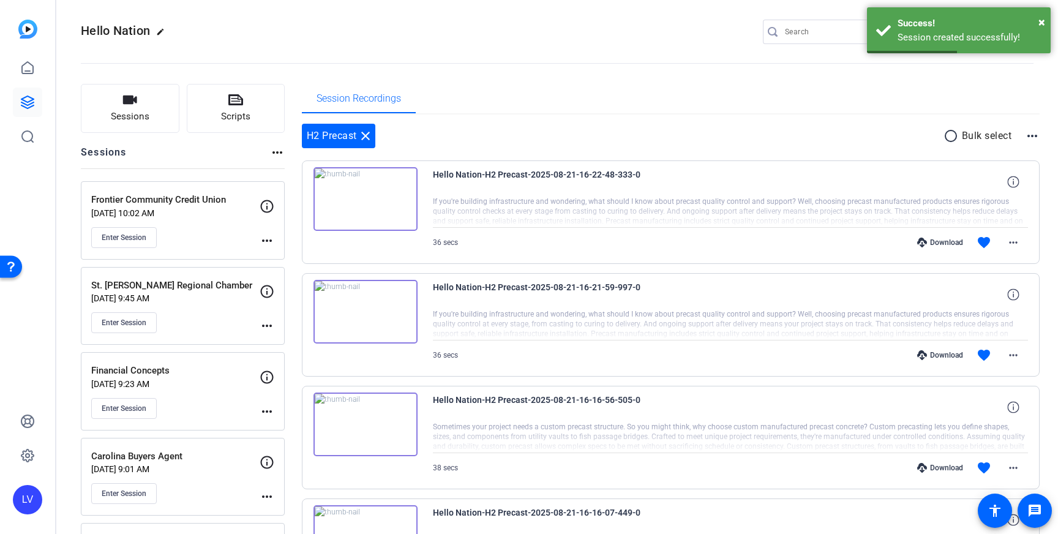
scroll to position [6, 0]
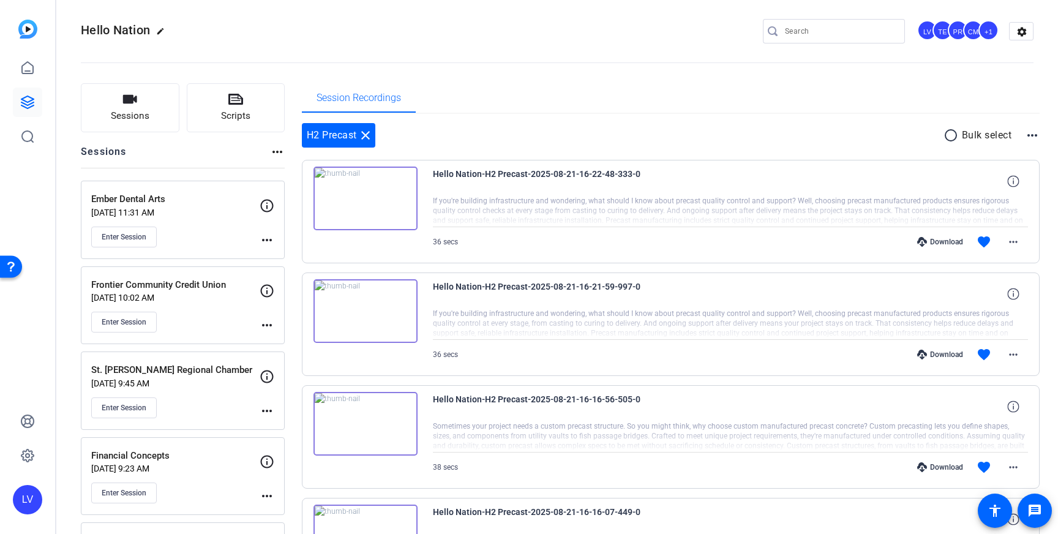
click at [269, 240] on mat-icon "more_horiz" at bounding box center [267, 240] width 15 height 15
click at [274, 252] on span "Edit Session" at bounding box center [297, 257] width 56 height 15
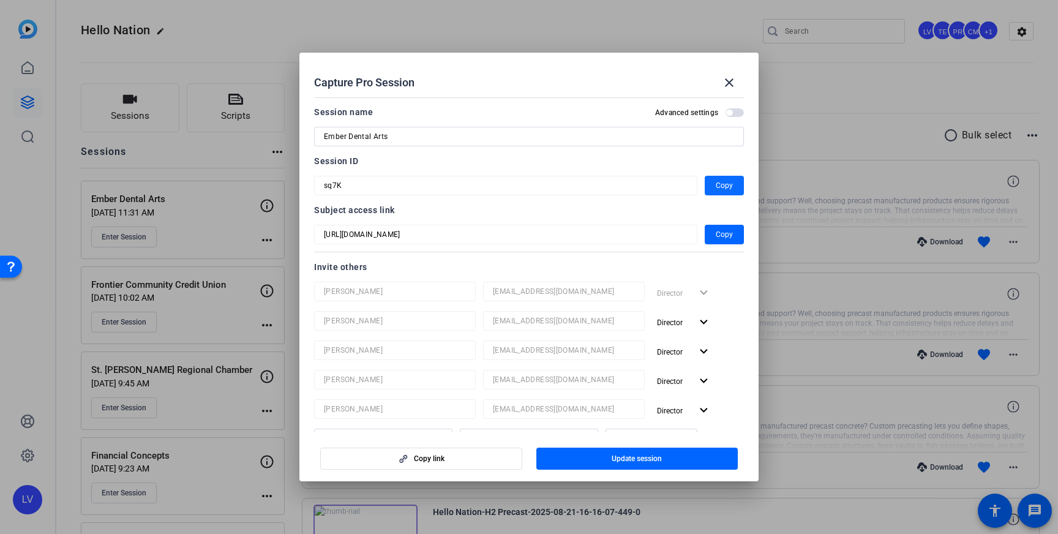
click at [720, 186] on span "Copy" at bounding box center [724, 185] width 17 height 15
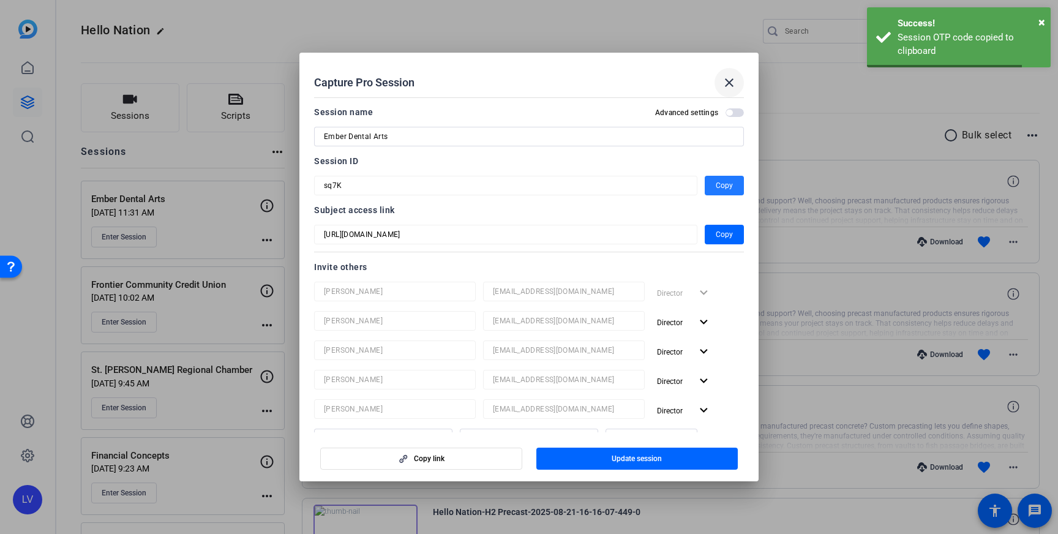
click at [725, 81] on mat-icon "close" at bounding box center [729, 82] width 15 height 15
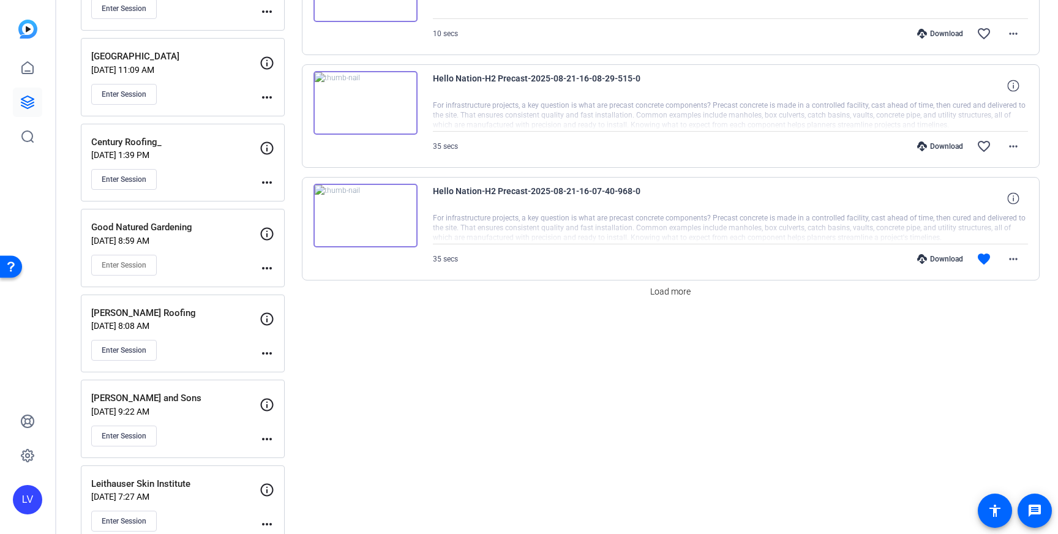
scroll to position [1011, 0]
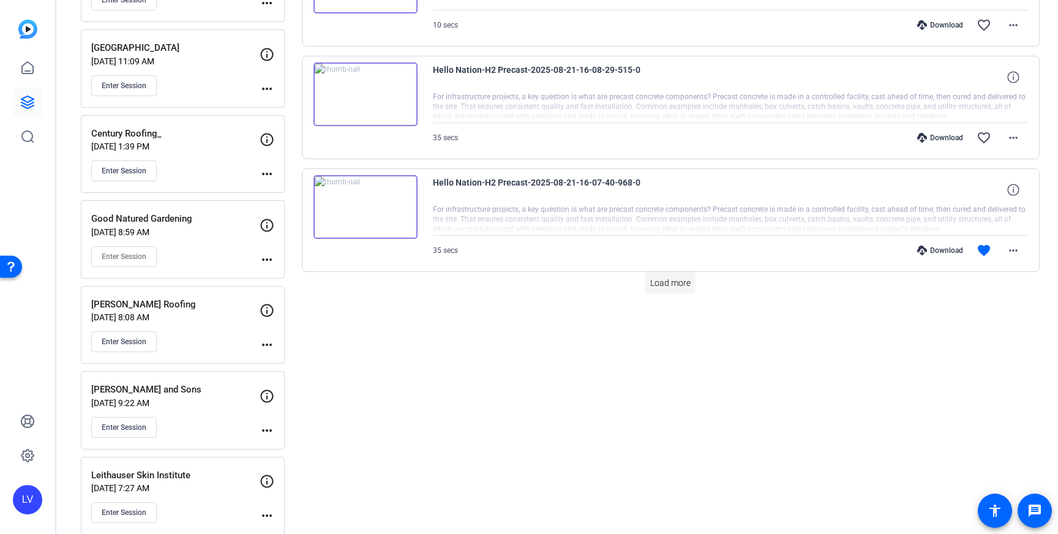
click at [660, 279] on span "Load more" at bounding box center [670, 283] width 40 height 13
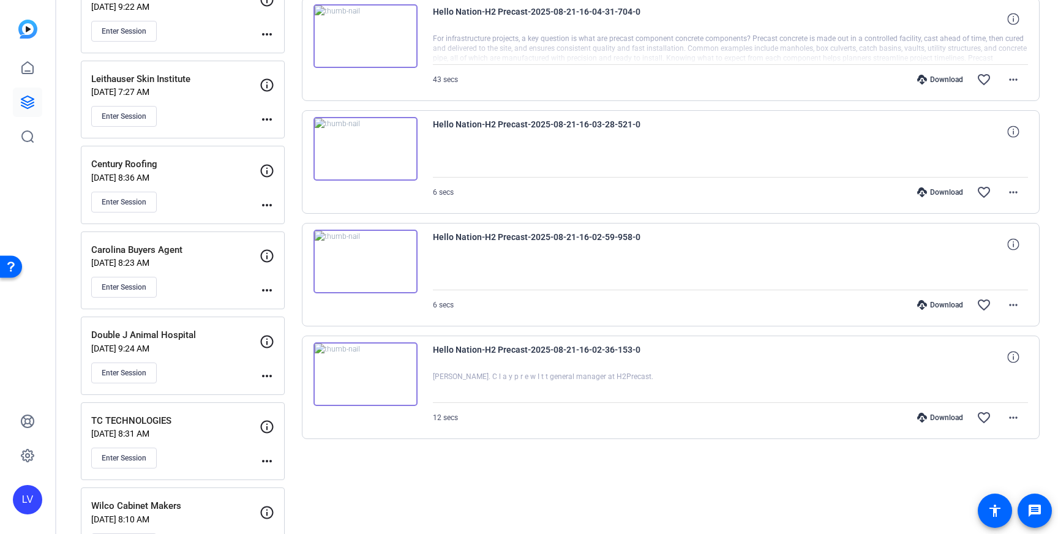
scroll to position [1404, 0]
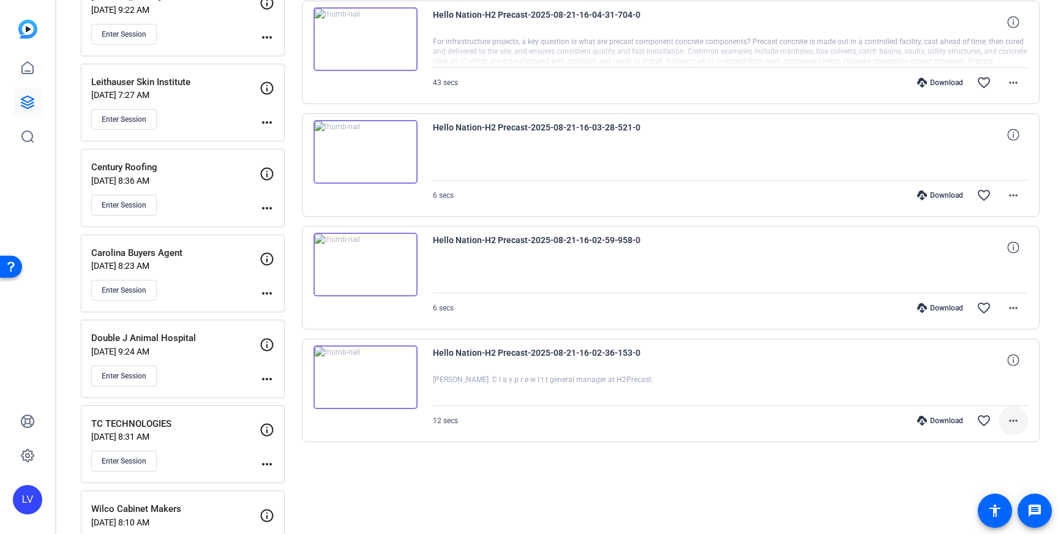
click at [1018, 426] on mat-icon "more_horiz" at bounding box center [1013, 420] width 15 height 15
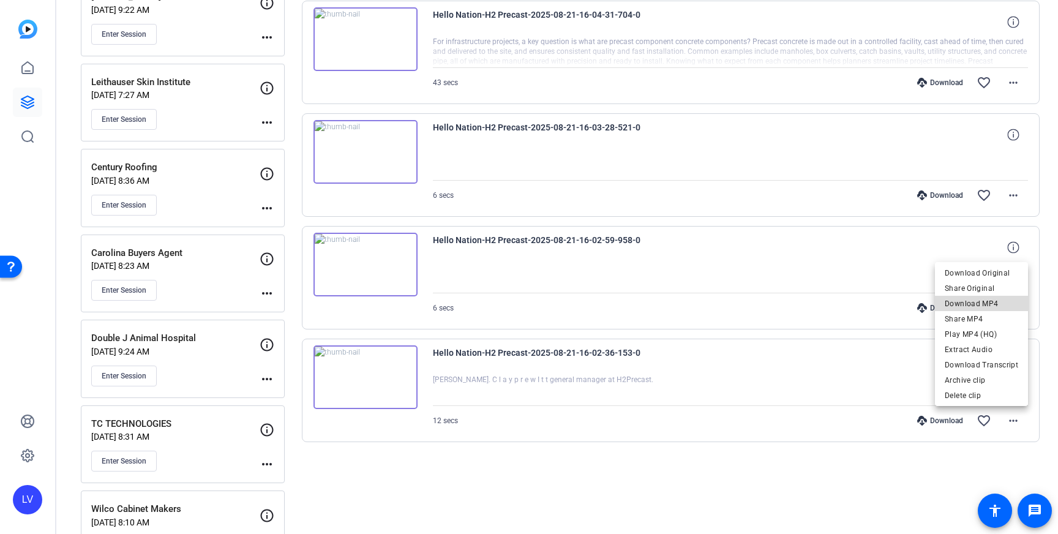
click at [987, 301] on span "Download MP4" at bounding box center [981, 303] width 73 height 15
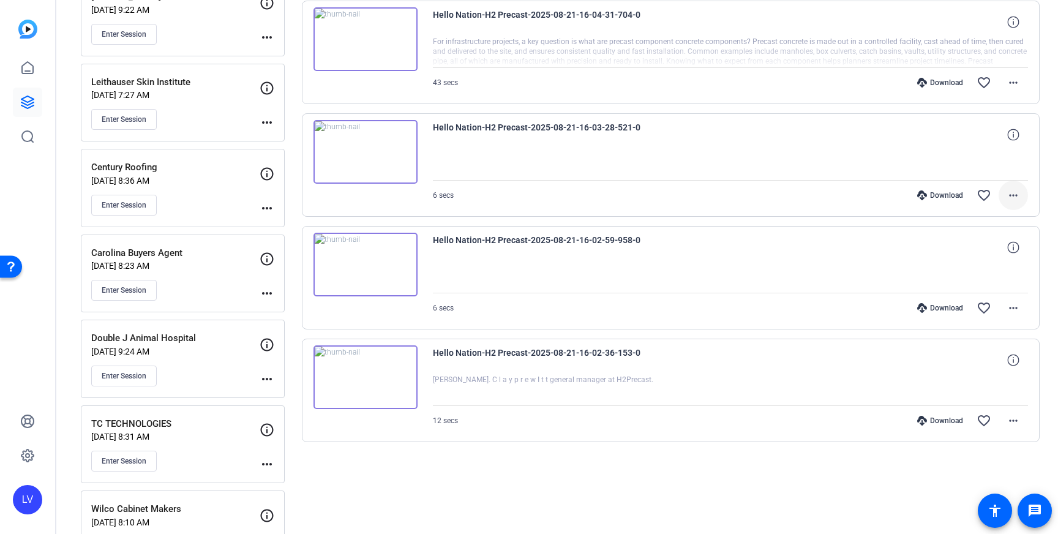
click at [1012, 195] on mat-icon "more_horiz" at bounding box center [1013, 195] width 15 height 15
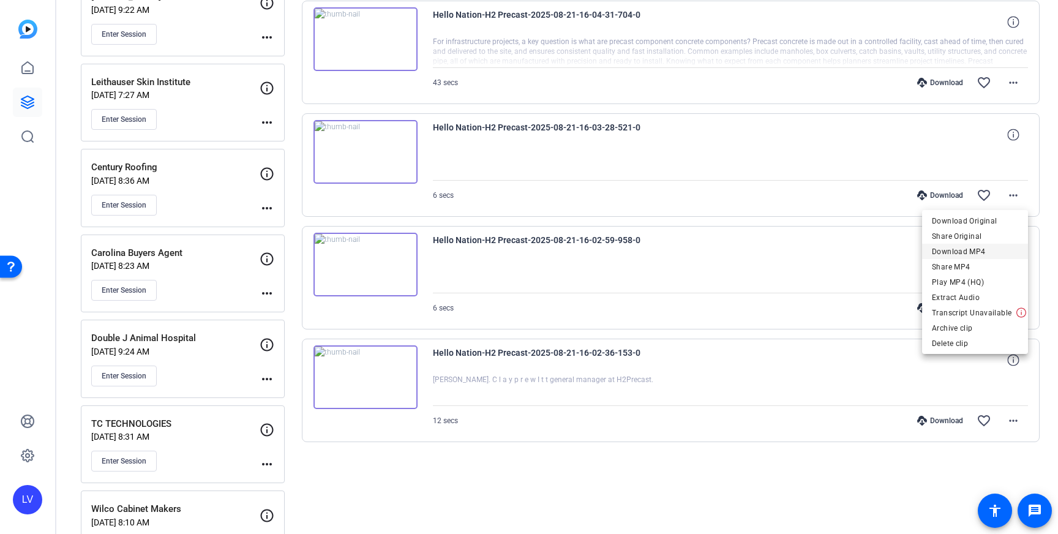
click at [991, 251] on span "Download MP4" at bounding box center [975, 251] width 86 height 15
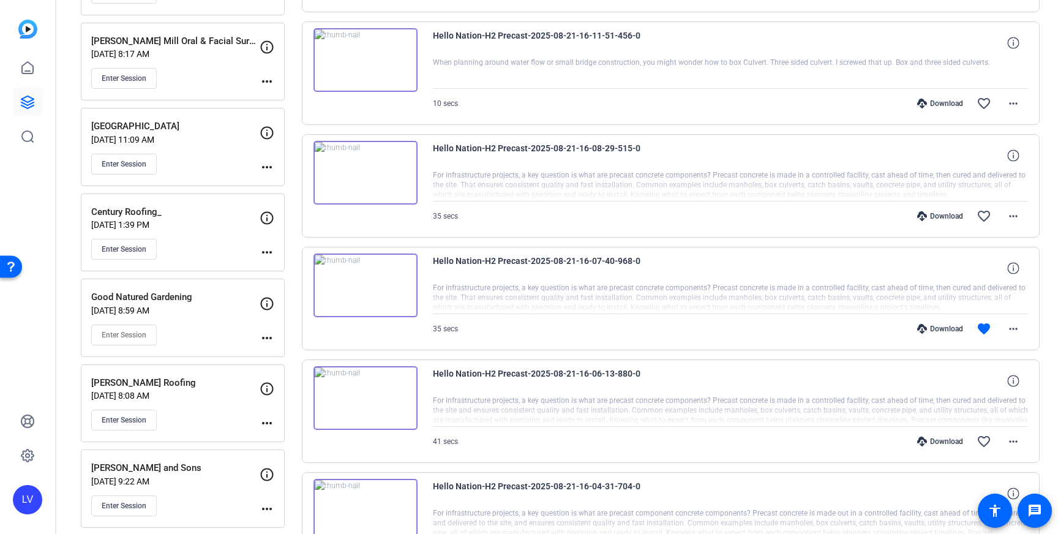
scroll to position [935, 0]
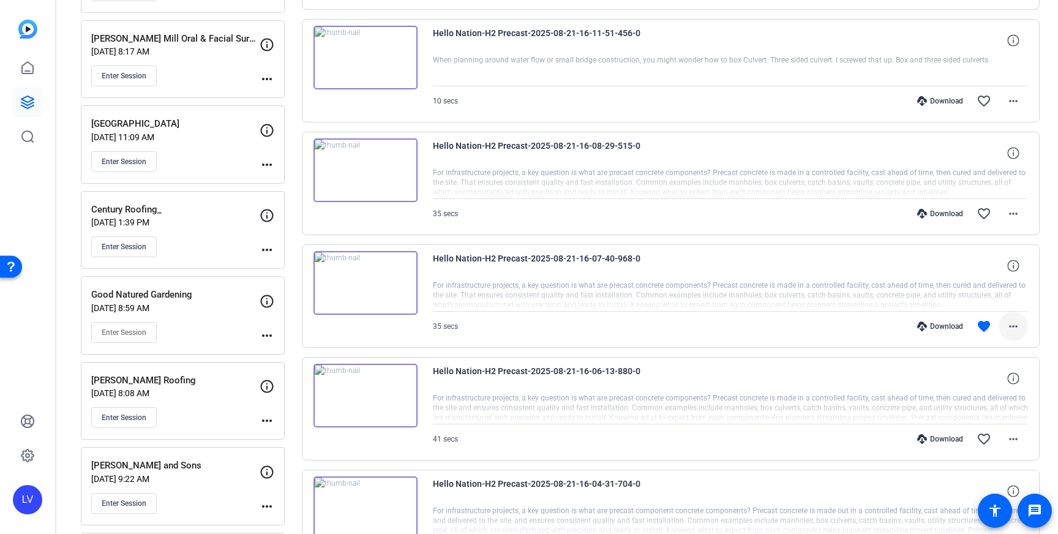
click at [1021, 328] on span at bounding box center [1013, 326] width 29 height 29
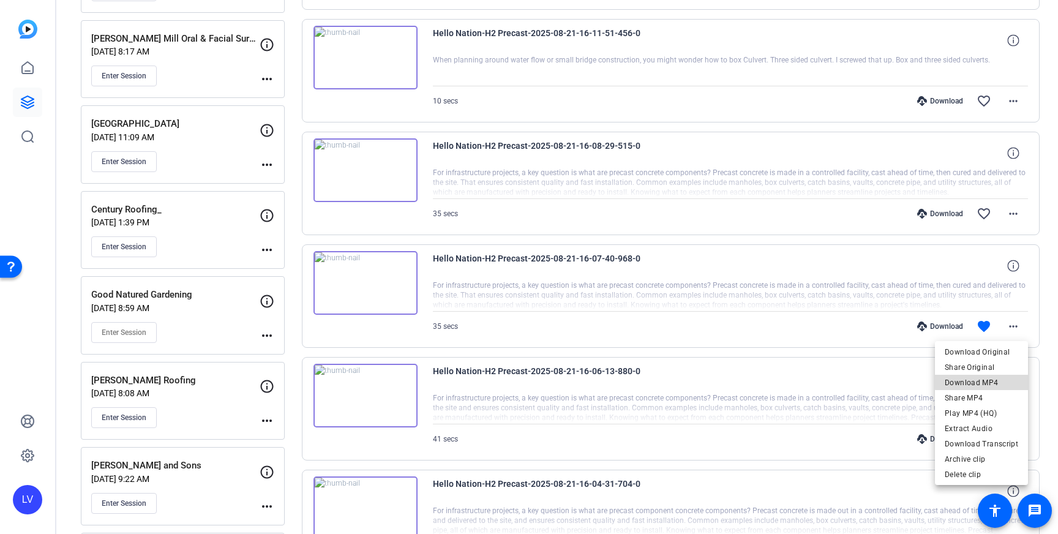
click at [994, 381] on span "Download MP4" at bounding box center [981, 382] width 73 height 15
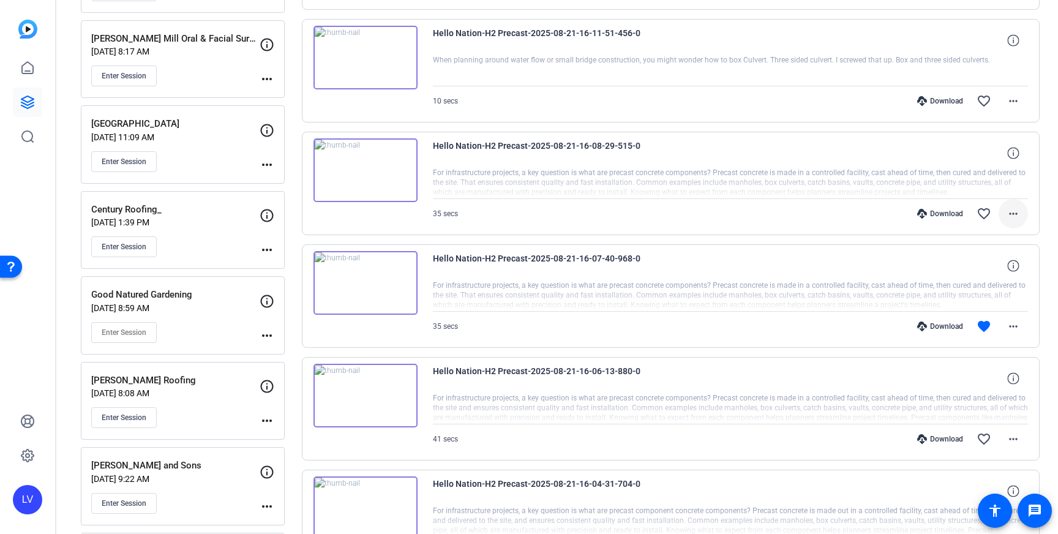
click at [1015, 217] on mat-icon "more_horiz" at bounding box center [1013, 213] width 15 height 15
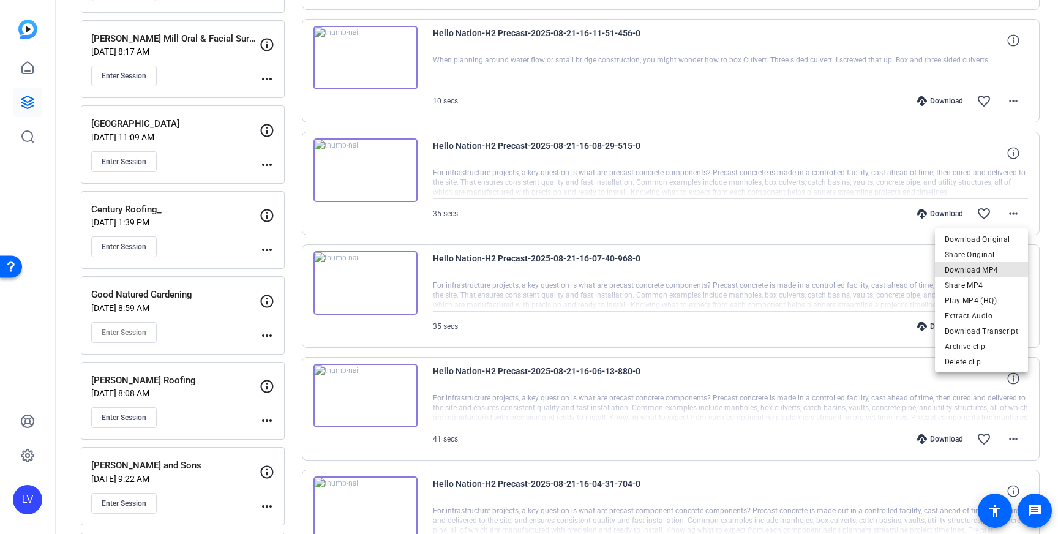
click at [991, 267] on span "Download MP4" at bounding box center [981, 270] width 73 height 15
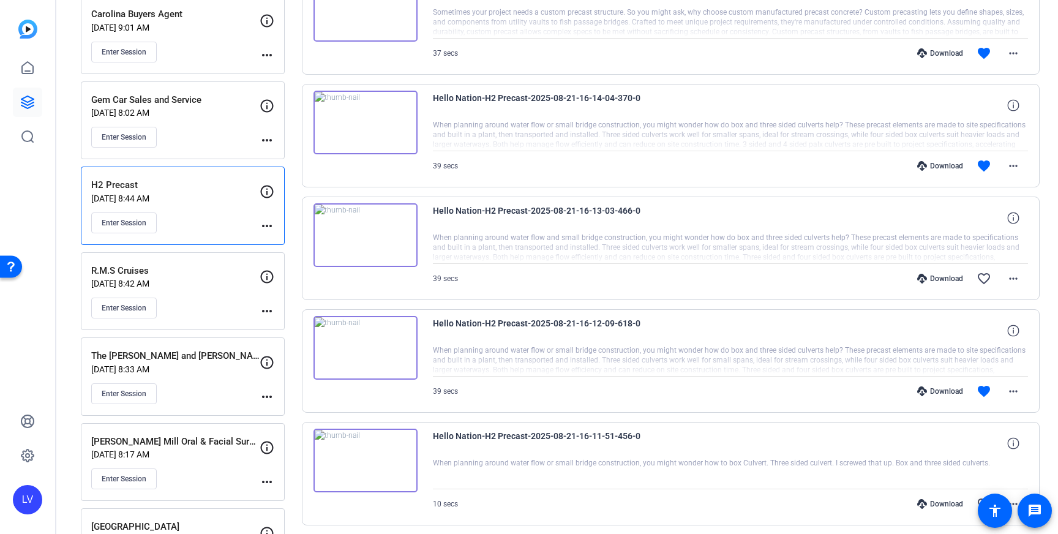
scroll to position [533, 0]
click at [1011, 386] on mat-icon "more_horiz" at bounding box center [1013, 390] width 15 height 15
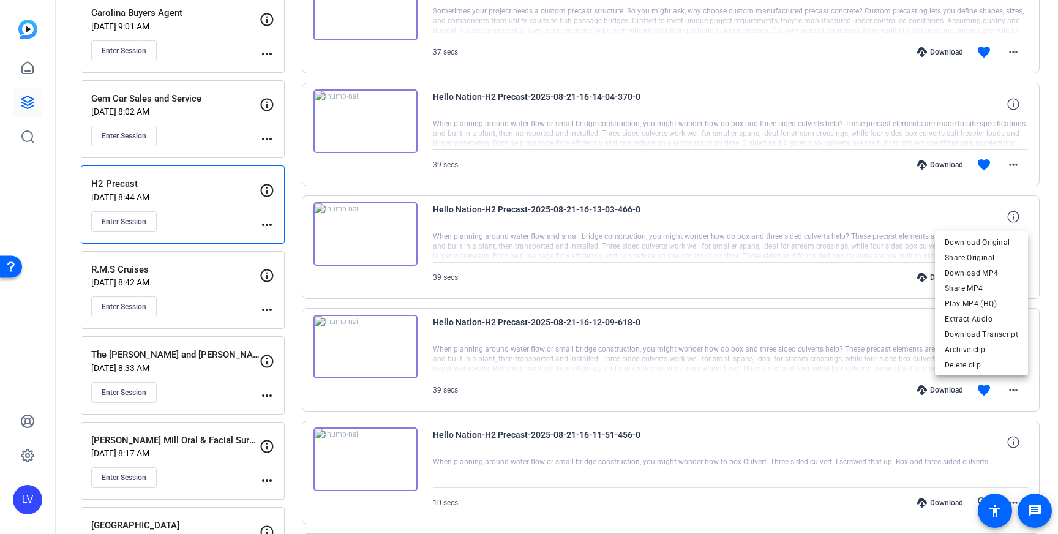
click at [979, 271] on span "Download MP4" at bounding box center [981, 273] width 73 height 15
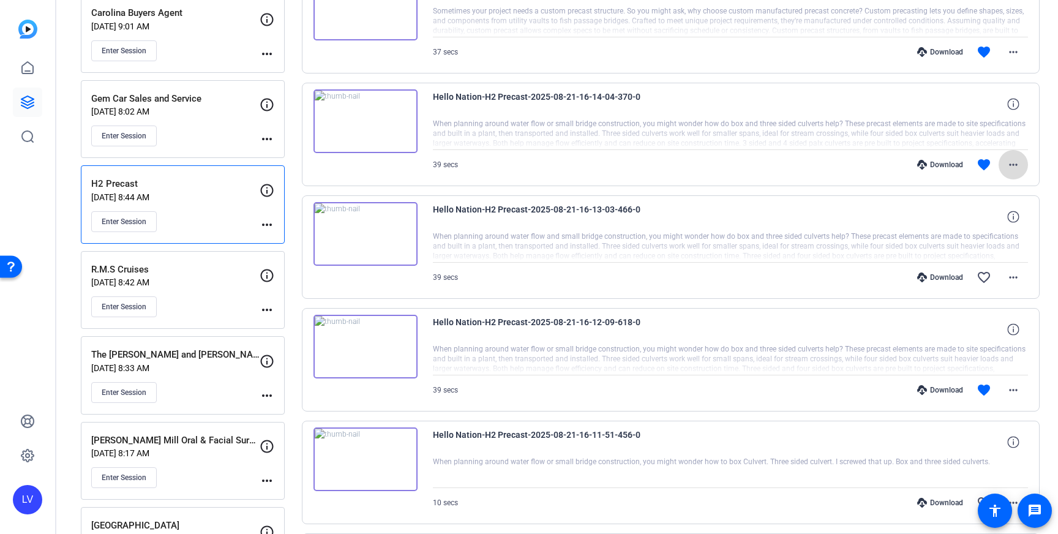
click at [1013, 162] on mat-icon "more_horiz" at bounding box center [1013, 164] width 15 height 15
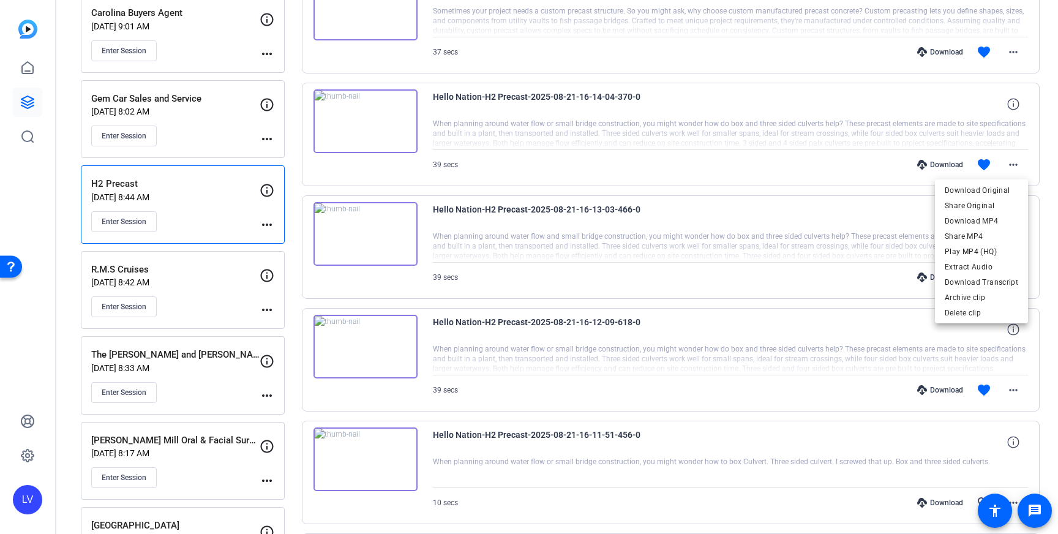
click at [991, 223] on span "Download MP4" at bounding box center [981, 221] width 73 height 15
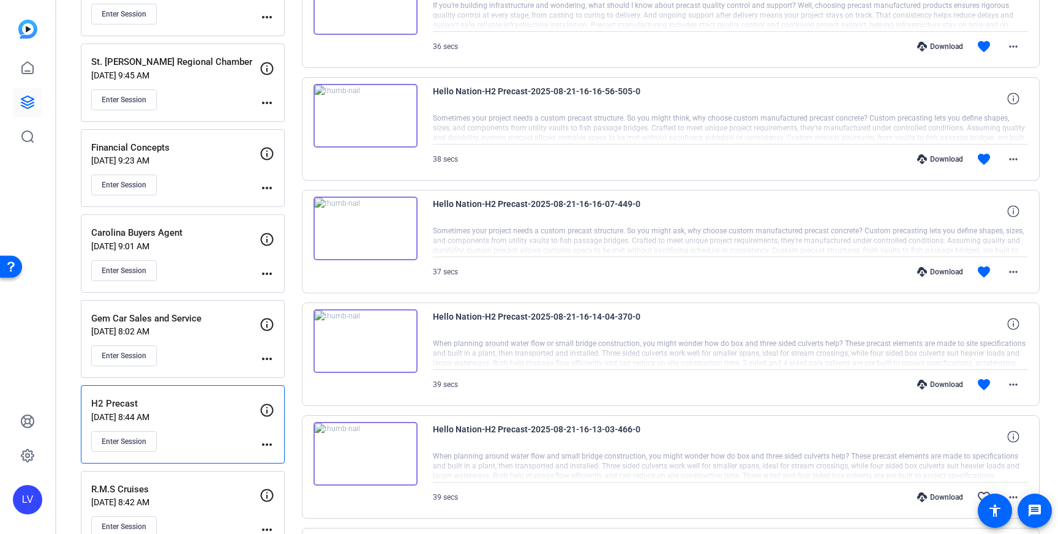
scroll to position [321, 0]
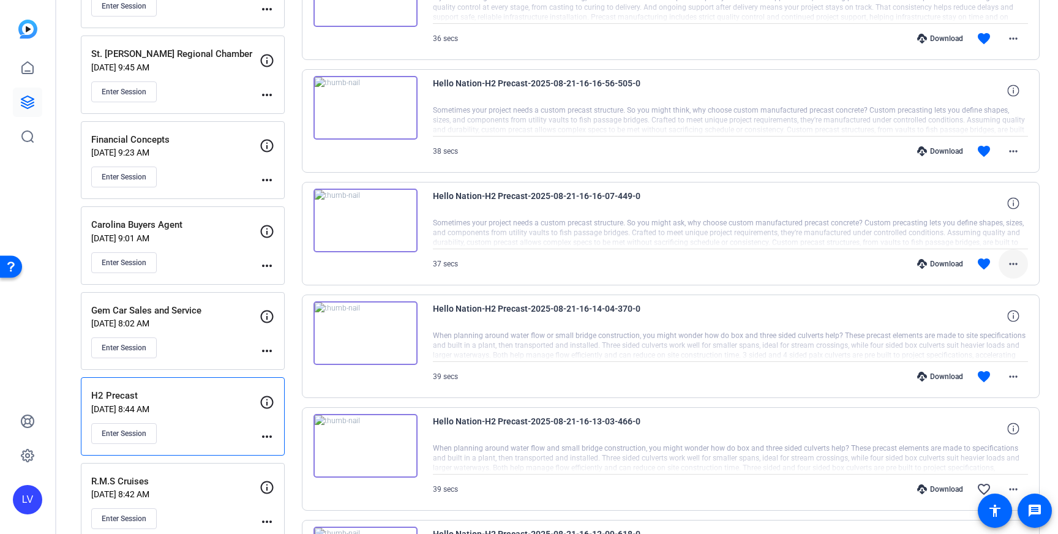
click at [1009, 257] on mat-icon "more_horiz" at bounding box center [1013, 264] width 15 height 15
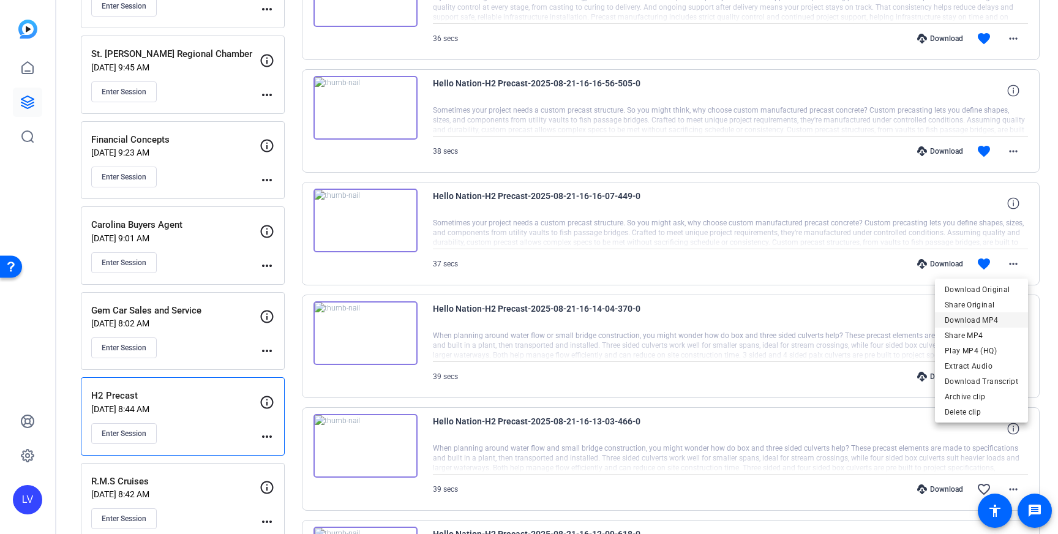
click at [989, 318] on span "Download MP4" at bounding box center [981, 320] width 73 height 15
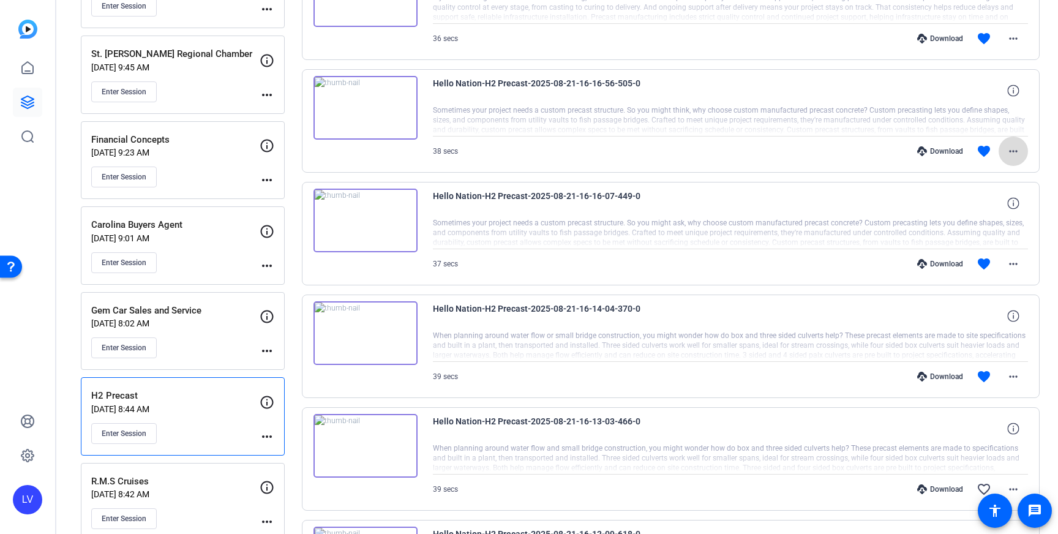
click at [1013, 155] on mat-icon "more_horiz" at bounding box center [1013, 151] width 15 height 15
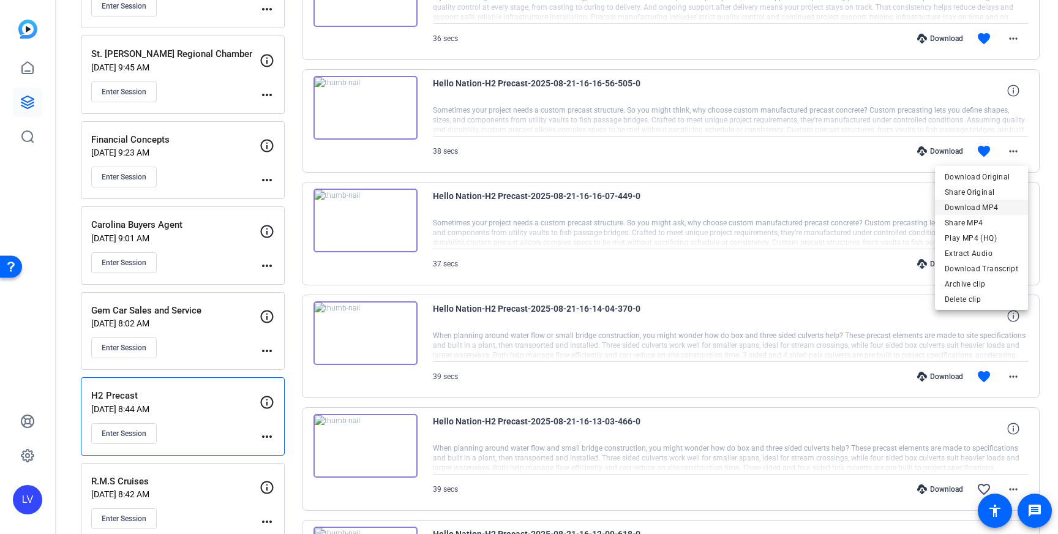
click at [996, 205] on span "Download MP4" at bounding box center [981, 207] width 73 height 15
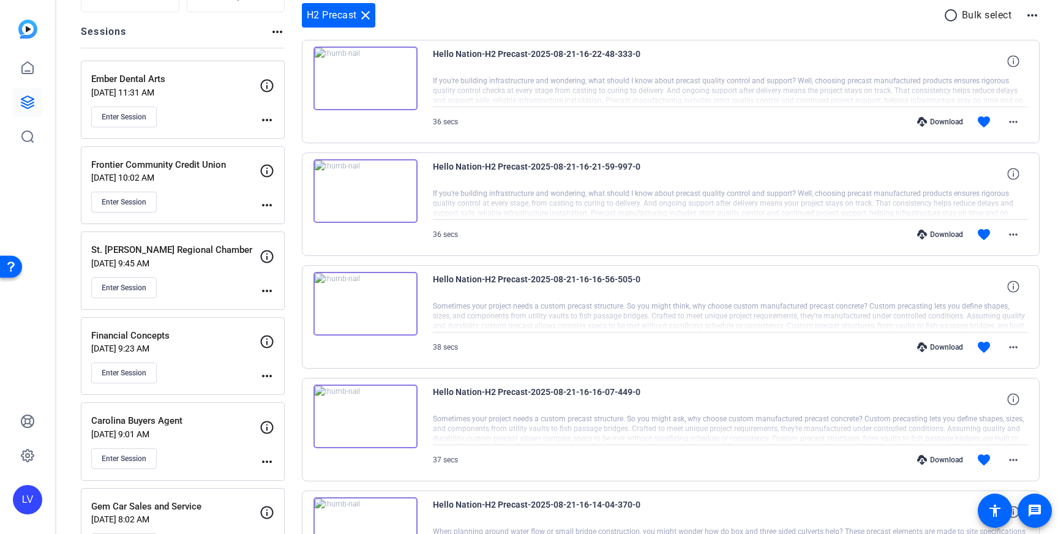
scroll to position [113, 0]
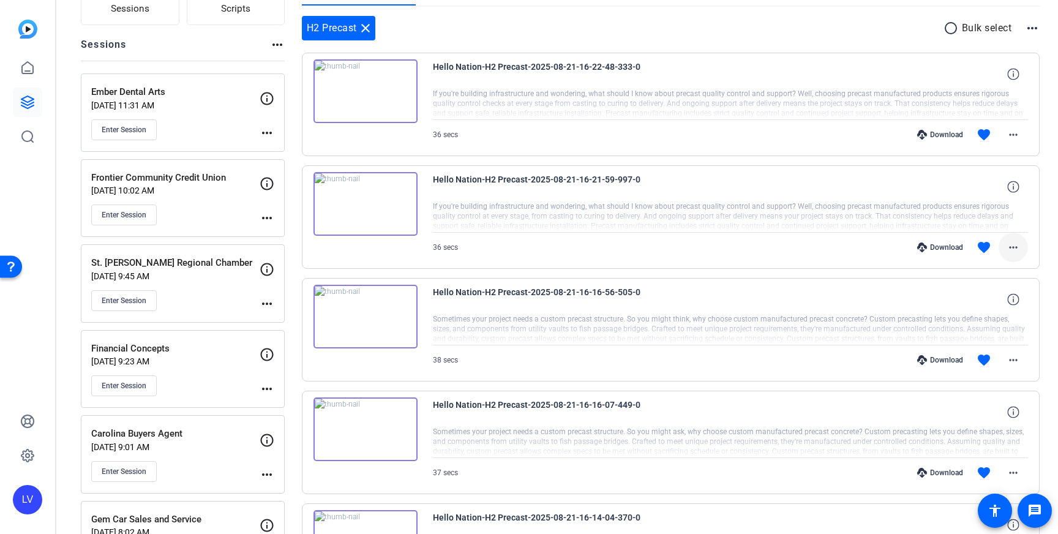
click at [1012, 240] on mat-icon "more_horiz" at bounding box center [1013, 247] width 15 height 15
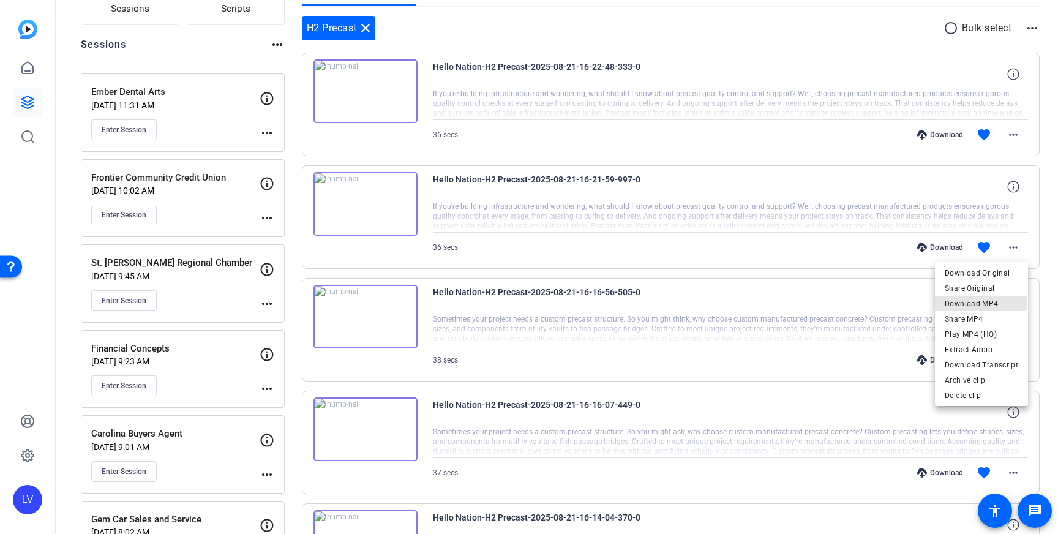
drag, startPoint x: 979, startPoint y: 301, endPoint x: 985, endPoint y: 160, distance: 140.3
click at [979, 301] on span "Download MP4" at bounding box center [981, 303] width 73 height 15
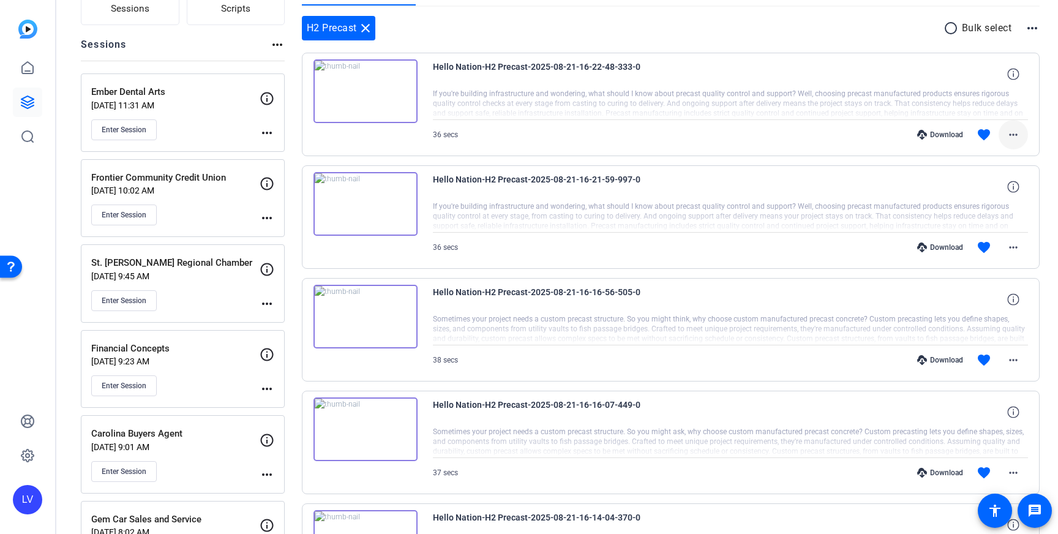
click at [1010, 144] on span at bounding box center [1013, 134] width 29 height 29
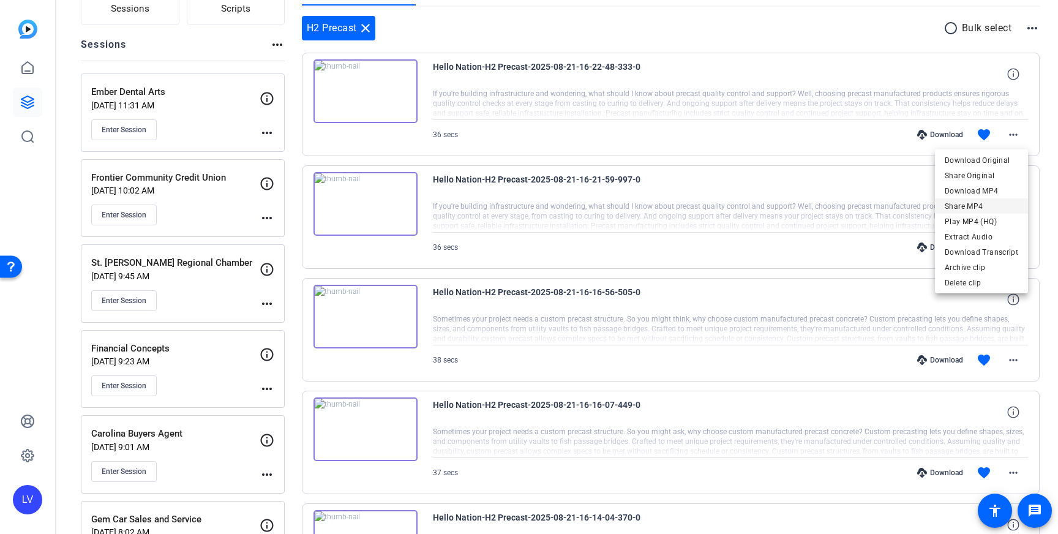
click at [993, 195] on span "Download MP4" at bounding box center [981, 191] width 73 height 15
